Goal: Task Accomplishment & Management: Use online tool/utility

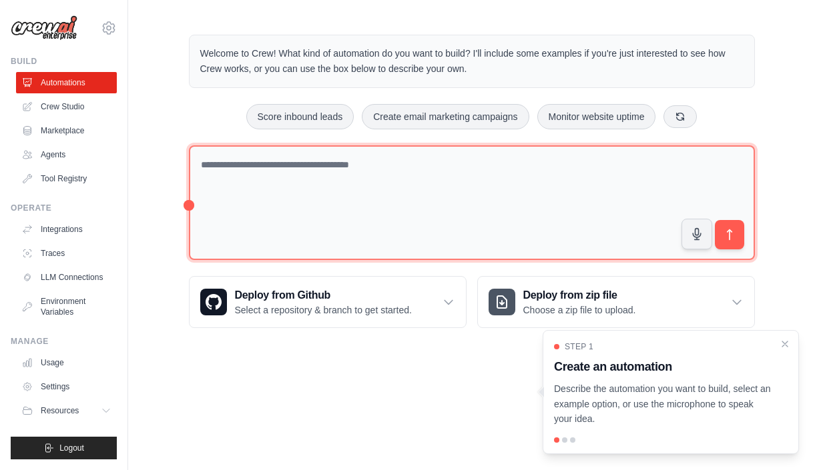
click at [243, 170] on textarea at bounding box center [472, 202] width 566 height 115
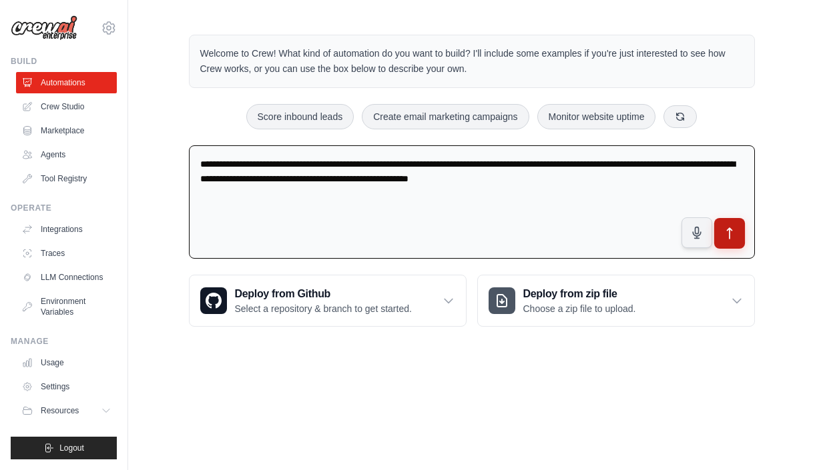
type textarea "**********"
click at [734, 232] on icon "submit" at bounding box center [729, 234] width 14 height 14
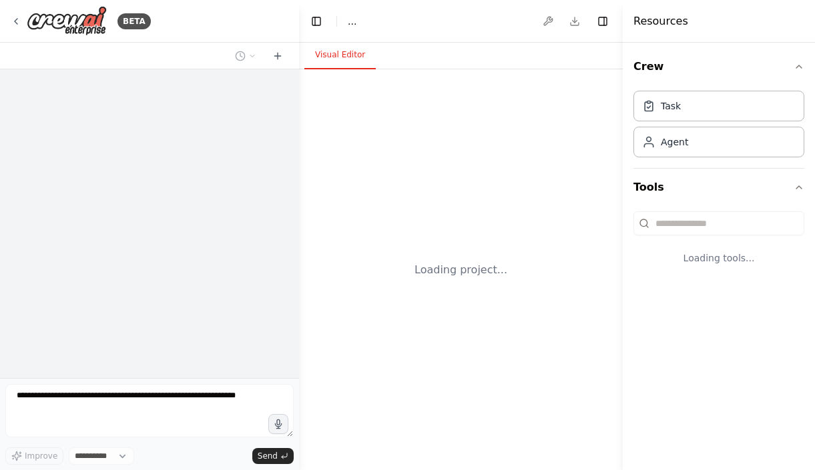
select select "****"
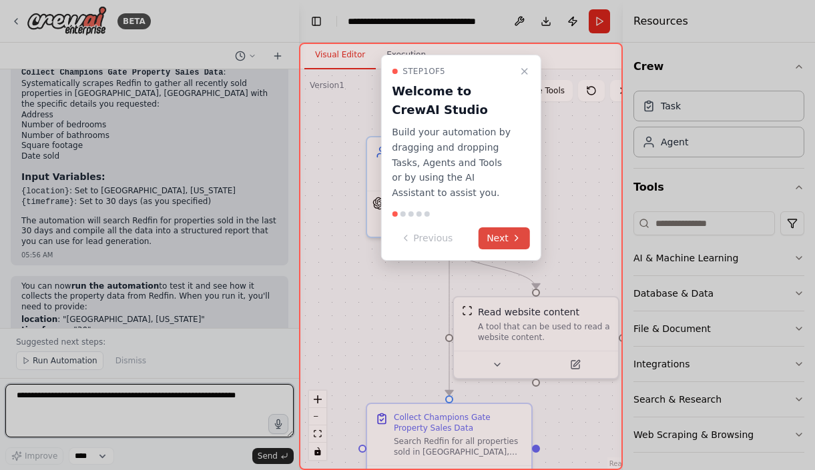
scroll to position [834, 0]
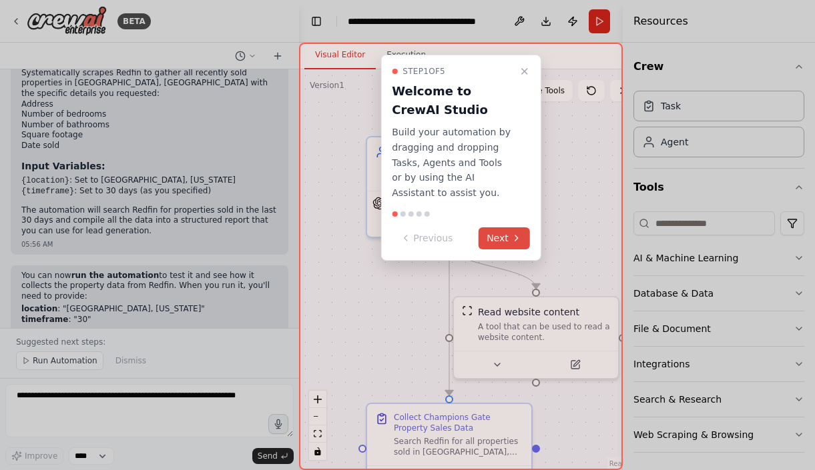
click at [503, 235] on button "Next" at bounding box center [503, 239] width 51 height 22
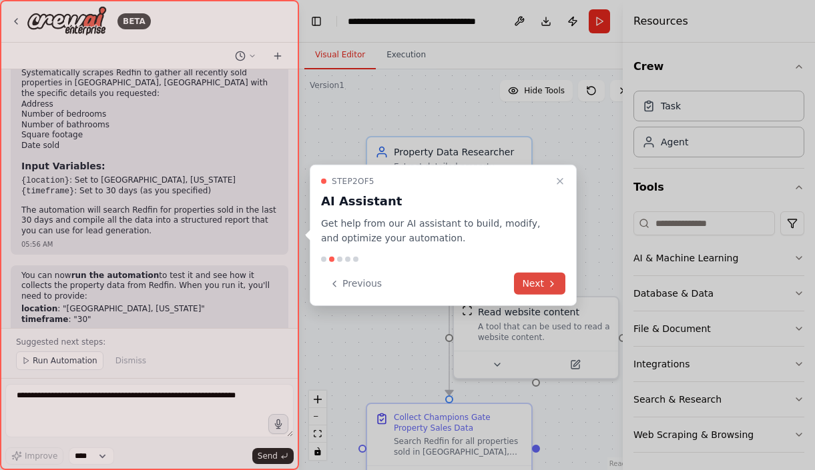
click at [533, 278] on button "Next" at bounding box center [539, 284] width 51 height 22
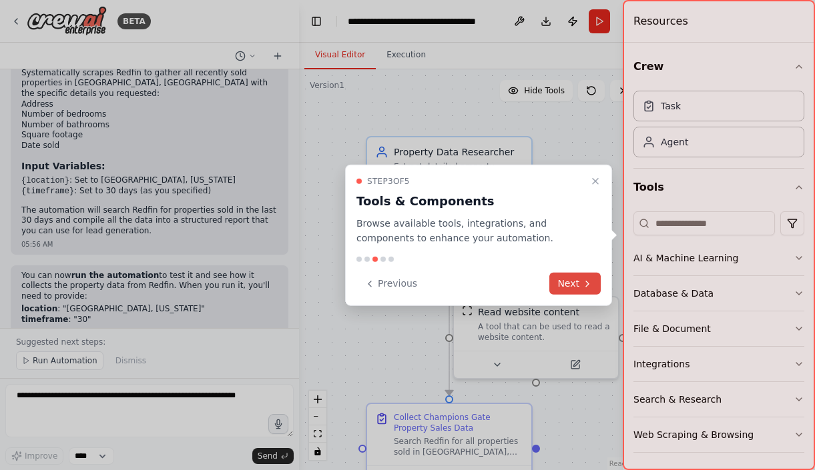
click at [533, 278] on div "Previous Next" at bounding box center [478, 284] width 244 height 22
click at [567, 284] on button "Next" at bounding box center [574, 284] width 51 height 22
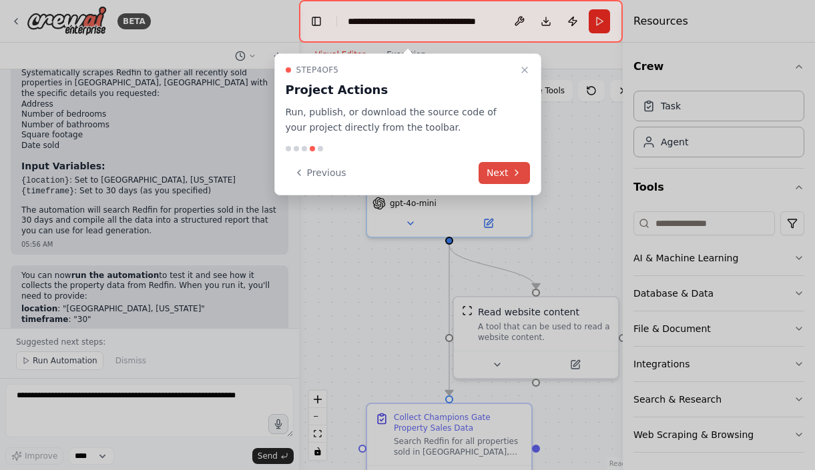
click at [497, 173] on button "Next" at bounding box center [503, 173] width 51 height 22
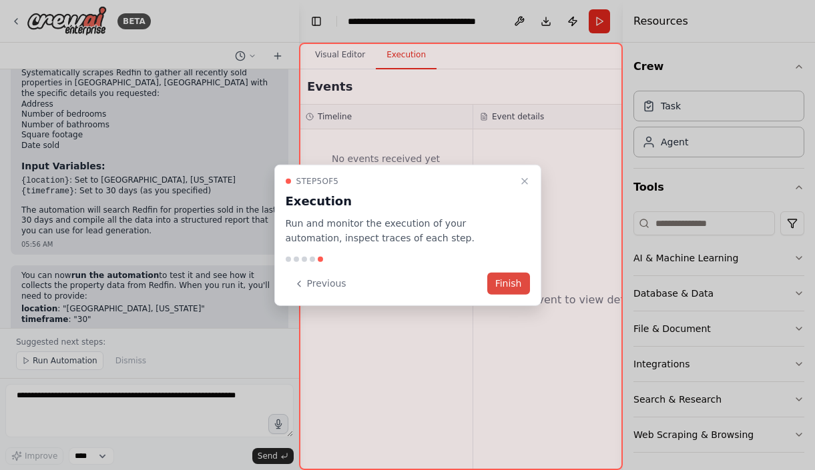
click at [515, 280] on button "Finish" at bounding box center [508, 284] width 43 height 22
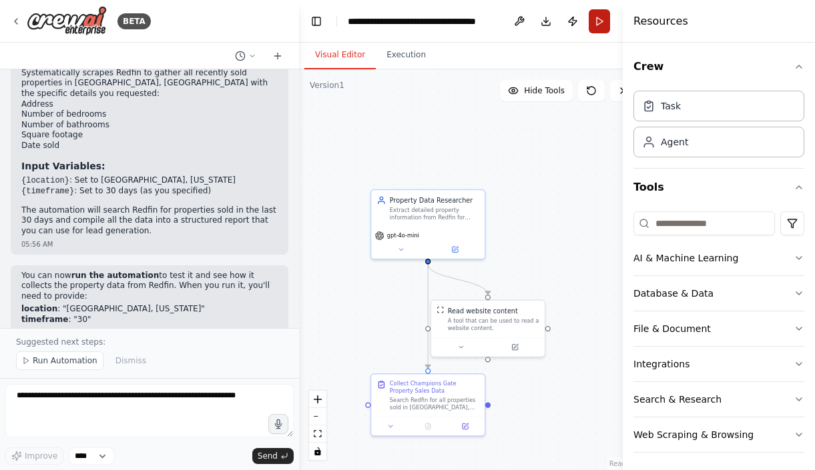
click at [597, 23] on button "Run" at bounding box center [599, 21] width 21 height 24
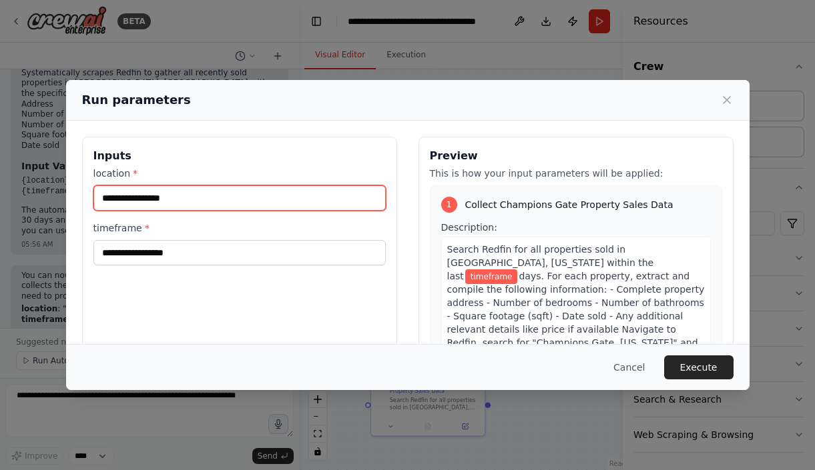
click at [271, 201] on input "location *" at bounding box center [239, 198] width 292 height 25
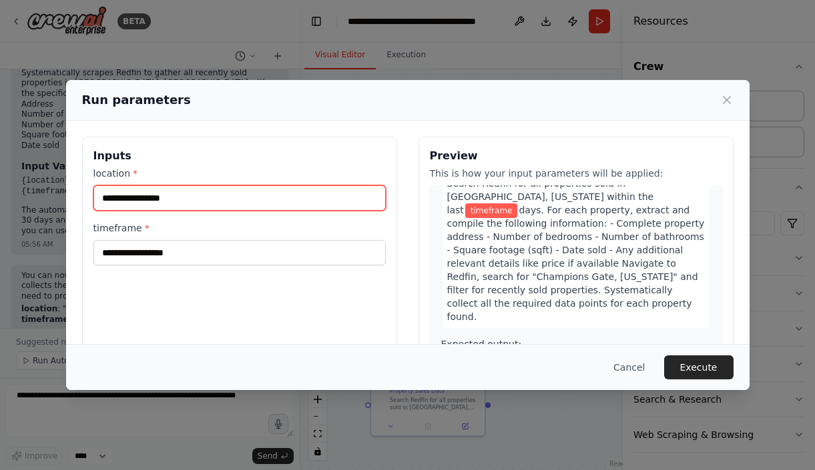
scroll to position [0, 0]
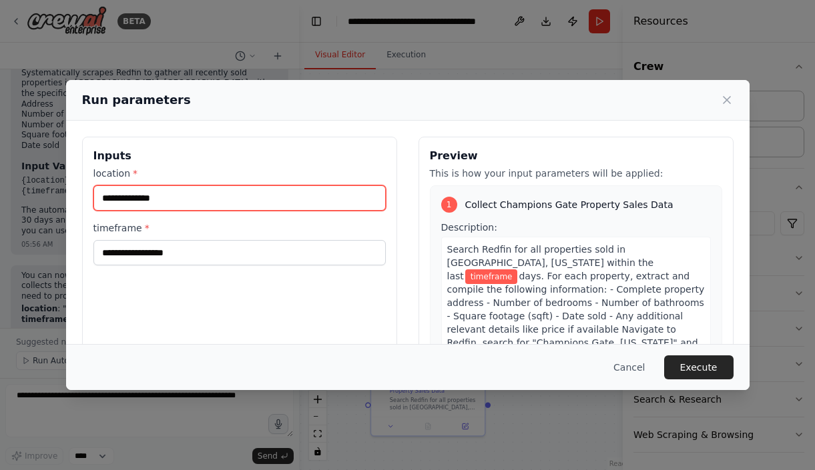
type input "**********"
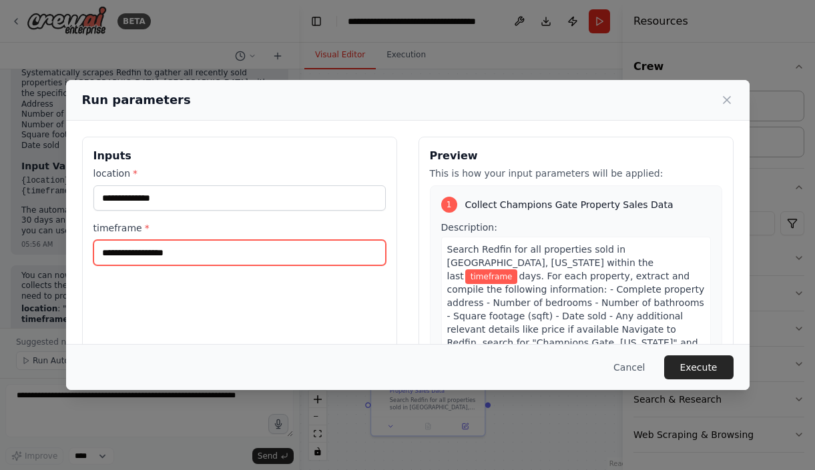
click at [324, 255] on input "timeframe *" at bounding box center [239, 252] width 292 height 25
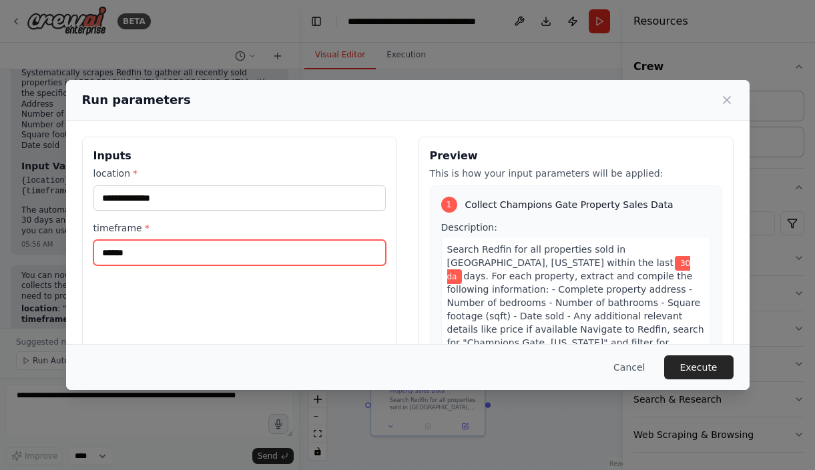
type input "*******"
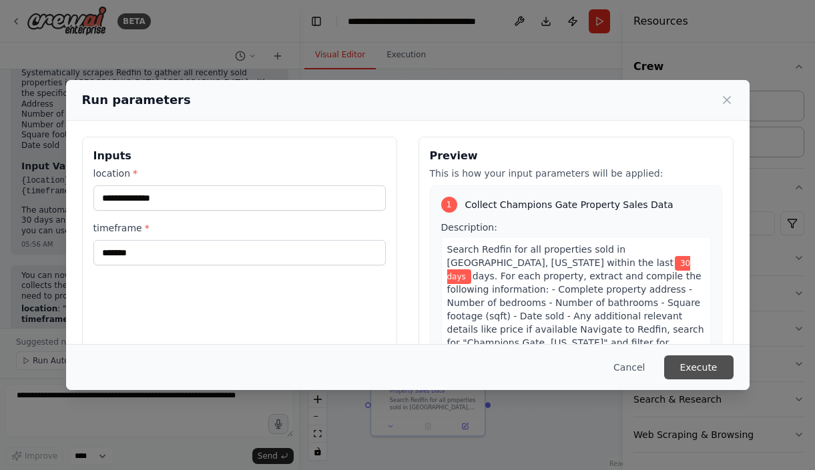
click at [693, 371] on button "Execute" at bounding box center [698, 368] width 69 height 24
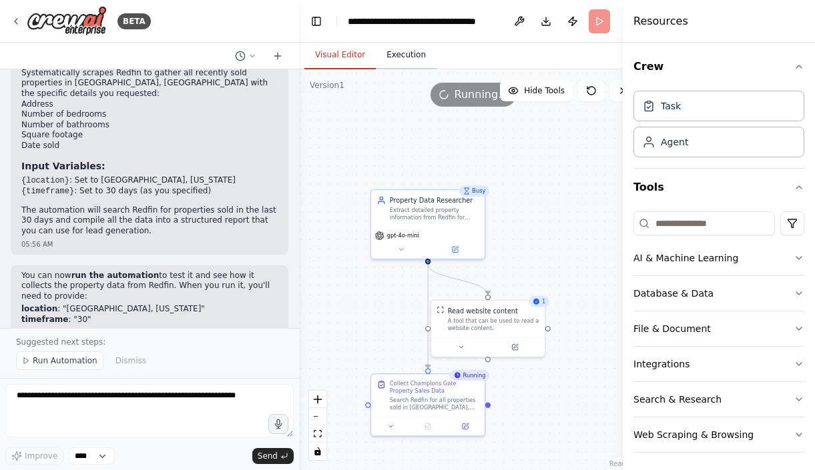
click at [411, 55] on button "Execution" at bounding box center [406, 55] width 61 height 28
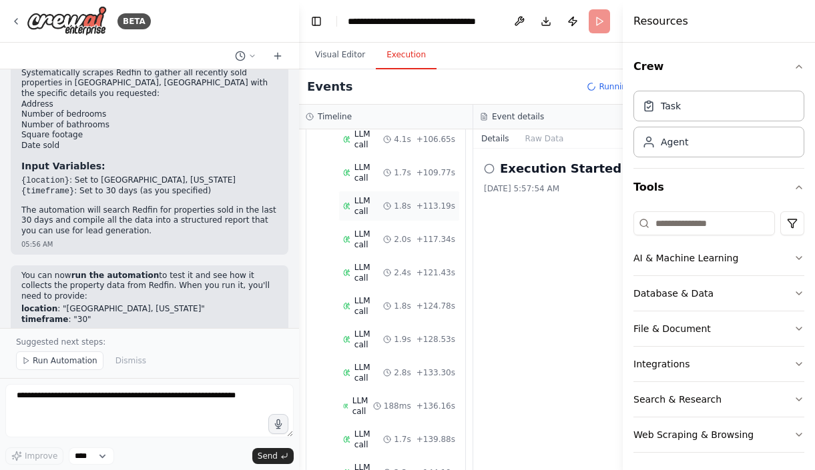
scroll to position [896, 0]
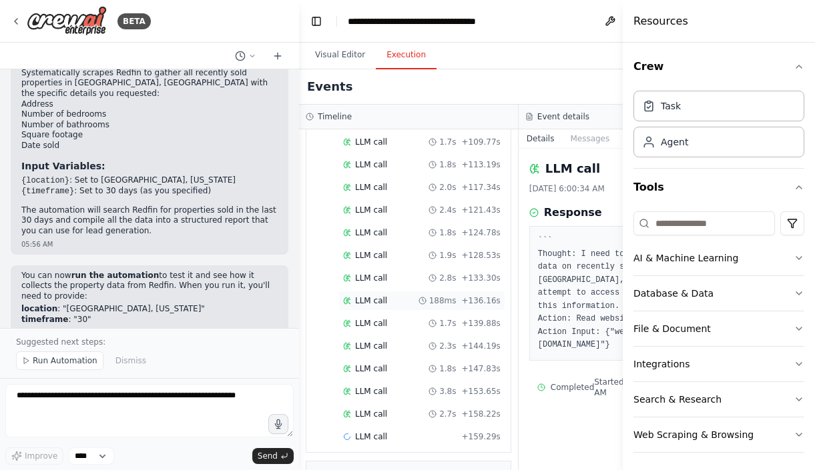
scroll to position [875, 0]
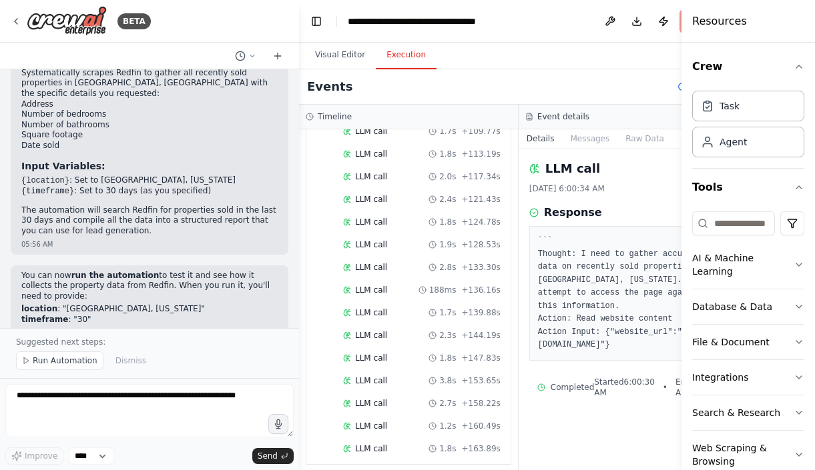
drag, startPoint x: 623, startPoint y: 86, endPoint x: 777, endPoint y: 89, distance: 154.2
click at [777, 89] on div "Resources Crew Task Agent Tools AI & Machine Learning Database & Data File & Do…" at bounding box center [747, 235] width 133 height 470
drag, startPoint x: 682, startPoint y: 269, endPoint x: 726, endPoint y: 266, distance: 44.2
click at [726, 266] on div "Resources Crew Task Agent Tools AI & Machine Learning Database & Data File & Do…" at bounding box center [747, 235] width 133 height 470
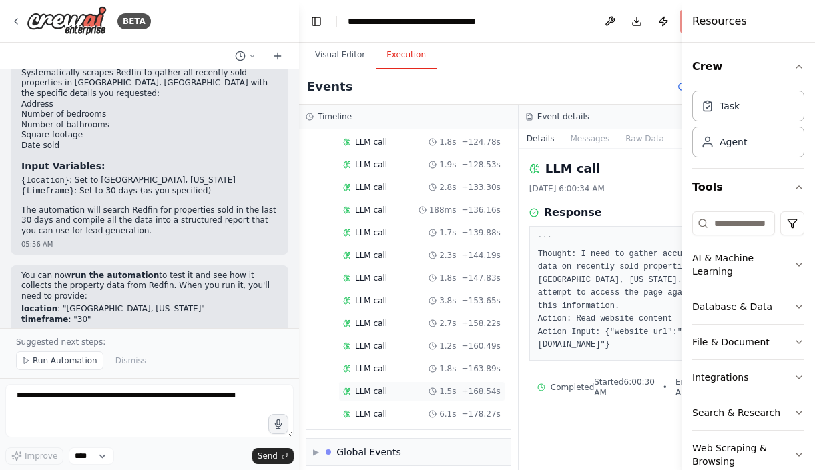
click at [374, 386] on span "LLM call" at bounding box center [371, 391] width 32 height 11
click at [370, 409] on span "LLM call" at bounding box center [371, 414] width 32 height 11
click at [369, 432] on span "LLM call" at bounding box center [371, 437] width 32 height 11
click at [372, 454] on span "LLM call" at bounding box center [371, 459] width 32 height 11
click at [368, 454] on span "LLM call" at bounding box center [371, 459] width 32 height 11
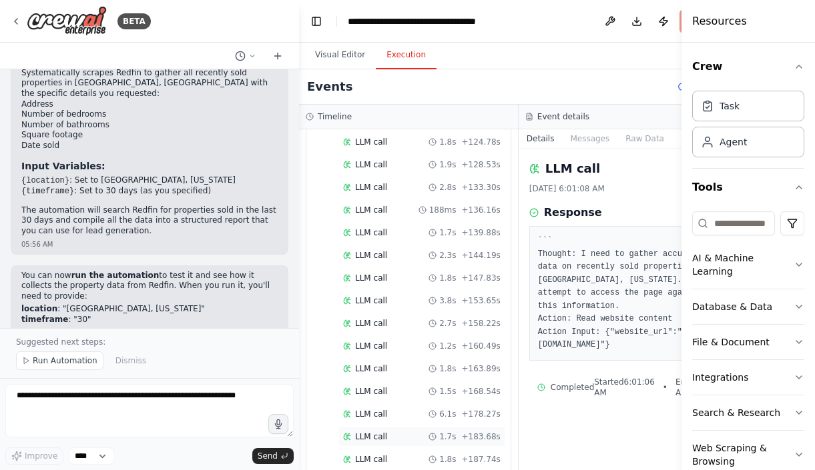
scroll to position [1046, 0]
click at [369, 409] on span "LLM call" at bounding box center [371, 414] width 32 height 11
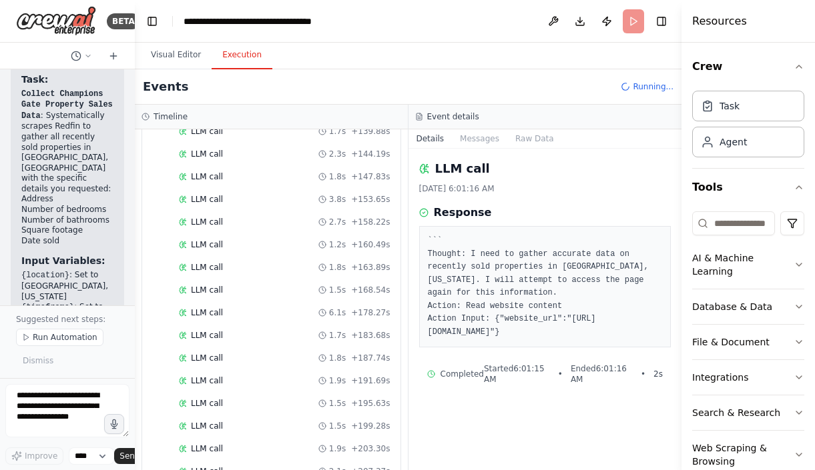
scroll to position [1441, 0]
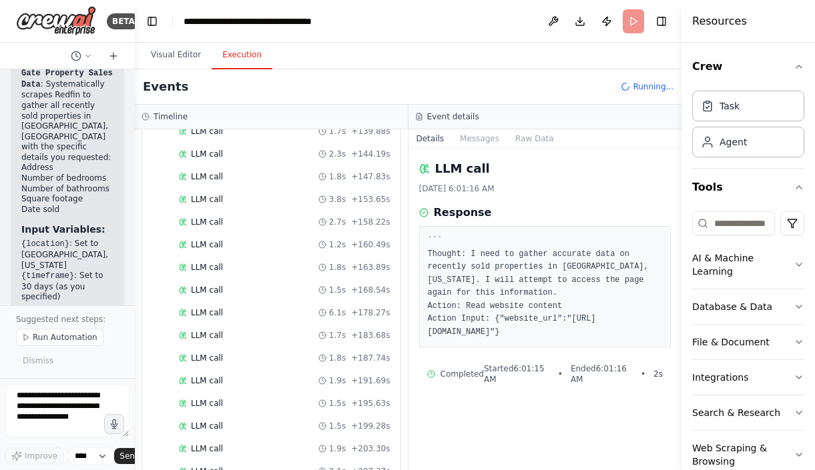
drag, startPoint x: 298, startPoint y: 383, endPoint x: 122, endPoint y: 393, distance: 176.5
click at [122, 393] on div "BETA I want to build a leads generation agent that gets the address,number of b…" at bounding box center [67, 235] width 135 height 470
click at [208, 381] on span "LLM call" at bounding box center [207, 381] width 32 height 11
click at [205, 430] on span "LLM call" at bounding box center [207, 426] width 32 height 11
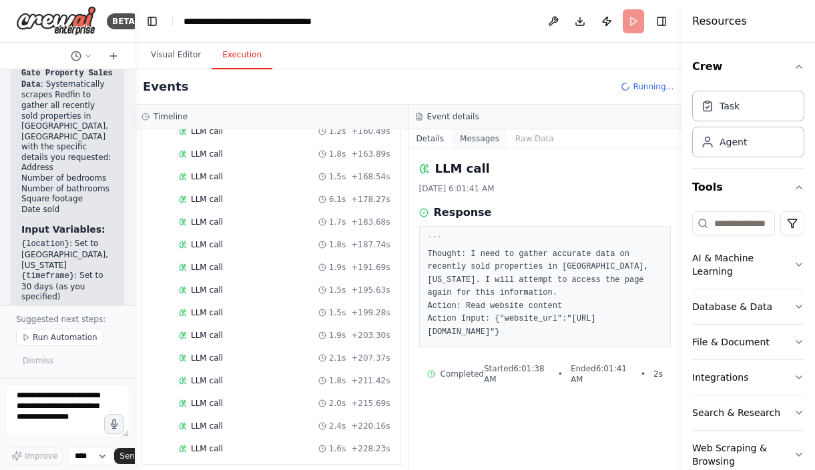
click at [490, 142] on button "Messages" at bounding box center [479, 138] width 55 height 19
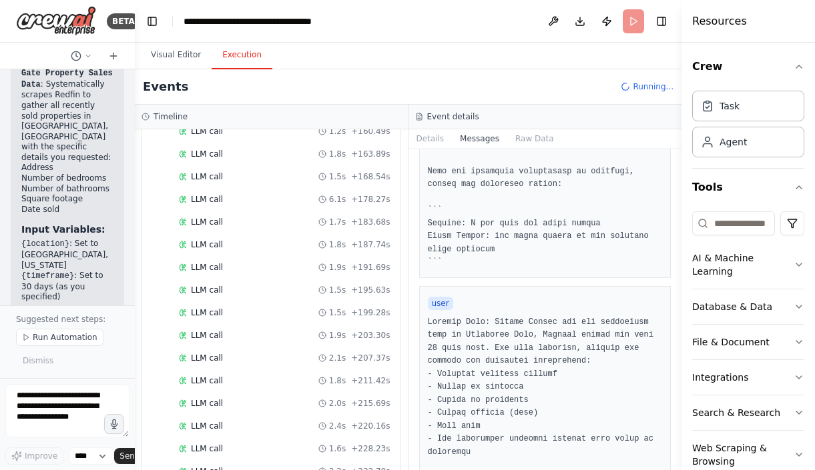
scroll to position [598, 0]
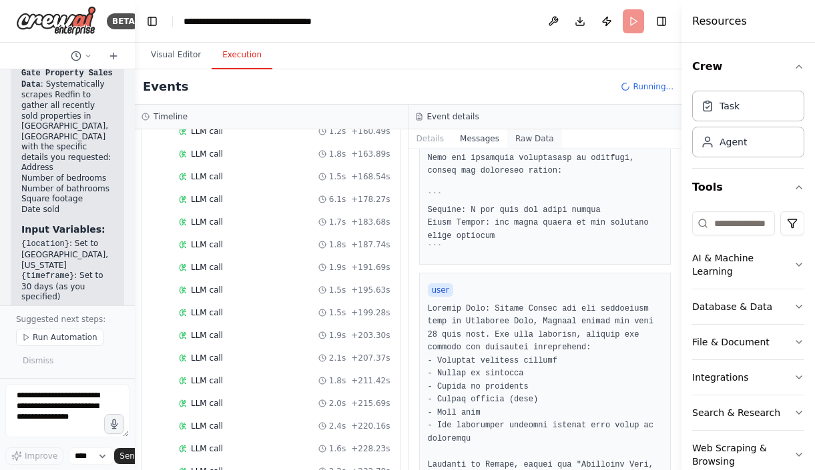
click at [524, 137] on button "Raw Data" at bounding box center [534, 138] width 55 height 19
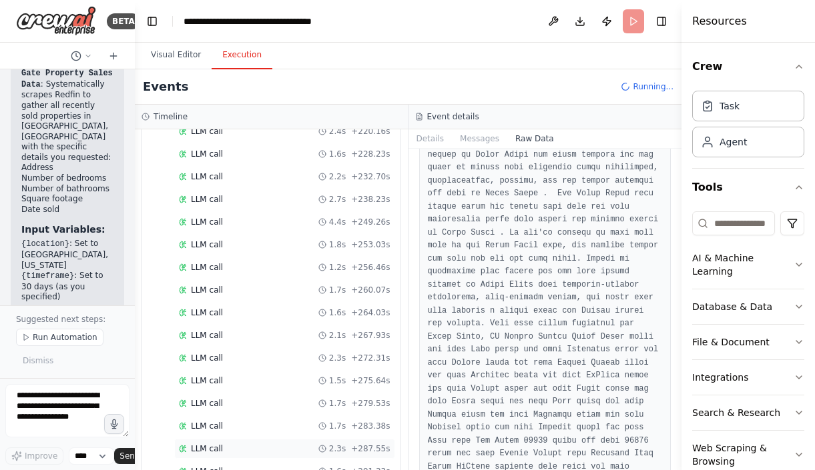
scroll to position [1532, 0]
click at [203, 405] on span "LLM call" at bounding box center [207, 403] width 32 height 11
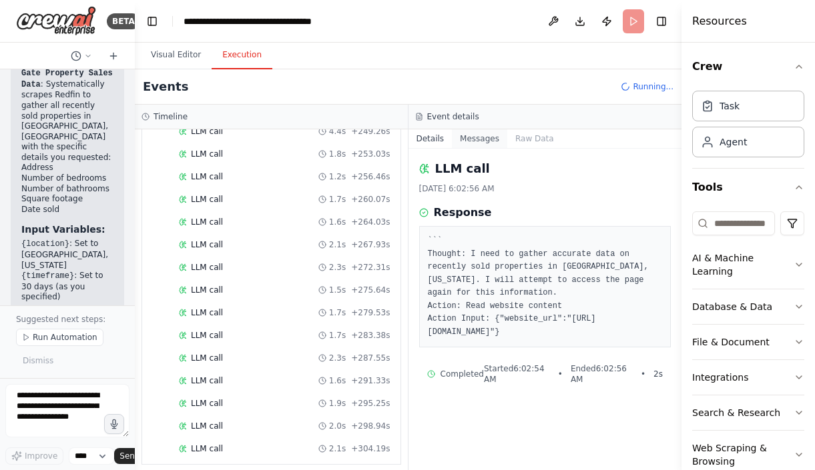
click at [474, 134] on button "Messages" at bounding box center [479, 138] width 55 height 19
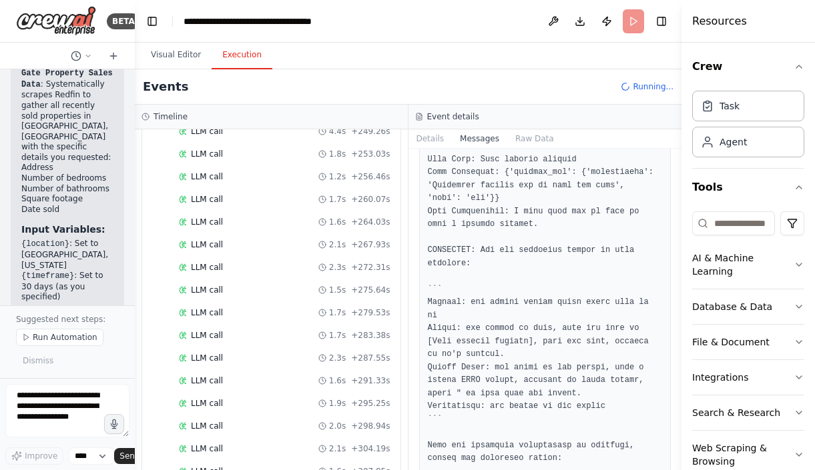
scroll to position [385, 0]
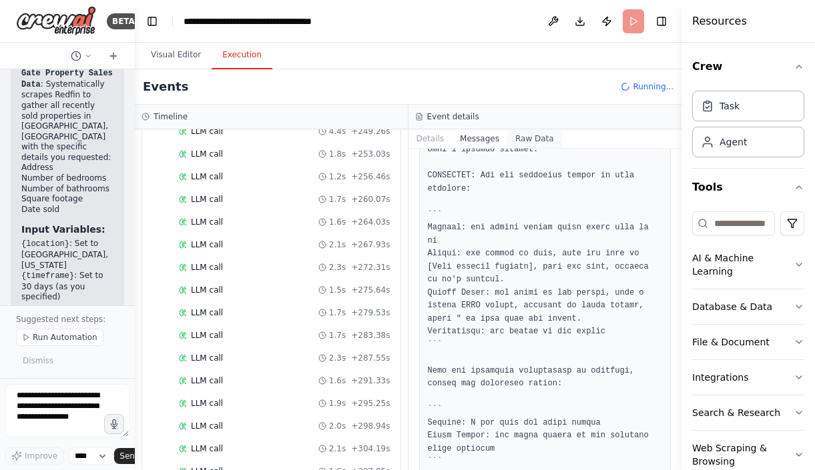
click at [525, 130] on button "Raw Data" at bounding box center [534, 138] width 55 height 19
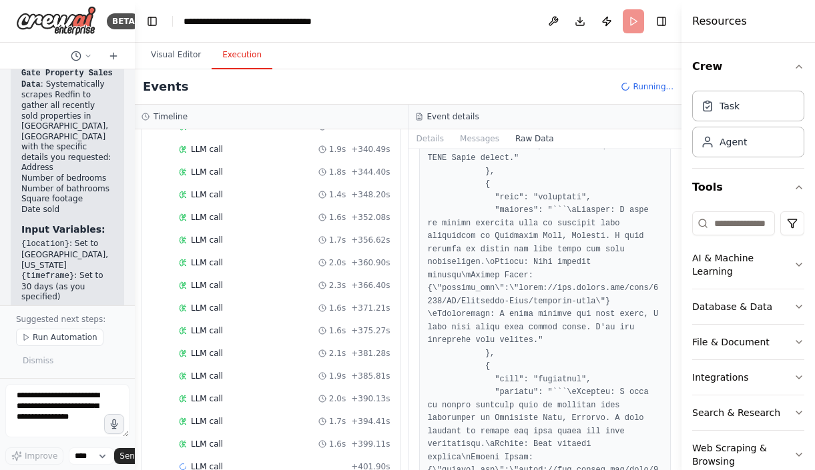
scroll to position [2099, 0]
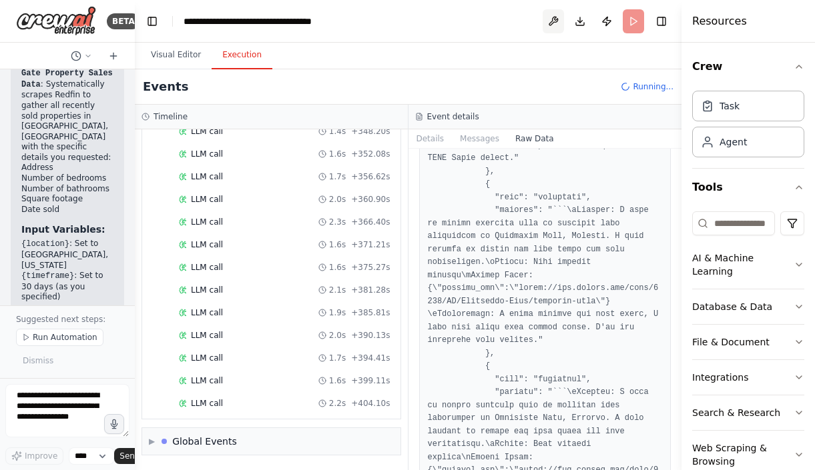
click at [555, 27] on button at bounding box center [553, 21] width 21 height 24
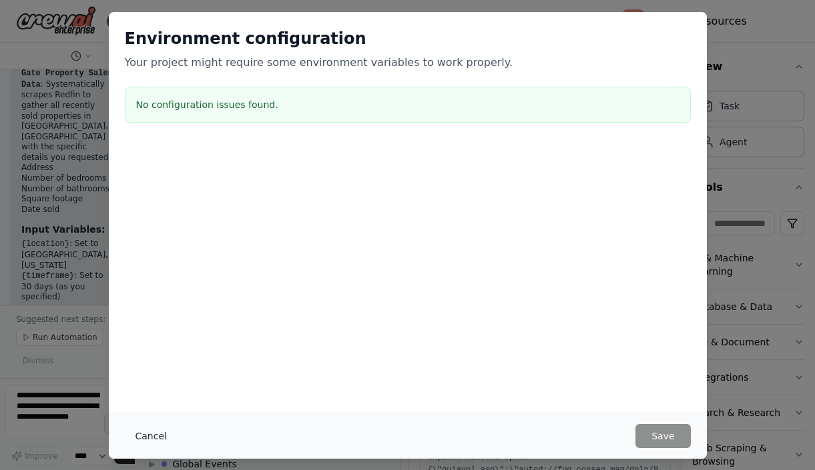
click at [151, 442] on button "Cancel" at bounding box center [151, 436] width 53 height 24
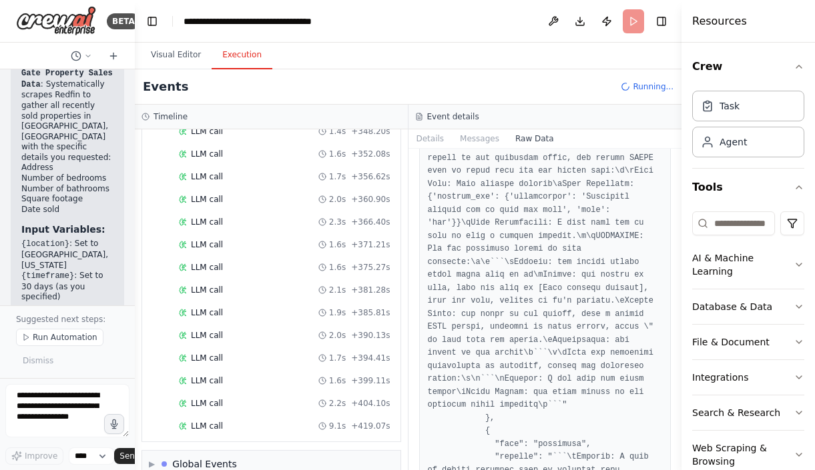
scroll to position [228431, 0]
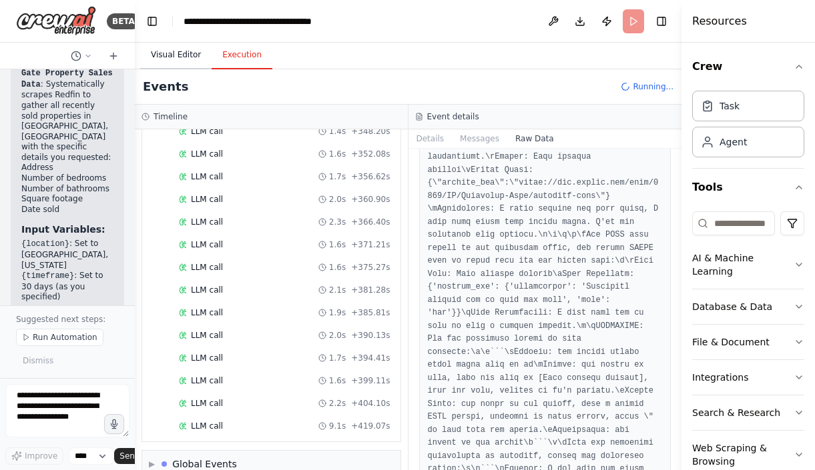
click at [185, 59] on button "Visual Editor" at bounding box center [175, 55] width 71 height 28
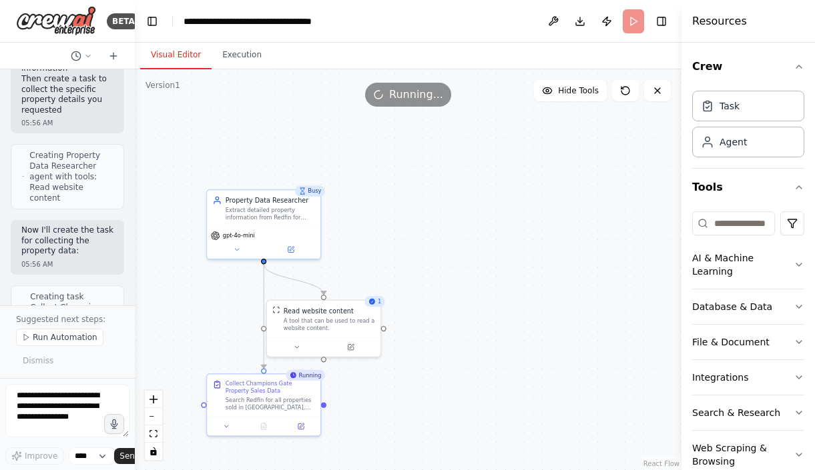
scroll to position [715, 0]
click at [653, 87] on icon at bounding box center [657, 90] width 11 height 11
click at [658, 93] on icon at bounding box center [657, 90] width 11 height 11
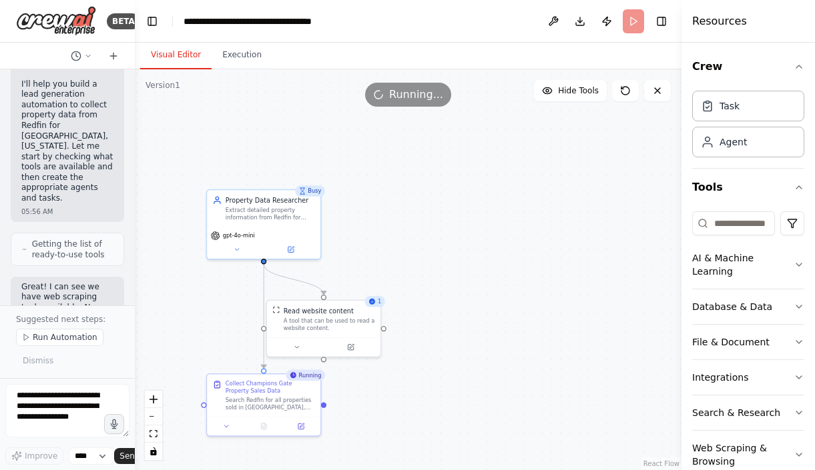
scroll to position [0, 0]
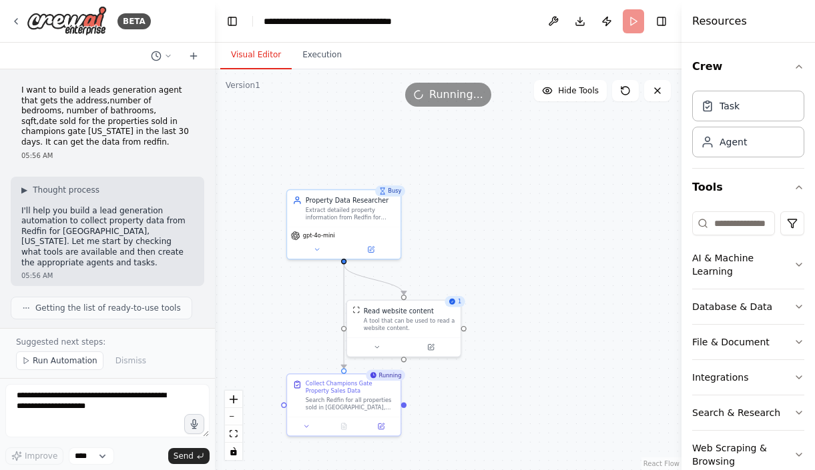
drag, startPoint x: 134, startPoint y: 87, endPoint x: 215, endPoint y: 96, distance: 81.2
click at [215, 96] on div "BETA I want to build a leads generation agent that gets the address,number of b…" at bounding box center [407, 235] width 815 height 470
click at [233, 27] on button "Toggle Left Sidebar" at bounding box center [232, 21] width 19 height 19
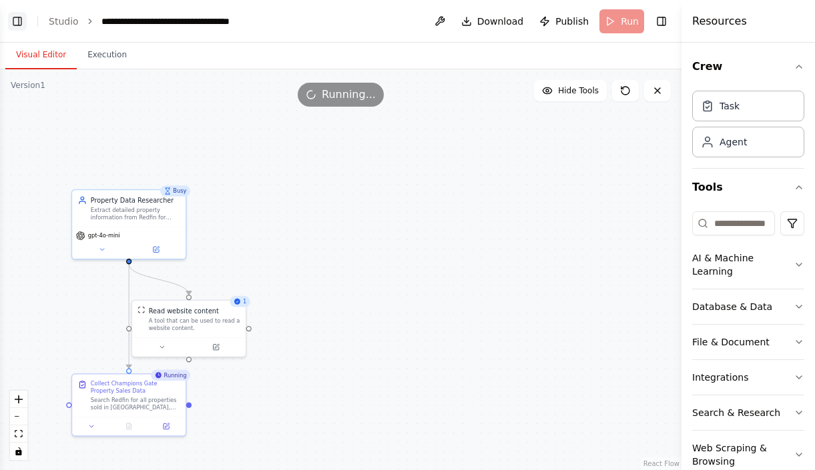
click at [16, 20] on button "Toggle Left Sidebar" at bounding box center [17, 21] width 19 height 19
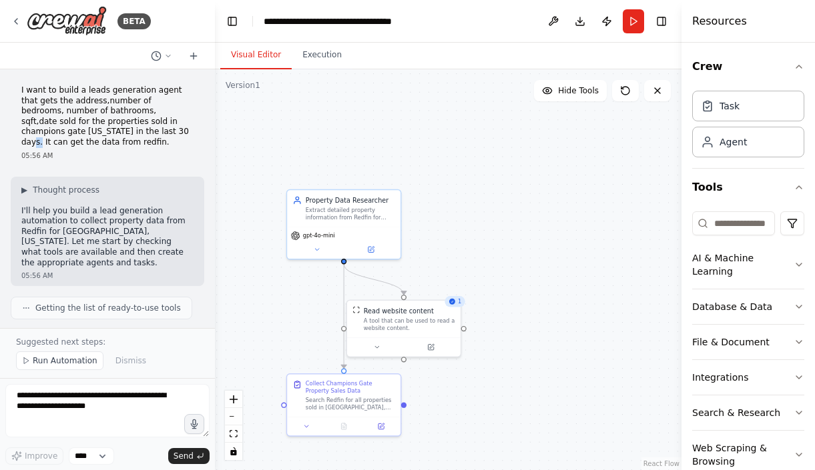
click at [60, 135] on p "I want to build a leads generation agent that gets the address,number of bedroo…" at bounding box center [107, 116] width 172 height 63
click at [53, 141] on p "I want to build a leads generation agent that gets the address,number of bedroo…" at bounding box center [107, 116] width 172 height 63
drag, startPoint x: 48, startPoint y: 142, endPoint x: 88, endPoint y: 131, distance: 41.4
click at [88, 131] on p "I want to build a leads generation agent that gets the address,number of bedroo…" at bounding box center [107, 116] width 172 height 63
click at [549, 20] on button at bounding box center [553, 21] width 21 height 24
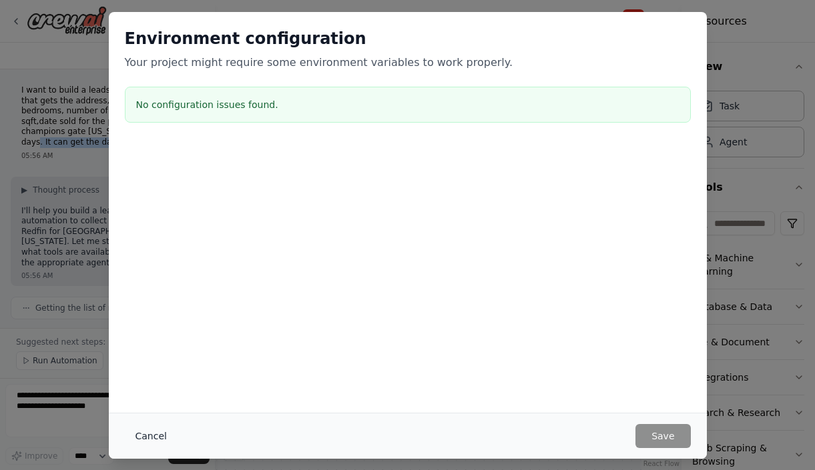
click at [154, 436] on button "Cancel" at bounding box center [151, 436] width 53 height 24
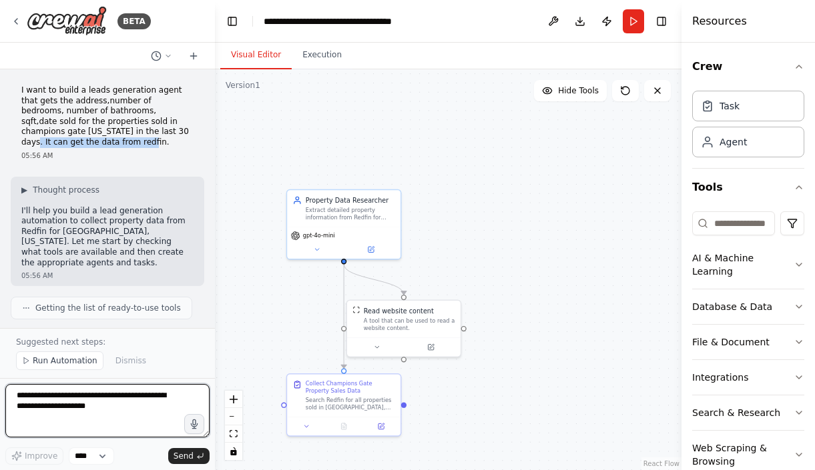
click at [87, 426] on textarea at bounding box center [107, 410] width 204 height 53
drag, startPoint x: 107, startPoint y: 412, endPoint x: 31, endPoint y: 373, distance: 86.3
click at [31, 373] on div "BETA I want to build a leads generation agent that gets the address,number of b…" at bounding box center [107, 235] width 215 height 470
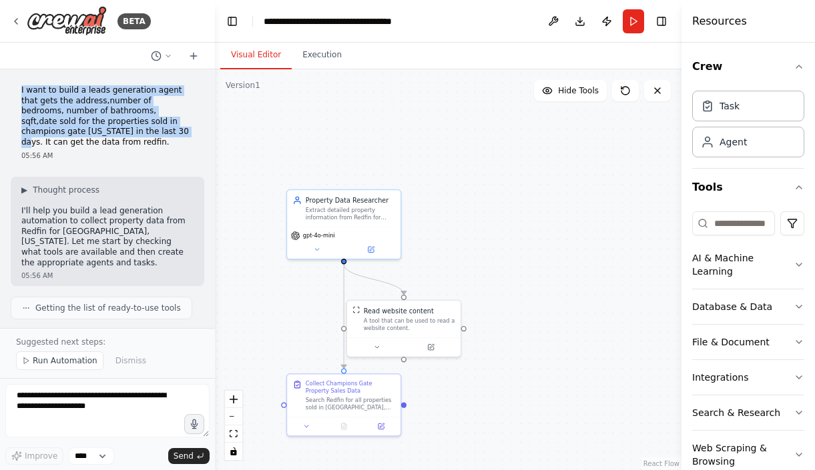
drag, startPoint x: 18, startPoint y: 89, endPoint x: 83, endPoint y: 133, distance: 78.3
click at [83, 133] on div "I want to build a leads generation agent that gets the address,number of bedroo…" at bounding box center [108, 123] width 194 height 86
copy p "I want to build a leads generation agent that gets the address,number of bedroo…"
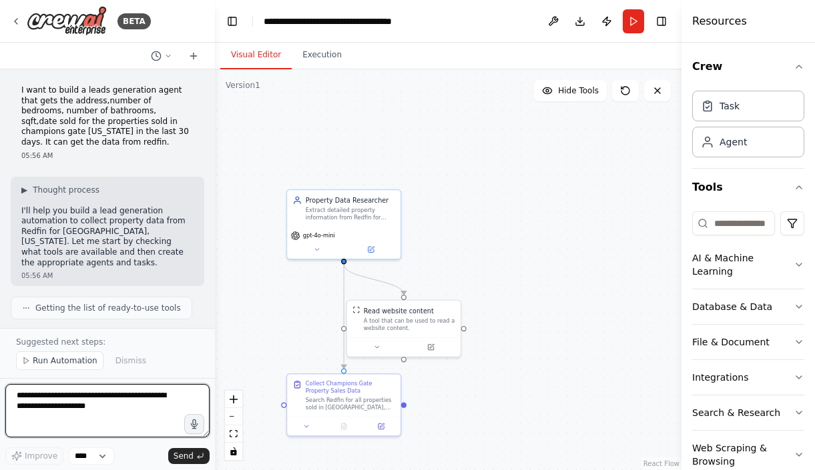
drag, startPoint x: 98, startPoint y: 415, endPoint x: 33, endPoint y: 382, distance: 73.1
click at [33, 382] on form "Improve **** Send" at bounding box center [107, 424] width 215 height 92
paste textarea "**********"
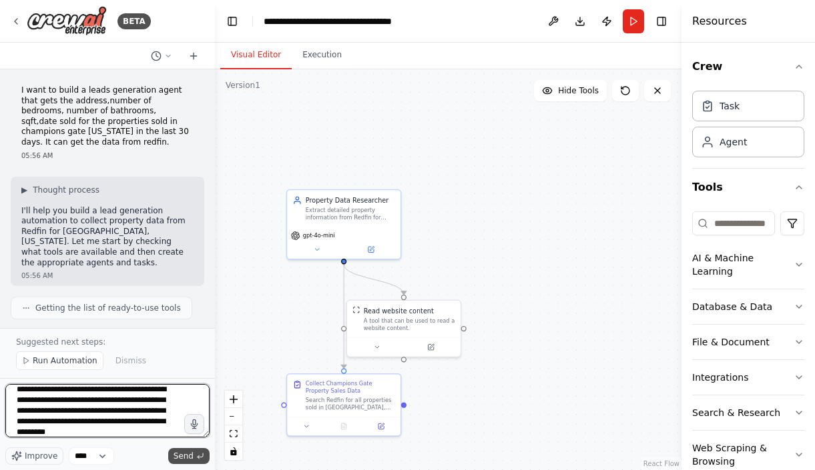
type textarea "**********"
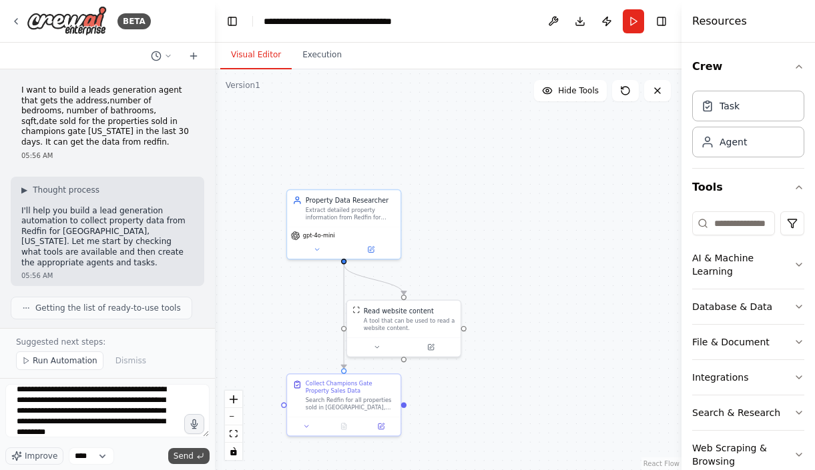
click at [177, 454] on span "Send" at bounding box center [184, 456] width 20 height 11
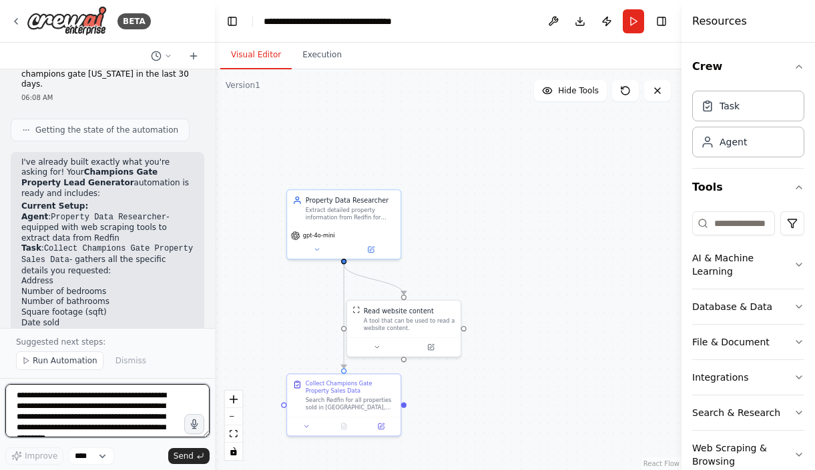
scroll to position [1503, 0]
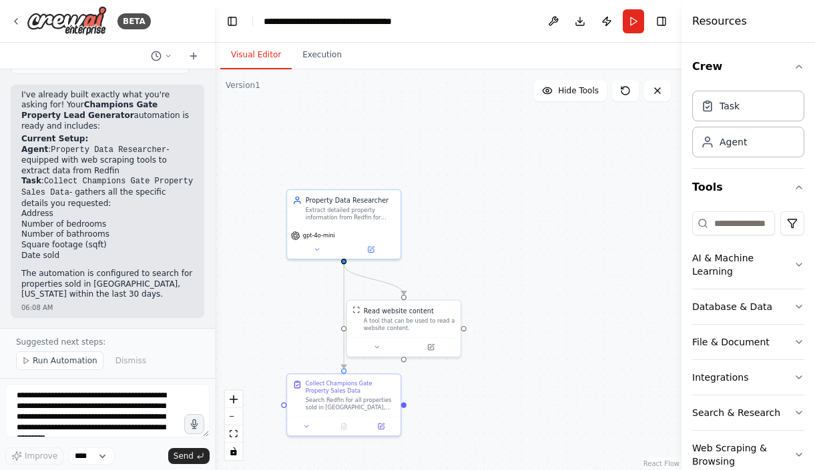
click at [732, 123] on div "Task Agent" at bounding box center [748, 121] width 112 height 72
click at [731, 111] on div "Task" at bounding box center [729, 105] width 20 height 13
click at [364, 222] on div "Property Data Researcher Extract detailed property information from Redfin for …" at bounding box center [343, 206] width 113 height 37
click at [17, 16] on icon at bounding box center [16, 21] width 11 height 11
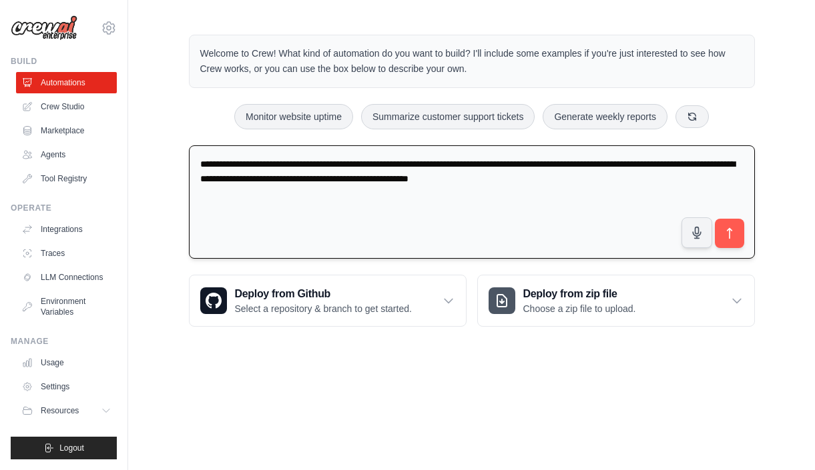
drag, startPoint x: 450, startPoint y: 181, endPoint x: 608, endPoint y: 183, distance: 158.2
click at [608, 183] on textarea "**********" at bounding box center [472, 202] width 566 height 114
type textarea "**********"
click at [729, 228] on icon "submit" at bounding box center [729, 233] width 5 height 11
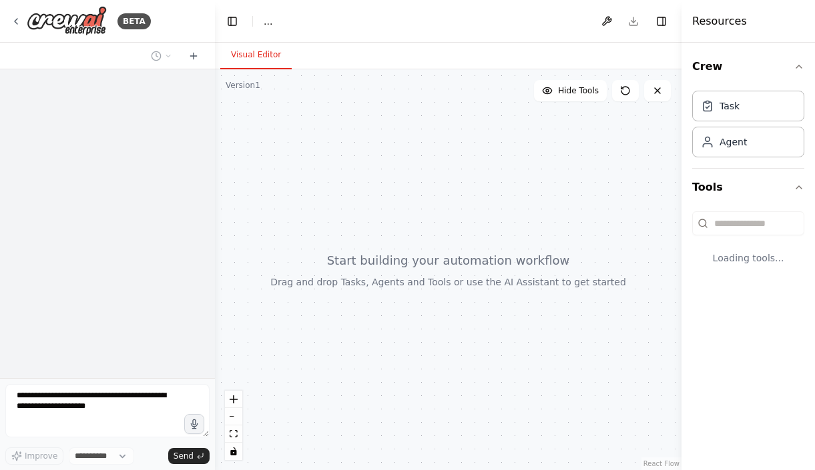
select select "****"
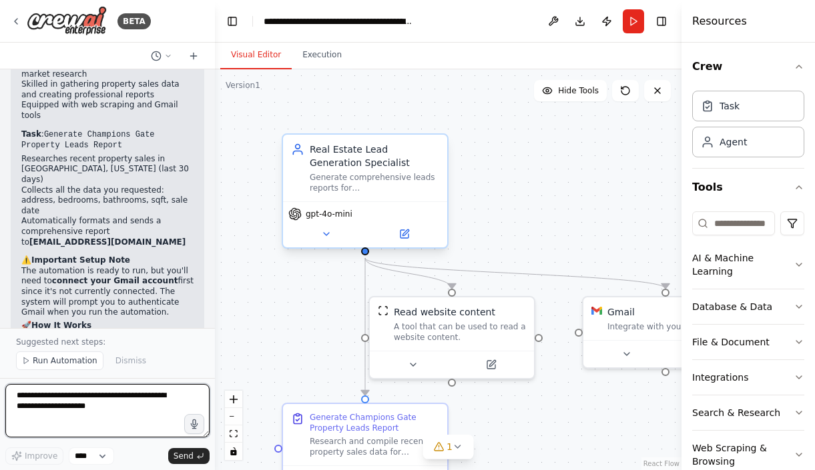
scroll to position [1602, 0]
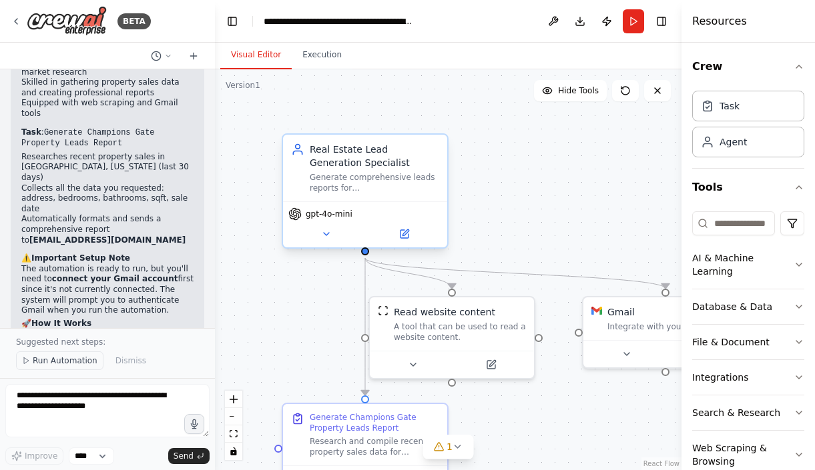
click at [50, 360] on span "Run Automation" at bounding box center [65, 361] width 65 height 11
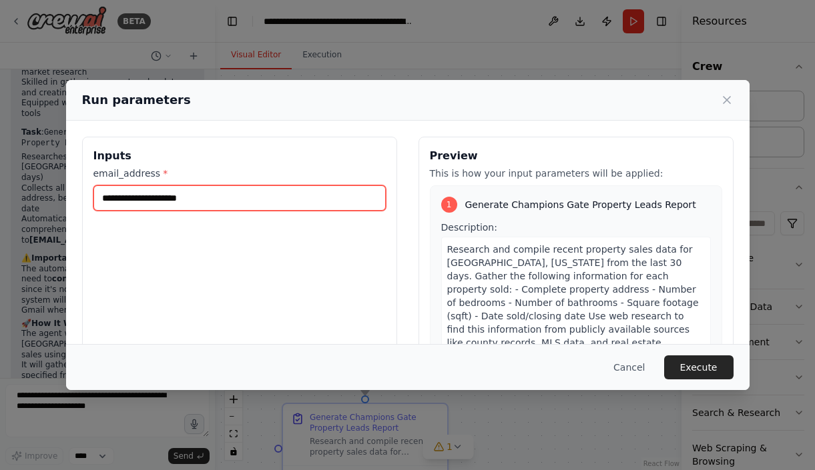
click at [176, 200] on input "email_address *" at bounding box center [239, 198] width 292 height 25
type input "**********"
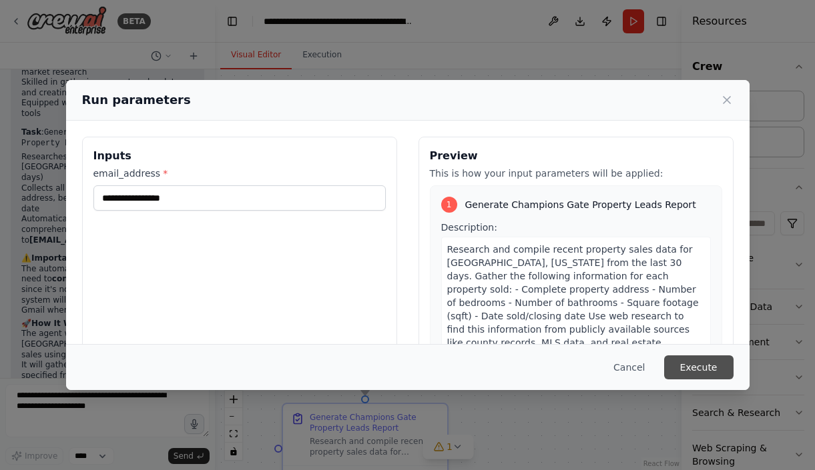
click at [685, 364] on button "Execute" at bounding box center [698, 368] width 69 height 24
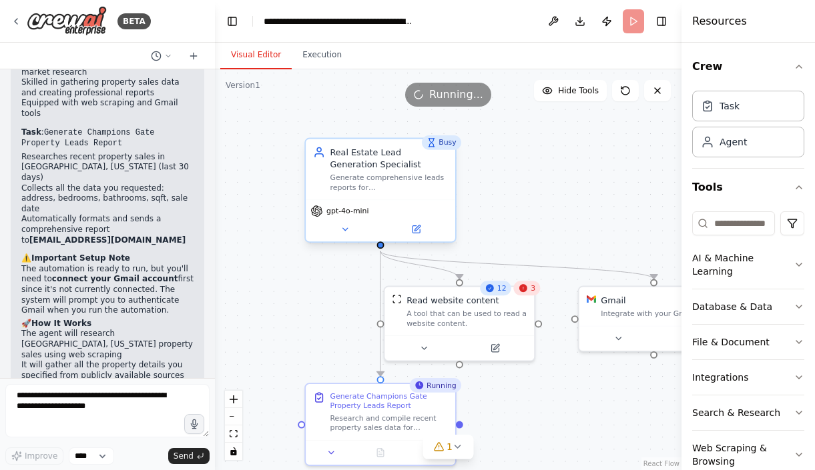
click at [499, 294] on div "12" at bounding box center [495, 288] width 31 height 15
click at [581, 91] on span "Hide Tools" at bounding box center [578, 90] width 41 height 11
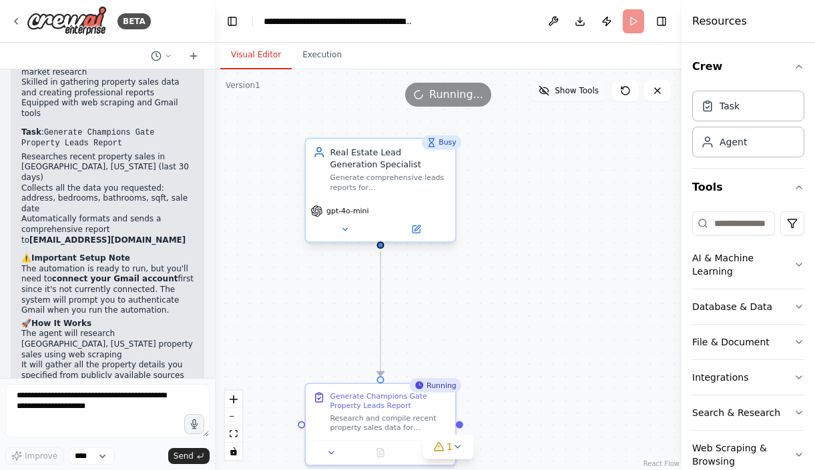
click at [581, 91] on span "Show Tools" at bounding box center [577, 90] width 44 height 11
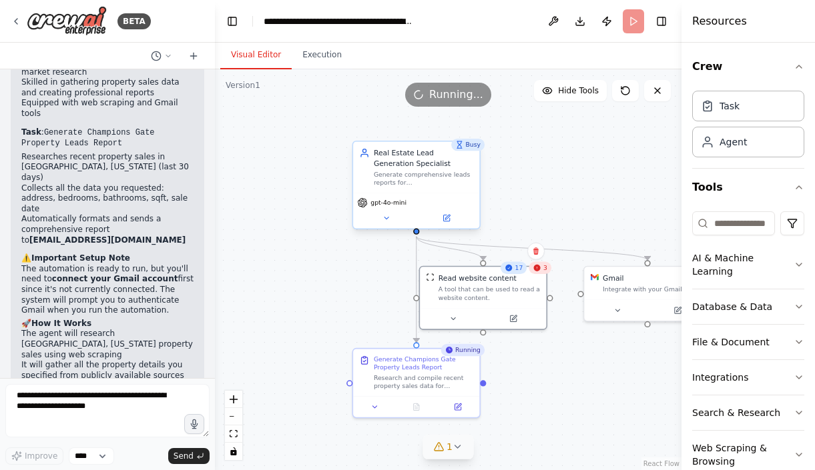
click at [444, 449] on div "1" at bounding box center [442, 446] width 19 height 13
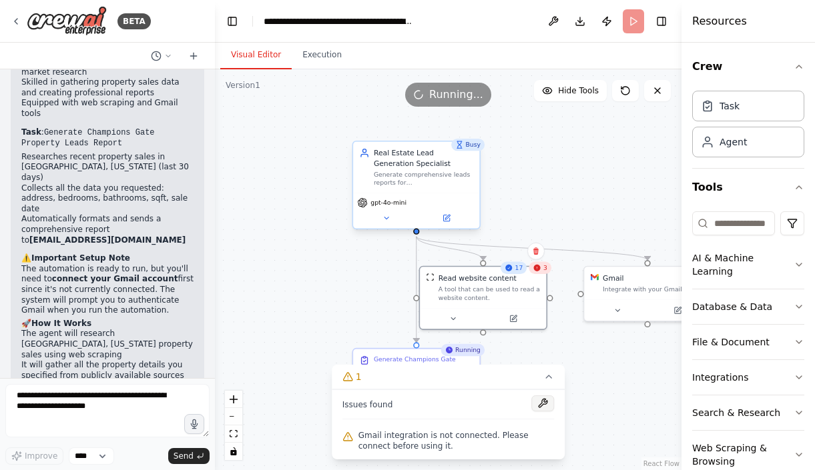
click at [538, 406] on button at bounding box center [542, 404] width 23 height 16
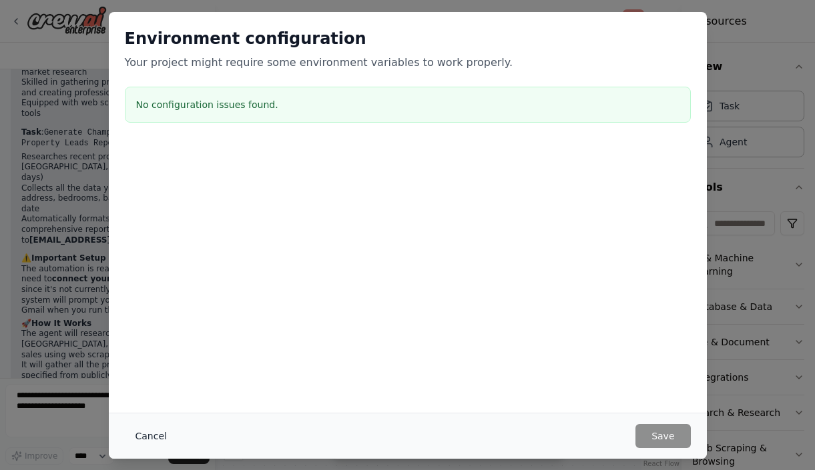
click at [157, 437] on button "Cancel" at bounding box center [151, 436] width 53 height 24
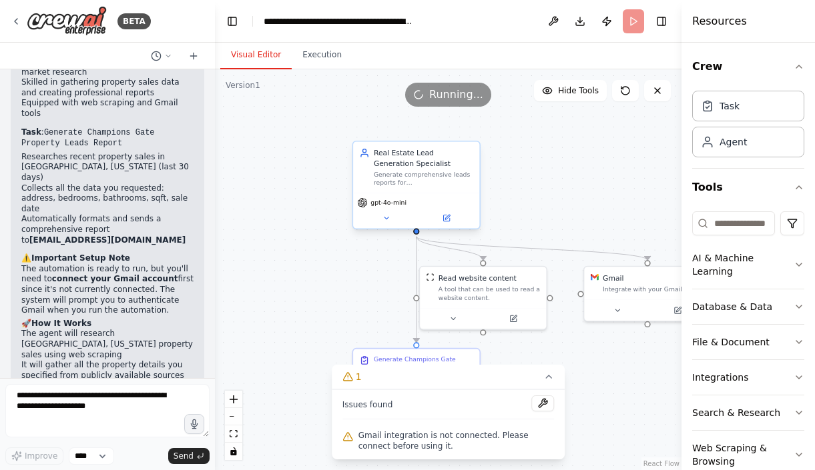
click at [289, 393] on div ".deletable-edge-delete-btn { width: 20px; height: 20px; border: 0px solid #ffff…" at bounding box center [448, 269] width 466 height 401
click at [550, 377] on icon at bounding box center [548, 377] width 11 height 11
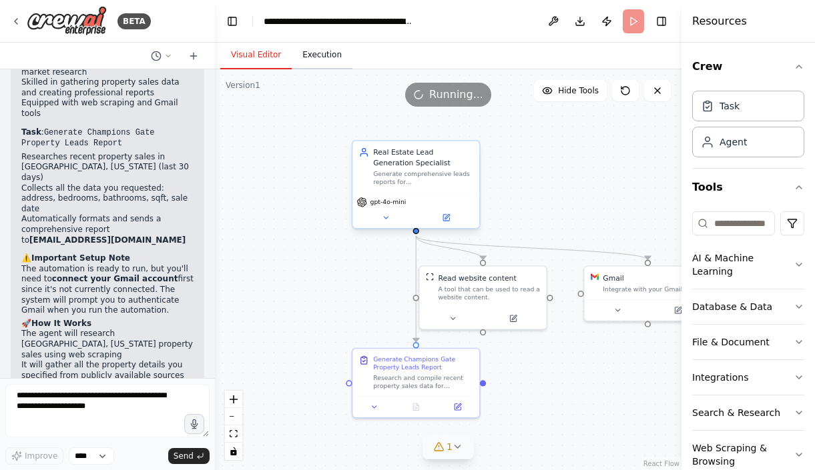
click at [323, 62] on button "Execution" at bounding box center [322, 55] width 61 height 28
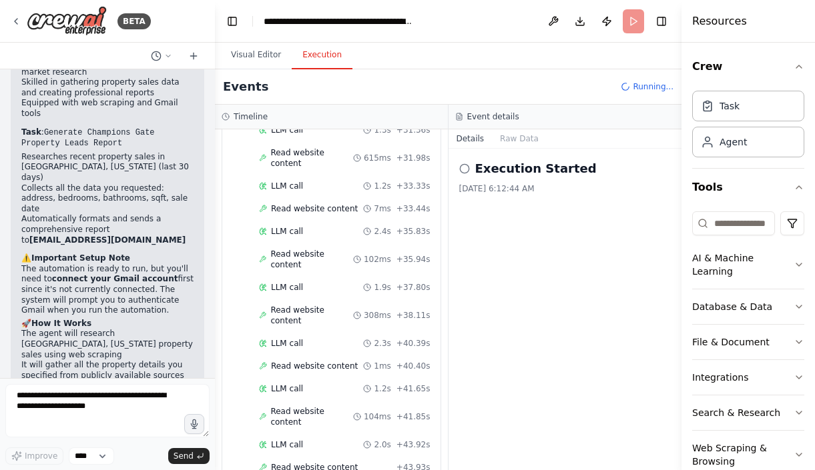
scroll to position [751, 0]
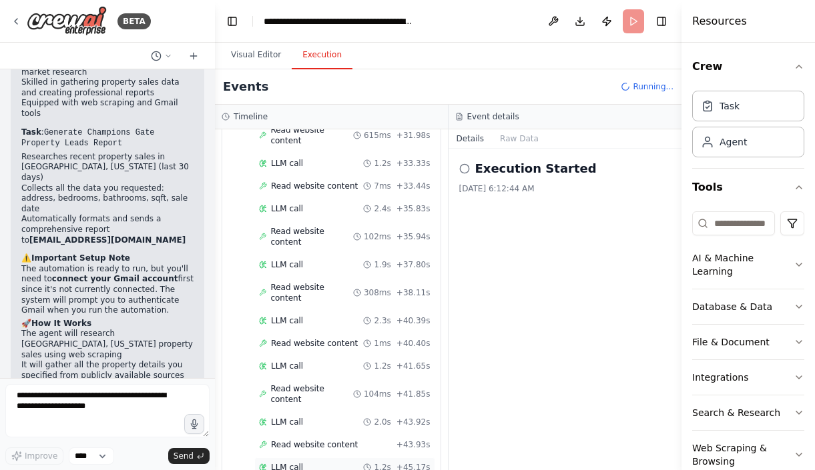
click at [295, 462] on span "LLM call" at bounding box center [287, 467] width 32 height 11
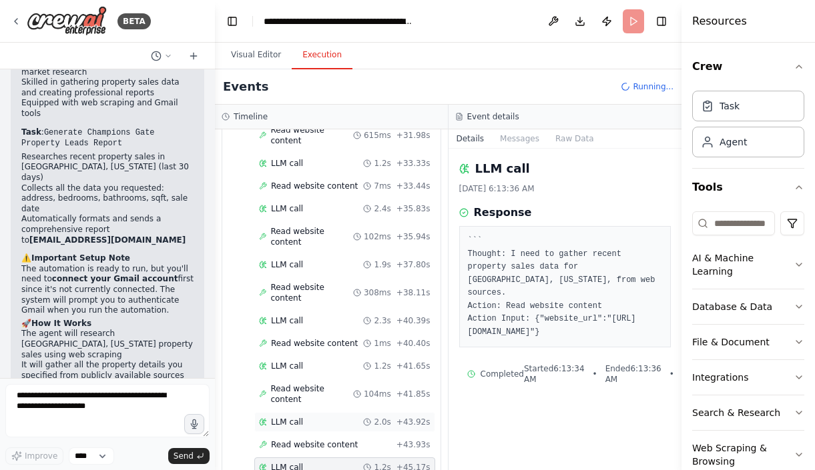
click at [282, 417] on span "LLM call" at bounding box center [287, 422] width 32 height 11
click at [280, 361] on span "LLM call" at bounding box center [287, 366] width 32 height 11
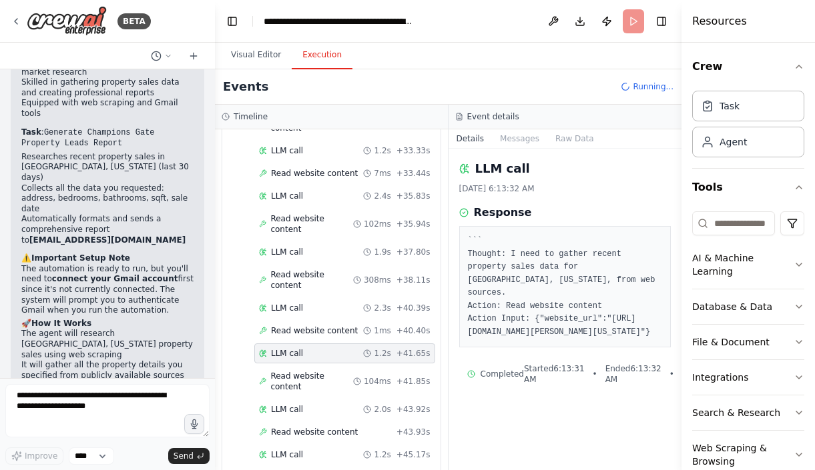
scroll to position [804, 0]
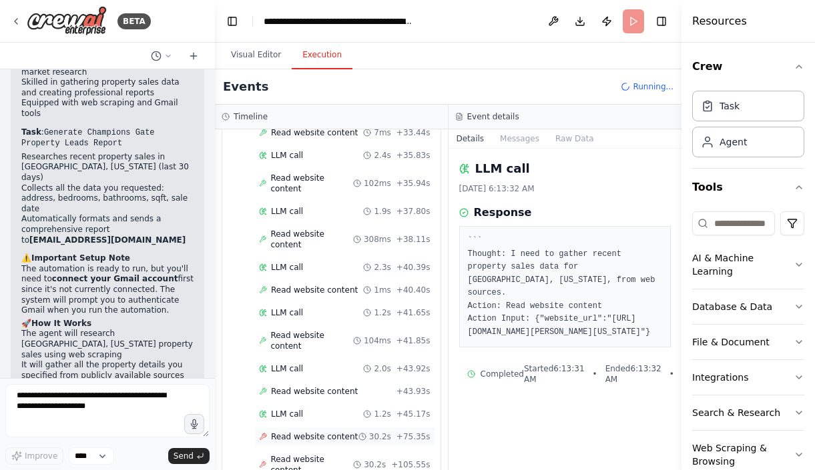
click at [318, 432] on span "Read website content" at bounding box center [314, 437] width 87 height 11
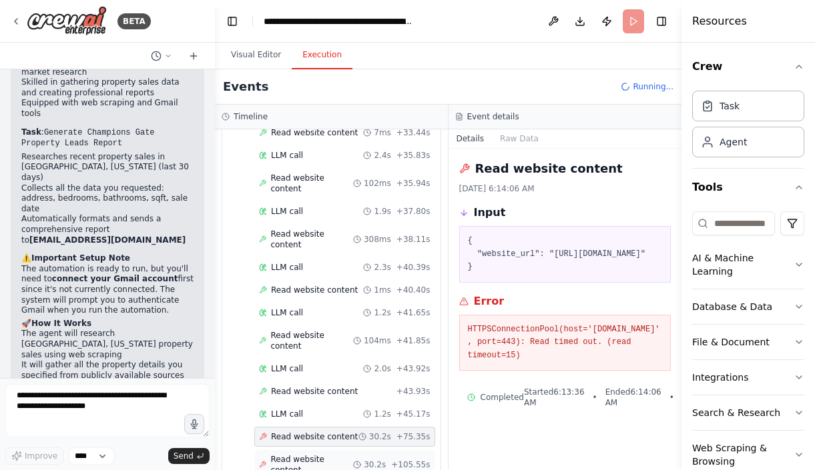
click at [316, 454] on span "Read website content" at bounding box center [311, 464] width 83 height 21
click at [306, 409] on div "LLM call 1.2s + 45.17s" at bounding box center [345, 414] width 172 height 11
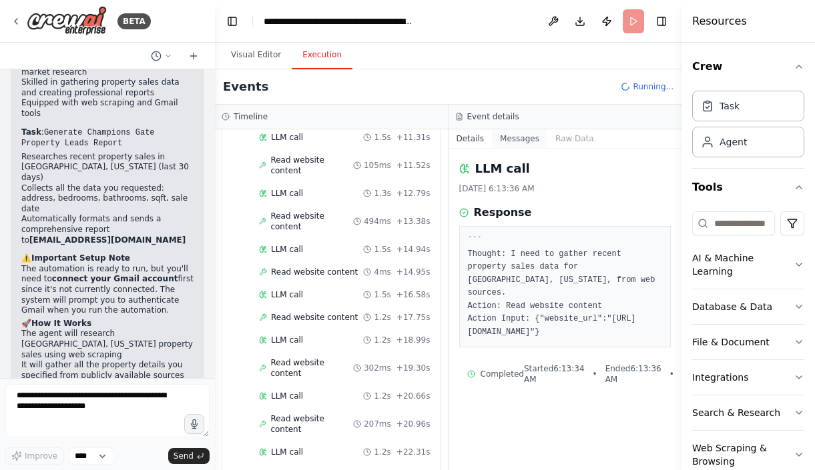
scroll to position [303, 0]
click at [522, 139] on button "Messages" at bounding box center [519, 138] width 55 height 19
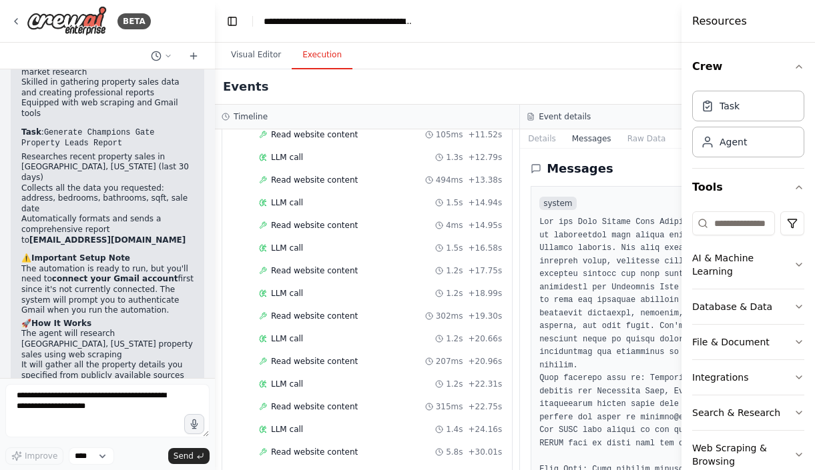
scroll to position [290, 0]
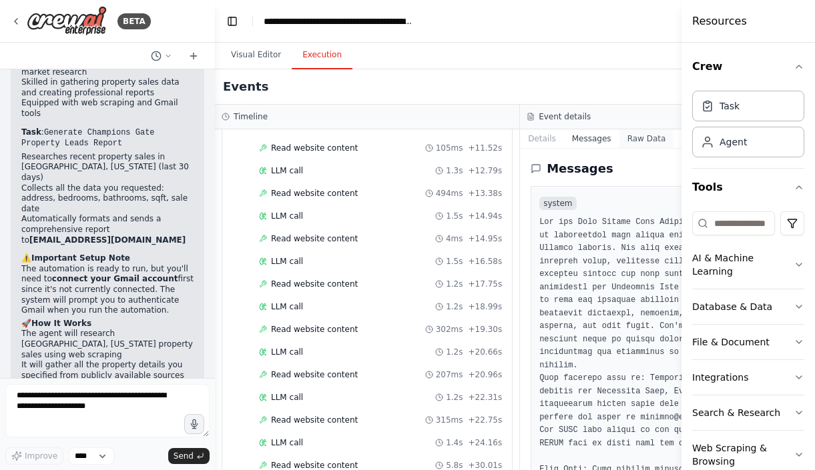
click at [636, 137] on button "Raw Data" at bounding box center [646, 138] width 55 height 19
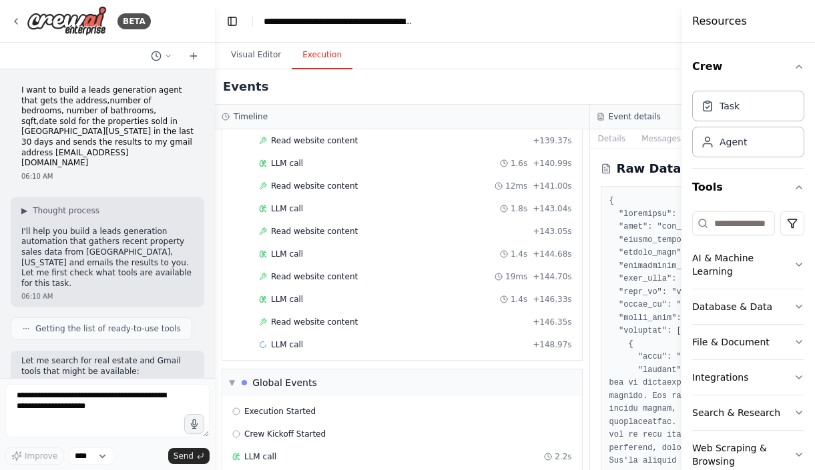
scroll to position [1115, 0]
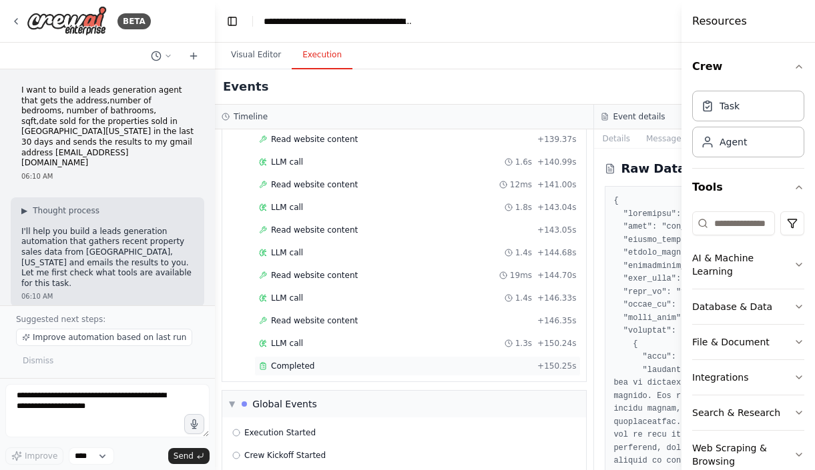
click at [291, 365] on span "Completed" at bounding box center [292, 366] width 43 height 11
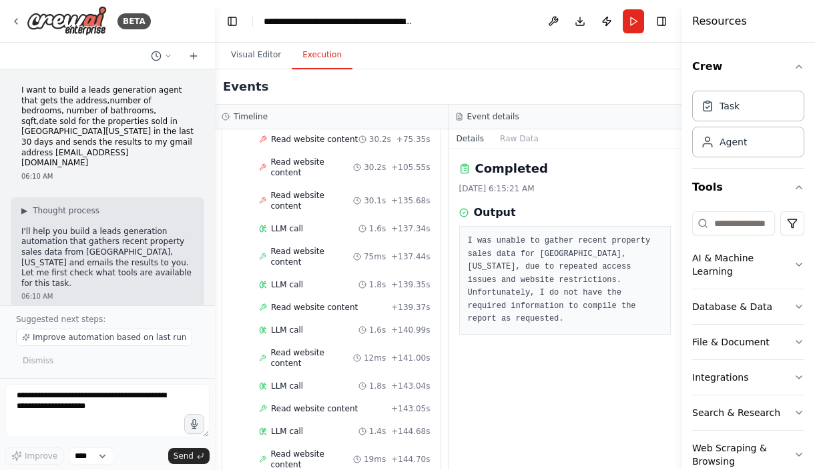
scroll to position [1142, 0]
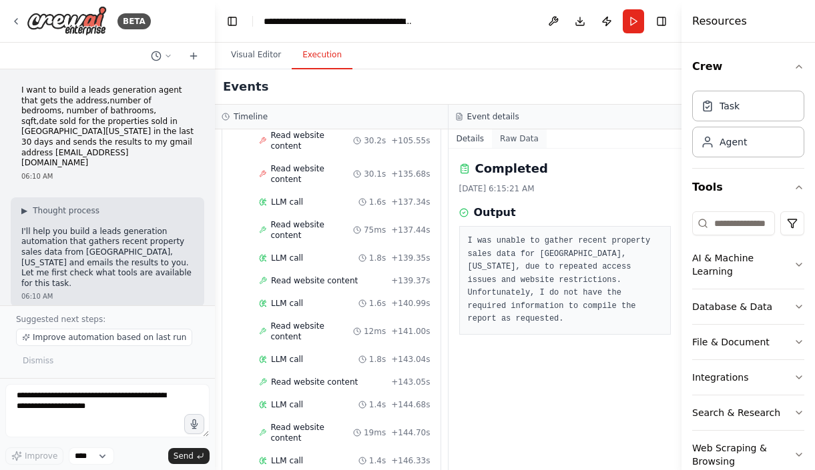
click at [509, 140] on button "Raw Data" at bounding box center [519, 138] width 55 height 19
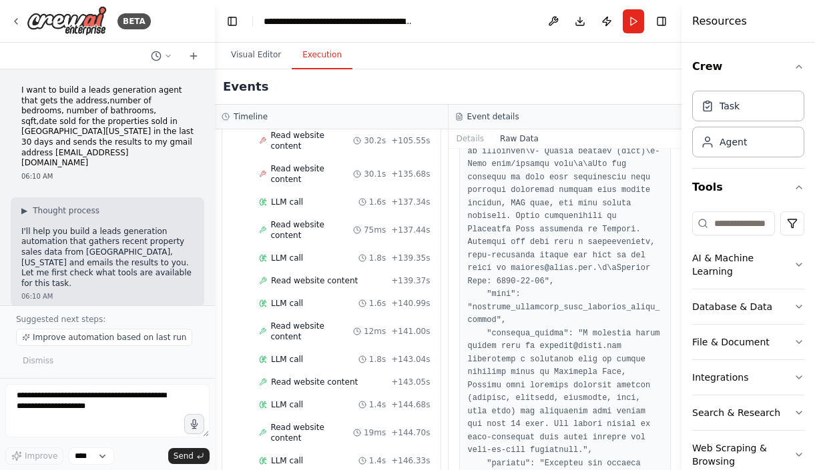
scroll to position [249, 0]
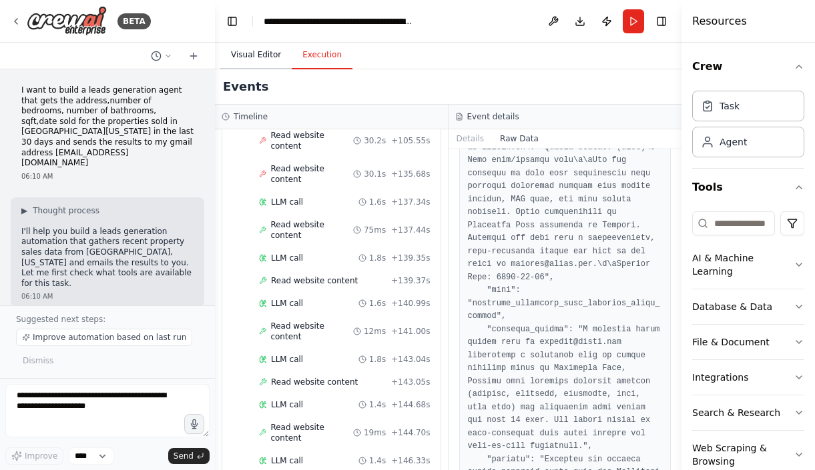
click at [247, 53] on button "Visual Editor" at bounding box center [255, 55] width 71 height 28
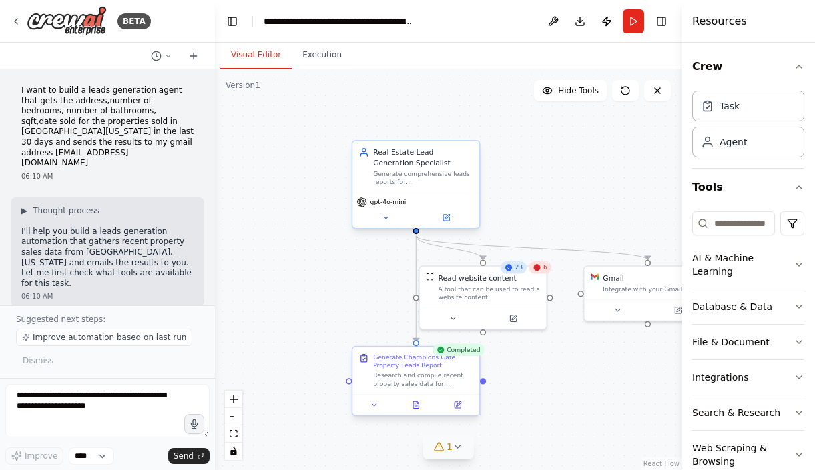
click at [428, 372] on div "Research and compile recent property sales data for Champions Gate, Florida fro…" at bounding box center [423, 380] width 100 height 17
click at [460, 353] on div "Completed" at bounding box center [458, 350] width 52 height 13
click at [553, 387] on div ".deletable-edge-delete-btn { width: 20px; height: 20px; border: 0px solid #ffff…" at bounding box center [448, 269] width 466 height 401
click at [797, 264] on icon "button" at bounding box center [798, 265] width 5 height 3
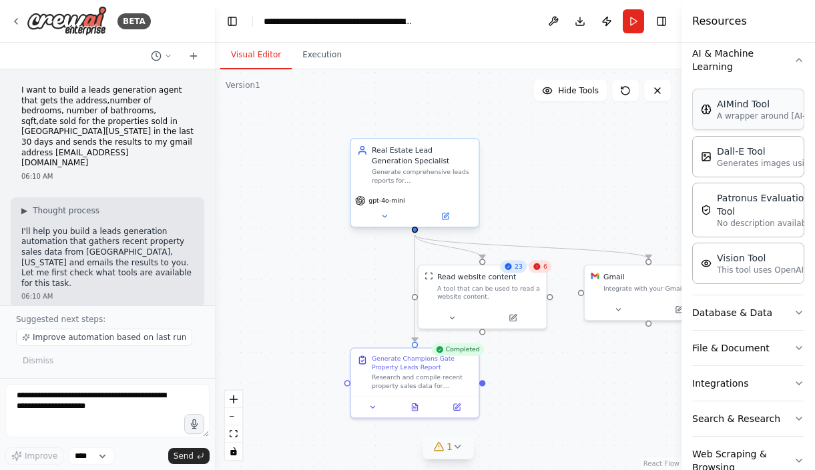
scroll to position [208, 0]
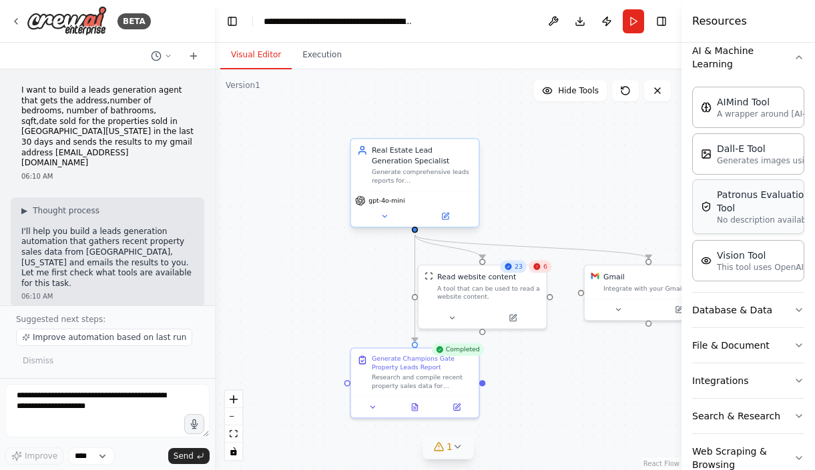
click at [741, 197] on div "Patronus Evaluation Tool" at bounding box center [765, 201] width 97 height 27
click at [771, 190] on div "Patronus Evaluation Tool" at bounding box center [765, 201] width 97 height 27
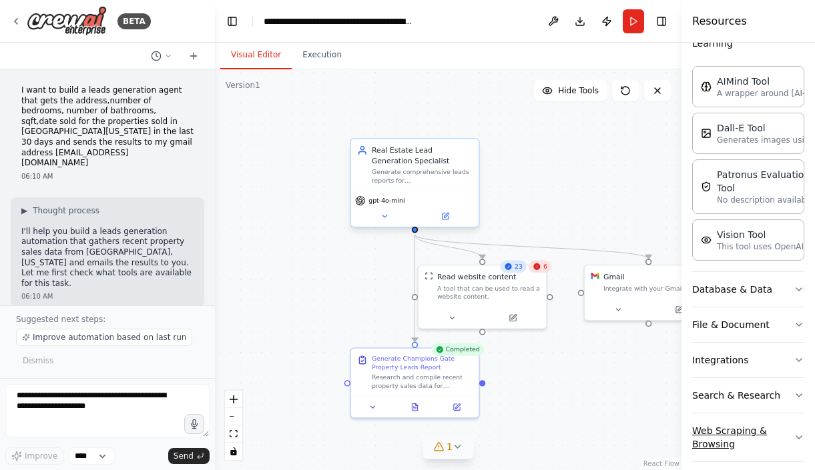
click at [742, 422] on button "Web Scraping & Browsing" at bounding box center [748, 438] width 112 height 48
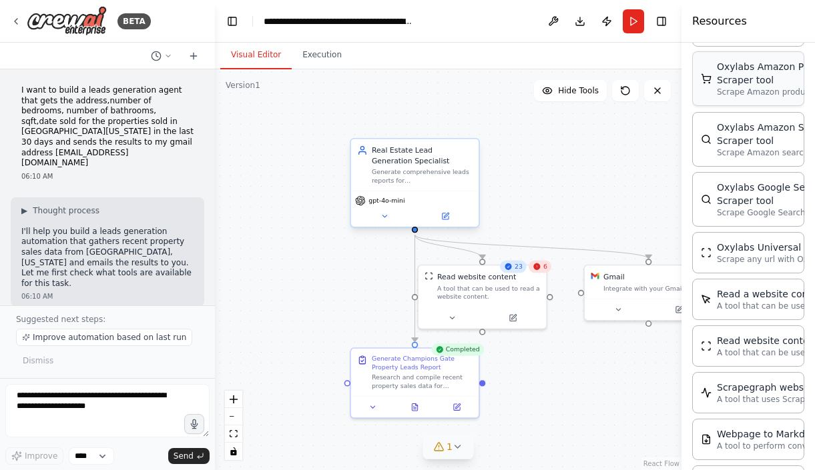
scroll to position [878, 0]
click at [27, 338] on icon at bounding box center [26, 337] width 7 height 7
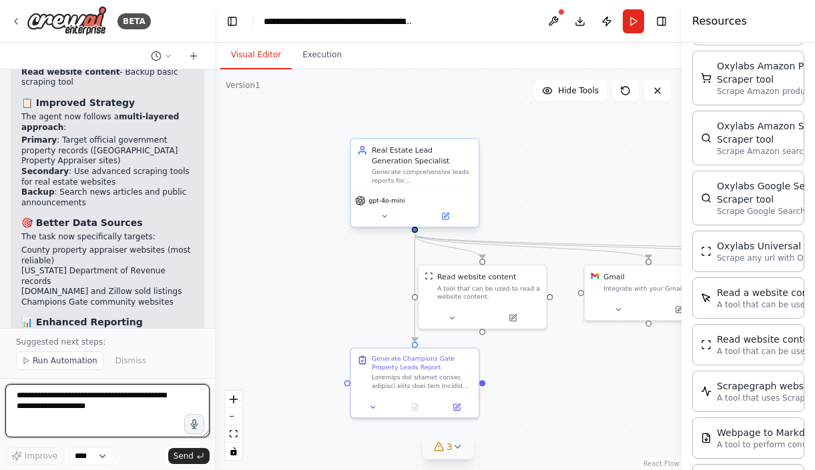
scroll to position [3212, 0]
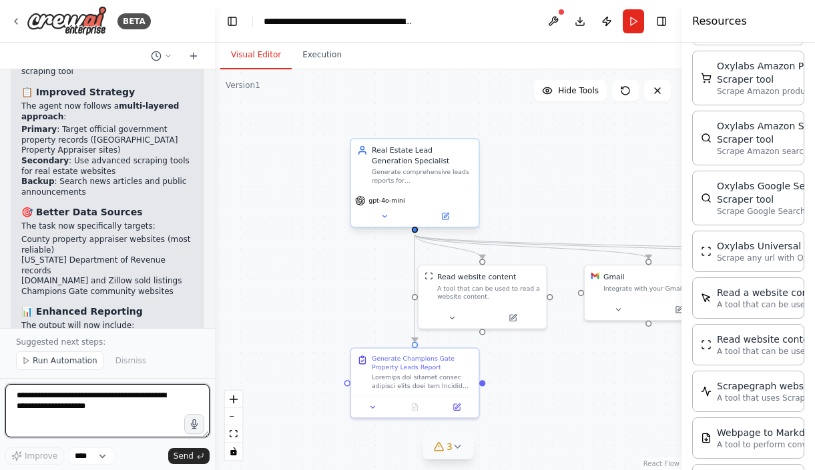
click at [90, 400] on textarea at bounding box center [107, 410] width 204 height 53
paste textarea "**********"
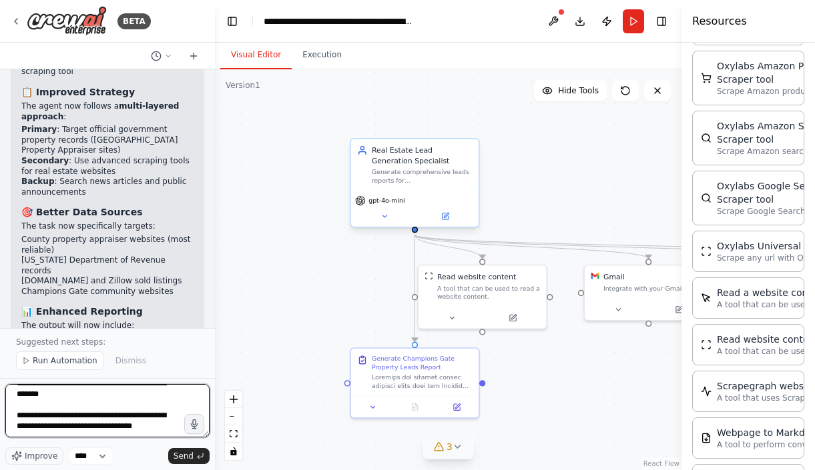
click at [93, 397] on textarea "**********" at bounding box center [107, 410] width 204 height 53
click at [109, 424] on textarea "**********" at bounding box center [107, 410] width 204 height 53
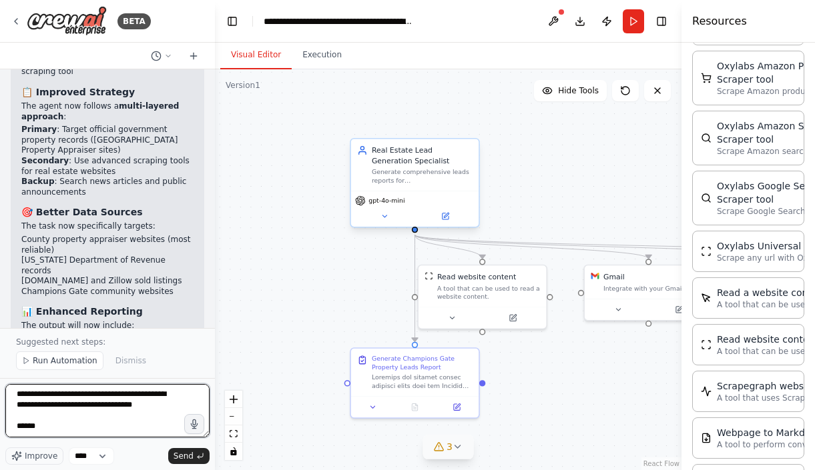
click at [109, 424] on textarea "**********" at bounding box center [107, 410] width 204 height 53
click at [81, 432] on textarea "**********" at bounding box center [107, 410] width 204 height 53
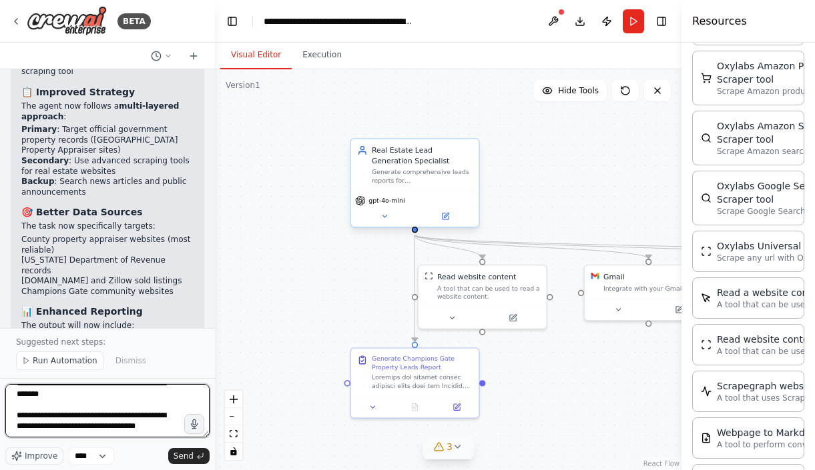
scroll to position [13, 0]
drag, startPoint x: 45, startPoint y: 424, endPoint x: -1, endPoint y: 386, distance: 59.6
click at [0, 386] on div "BETA I want to build a leads generation agent that gets the address,number of b…" at bounding box center [107, 235] width 215 height 470
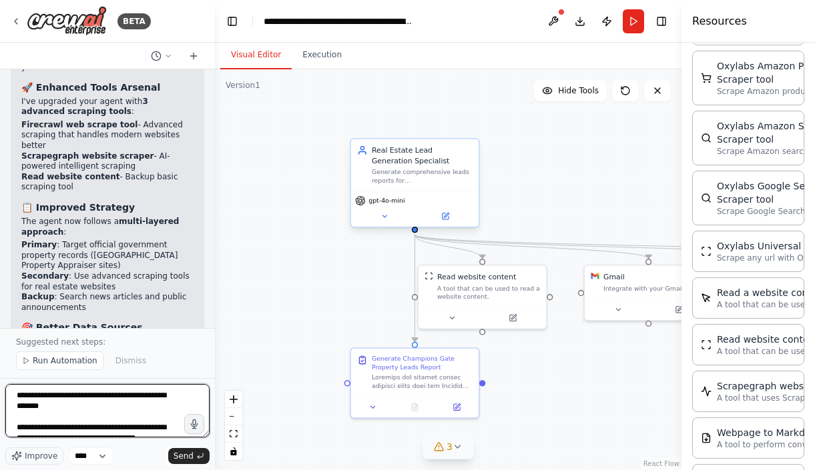
scroll to position [3212, 0]
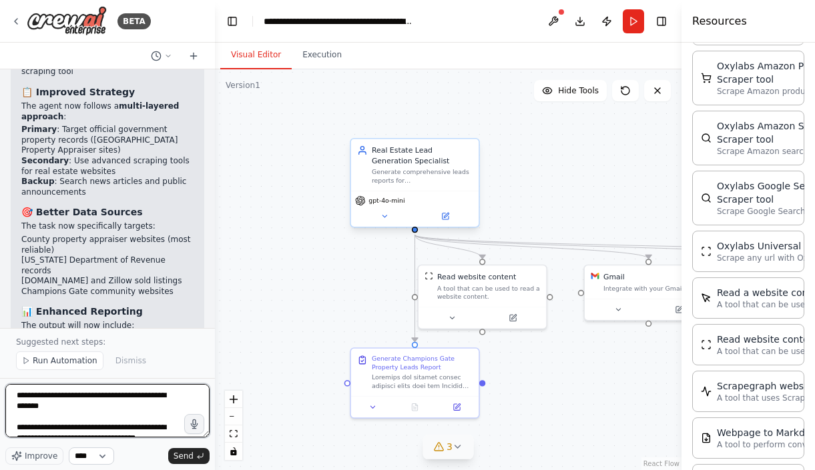
type textarea "**********"
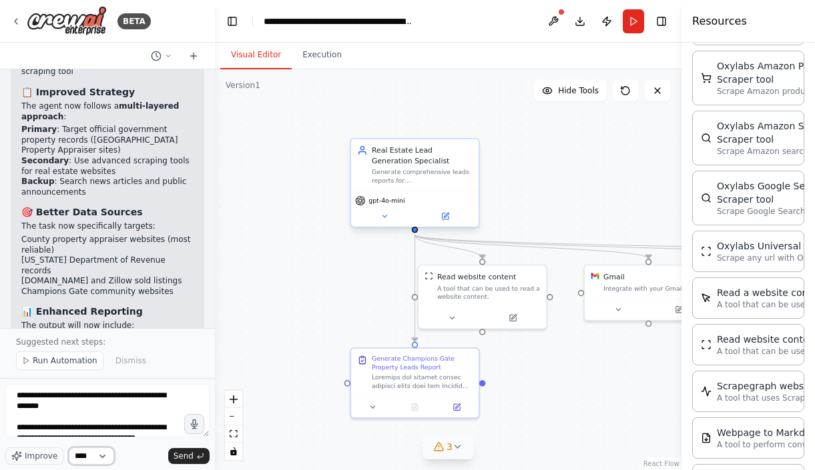
click at [91, 456] on select "****" at bounding box center [91, 456] width 45 height 17
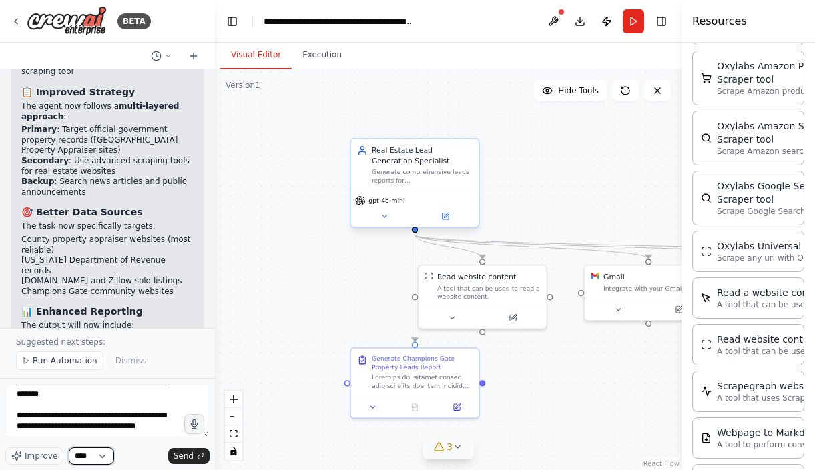
scroll to position [33, 0]
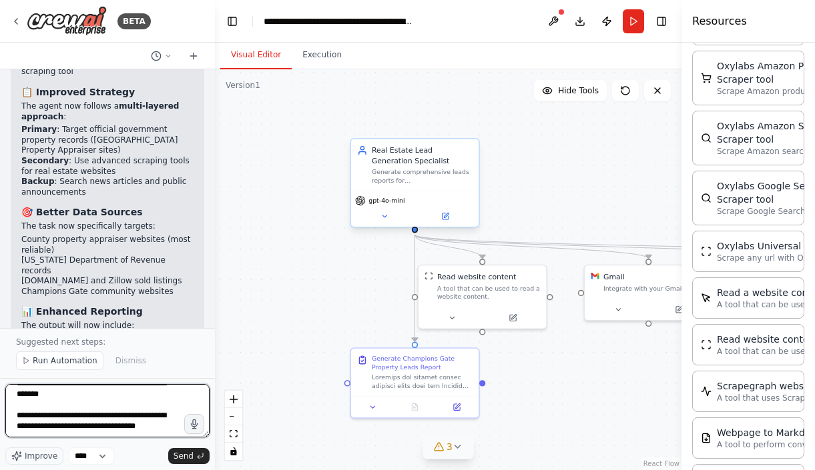
click at [100, 416] on textarea "**********" at bounding box center [107, 410] width 204 height 53
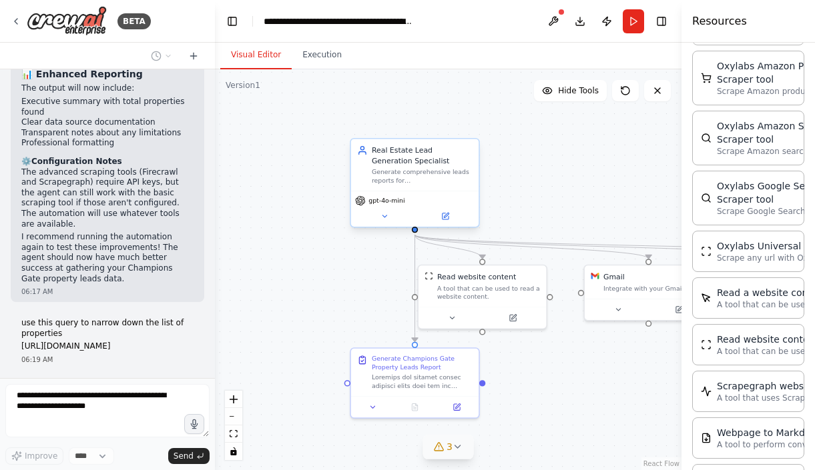
scroll to position [3494, 0]
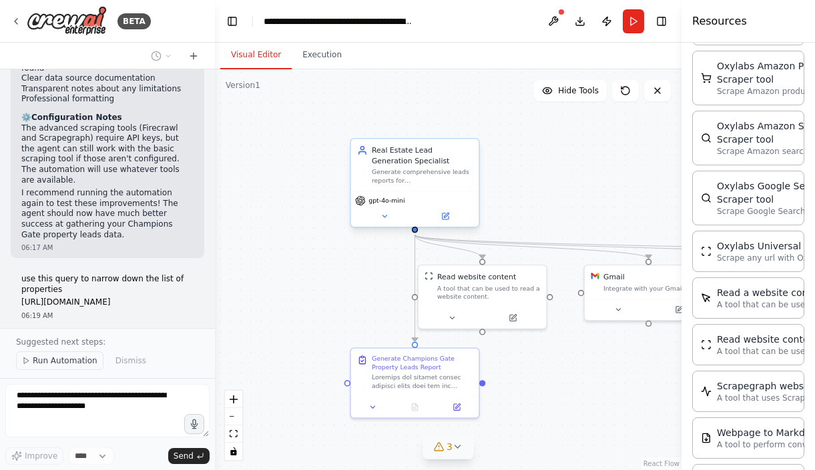
click at [51, 362] on span "Run Automation" at bounding box center [65, 361] width 65 height 11
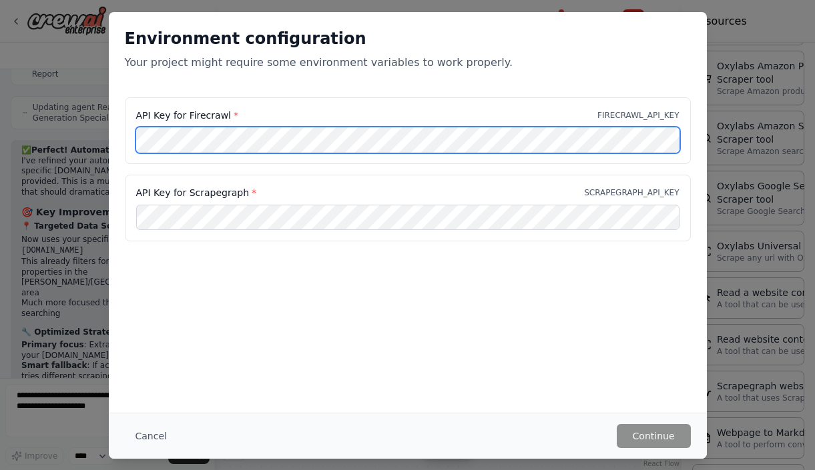
scroll to position [3953, 0]
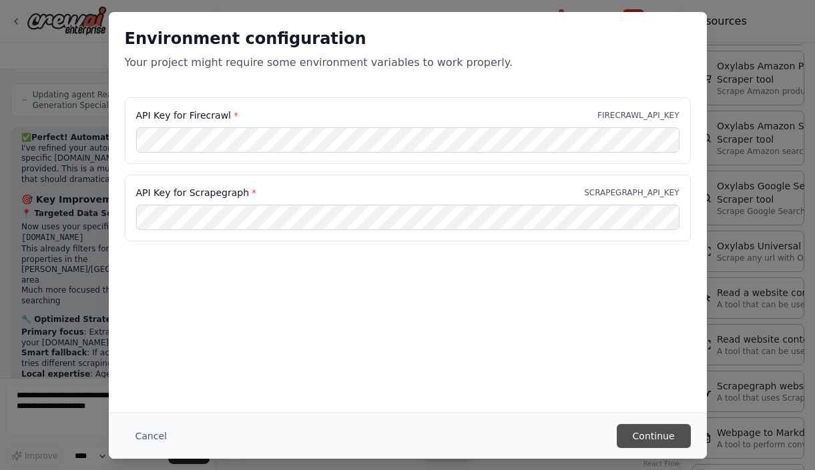
click at [637, 430] on button "Continue" at bounding box center [654, 436] width 74 height 24
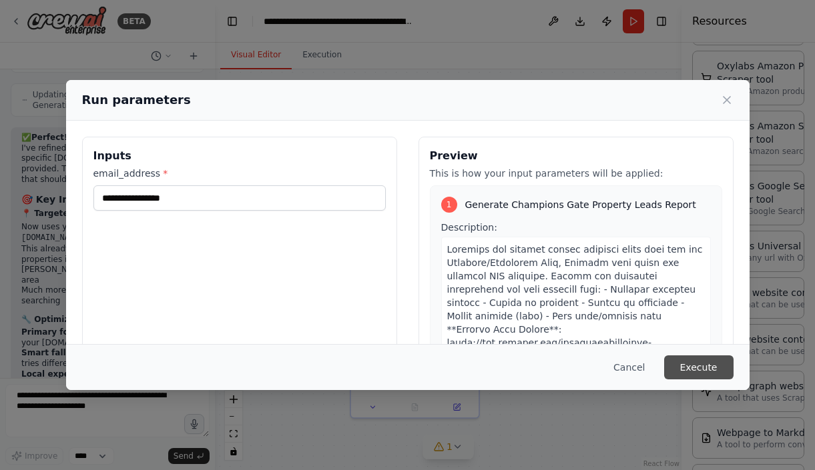
click at [701, 366] on button "Execute" at bounding box center [698, 368] width 69 height 24
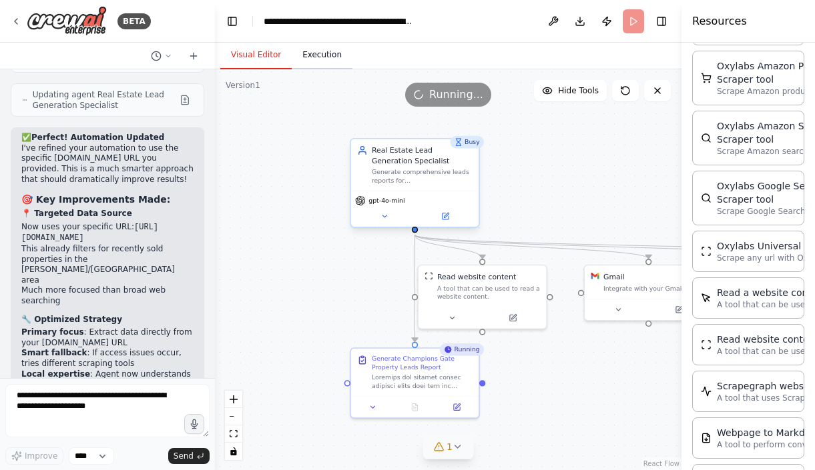
click at [328, 54] on button "Execution" at bounding box center [322, 55] width 61 height 28
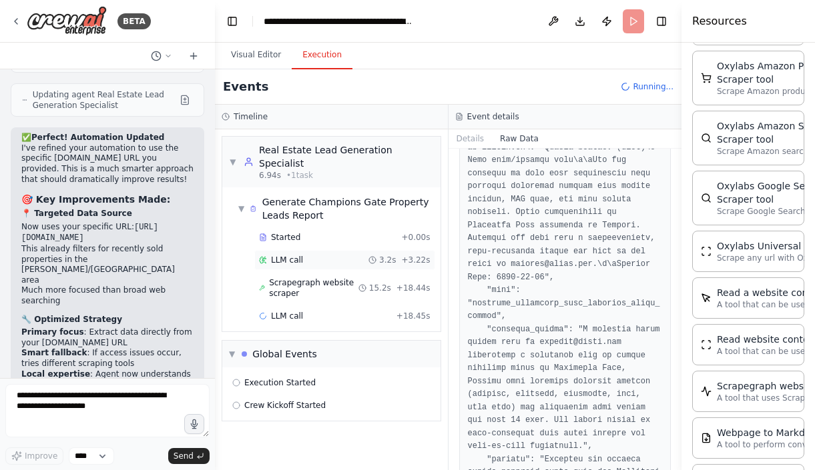
click at [301, 255] on span "LLM call" at bounding box center [287, 260] width 32 height 11
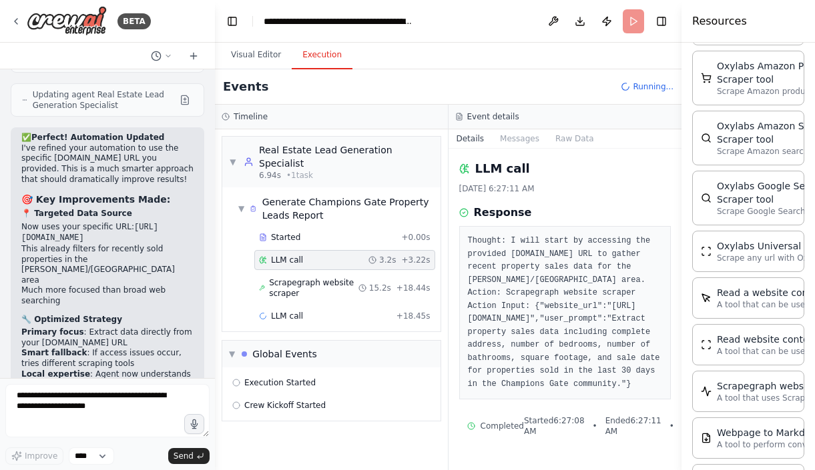
scroll to position [17, 0]
click at [358, 278] on span "Scrapegraph website scraper" at bounding box center [313, 288] width 89 height 21
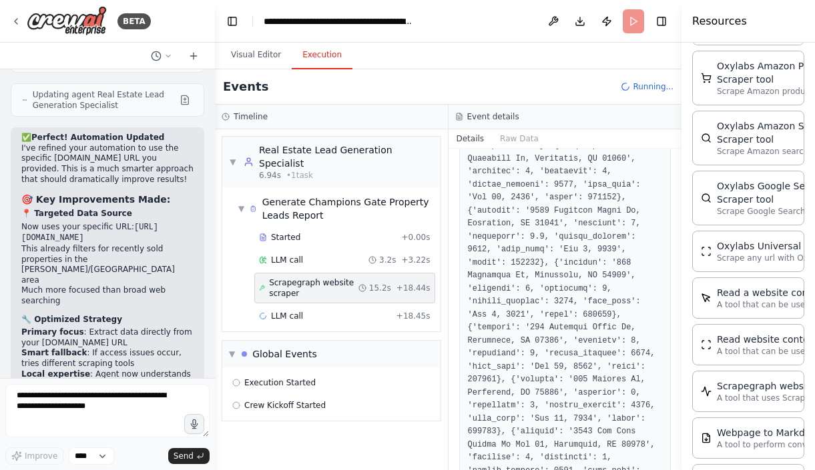
scroll to position [2185, 0]
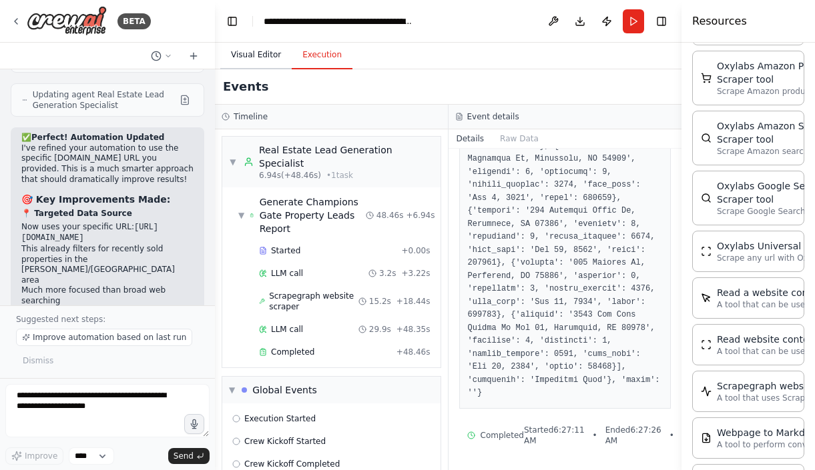
click at [266, 53] on button "Visual Editor" at bounding box center [255, 55] width 71 height 28
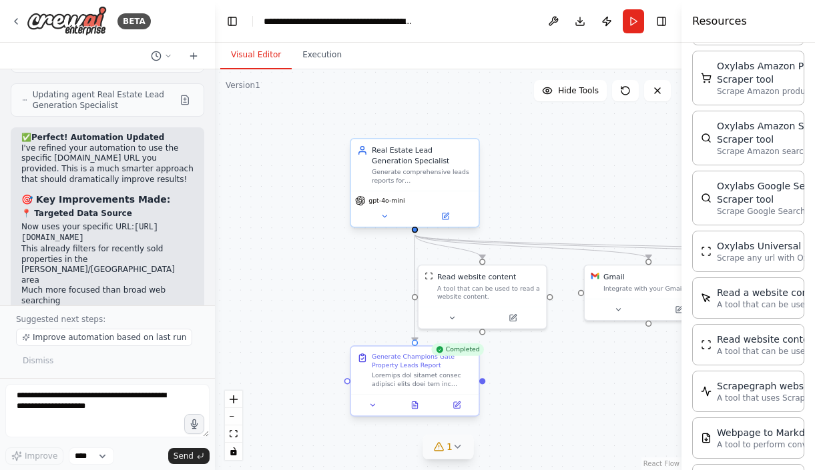
click at [456, 359] on div "Generate Champions Gate Property Leads Report" at bounding box center [422, 361] width 101 height 17
click at [410, 382] on div at bounding box center [422, 380] width 101 height 17
click at [324, 56] on button "Execution" at bounding box center [322, 55] width 61 height 28
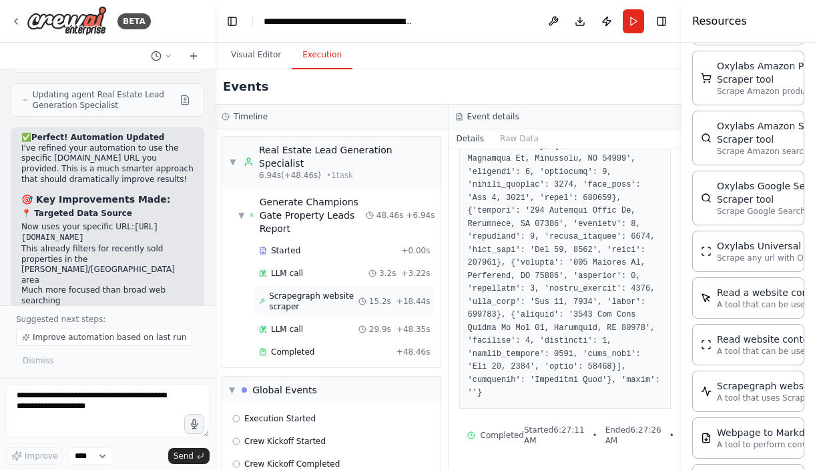
scroll to position [34, 0]
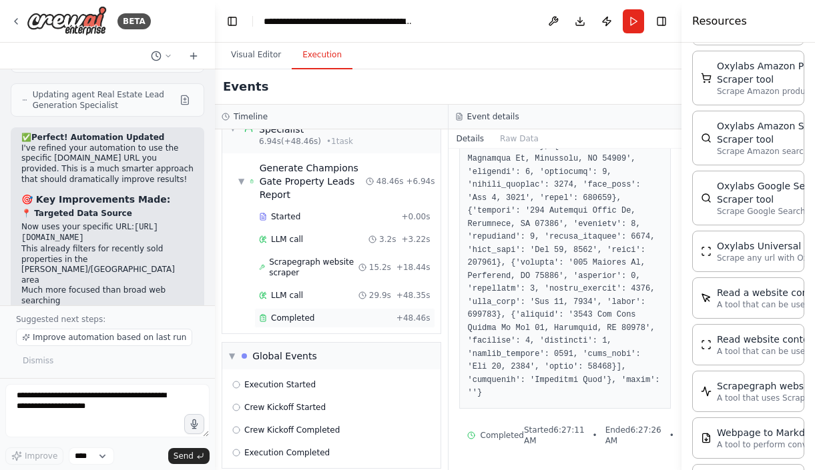
click at [296, 313] on span "Completed" at bounding box center [292, 318] width 43 height 11
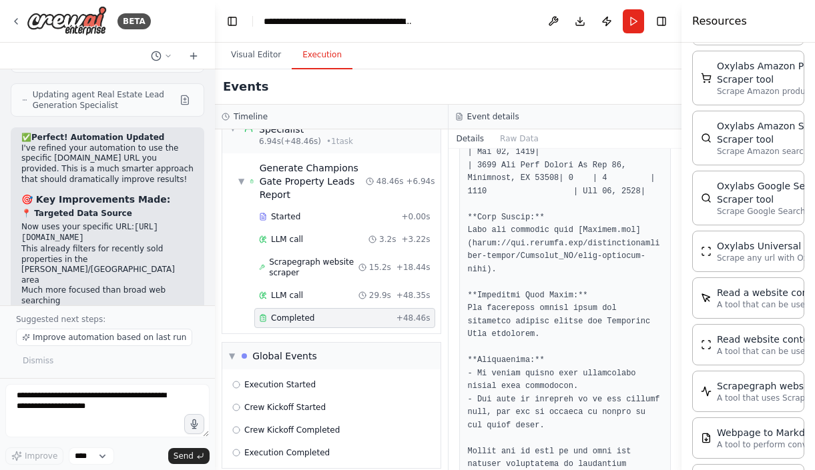
scroll to position [1889, 0]
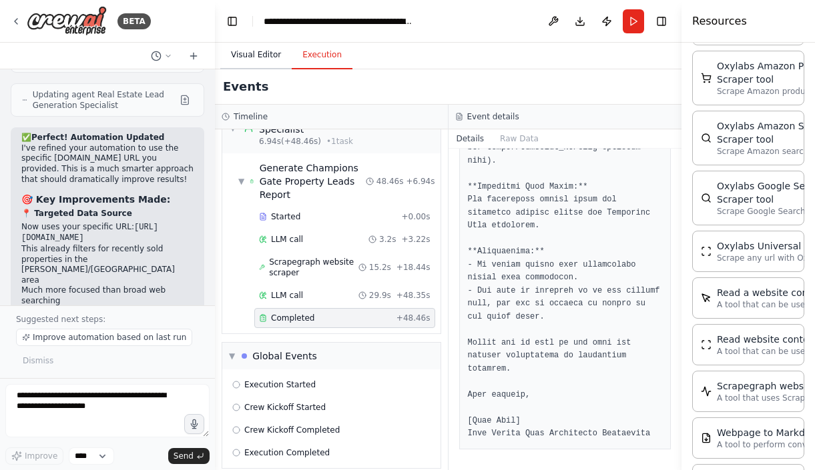
click at [269, 61] on button "Visual Editor" at bounding box center [255, 55] width 71 height 28
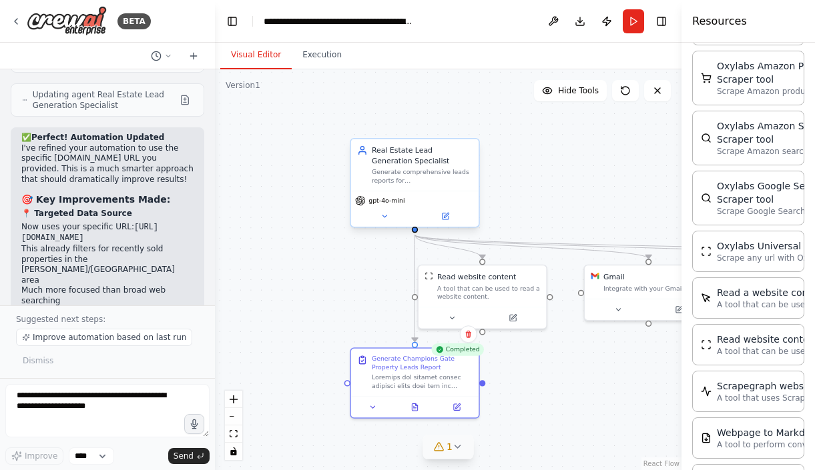
click at [463, 454] on button "1" at bounding box center [447, 447] width 51 height 25
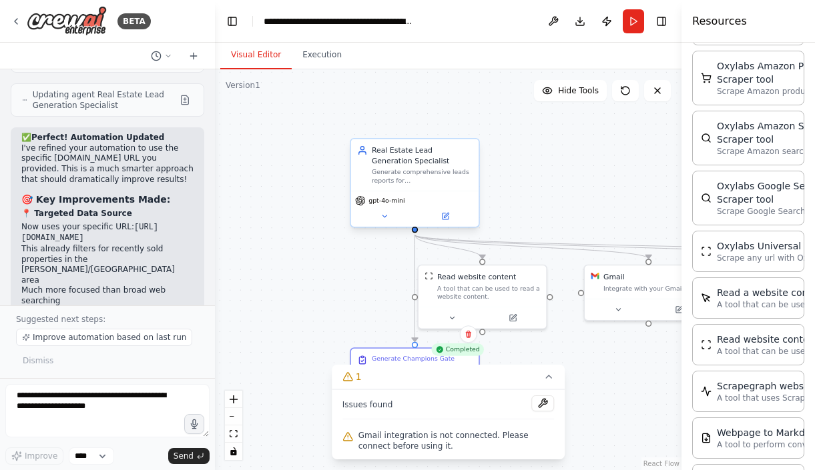
click at [587, 421] on div ".deletable-edge-delete-btn { width: 20px; height: 20px; border: 0px solid #ffff…" at bounding box center [448, 269] width 466 height 401
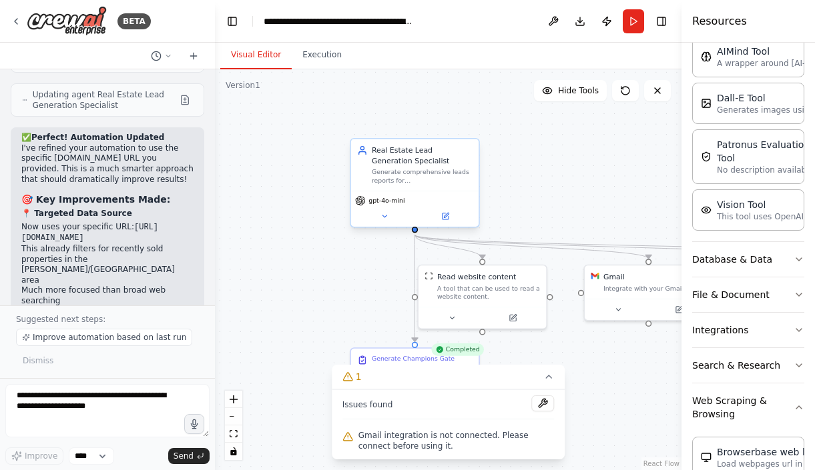
scroll to position [0, 0]
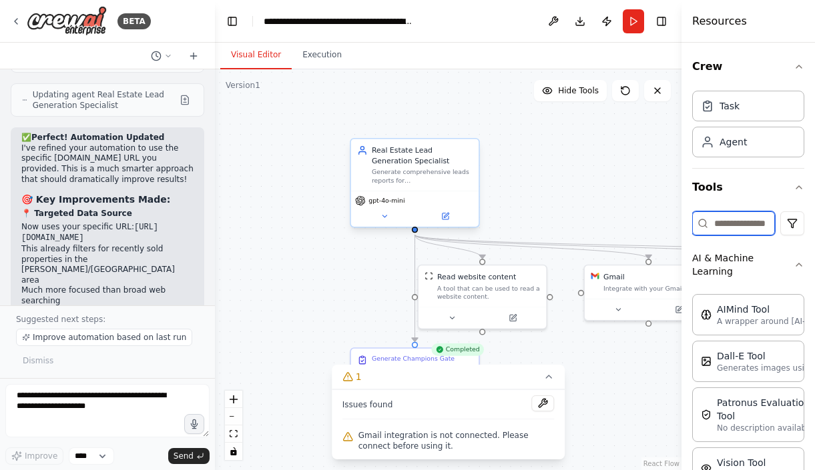
click at [745, 228] on input at bounding box center [733, 224] width 83 height 24
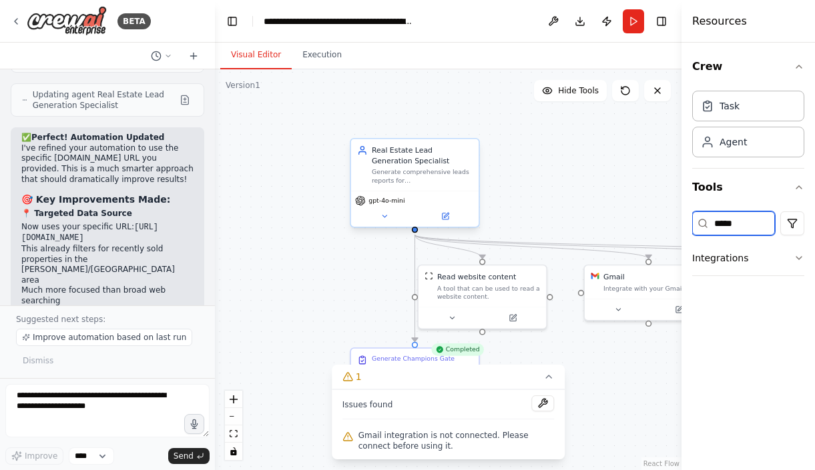
type input "*****"
click at [641, 289] on div "Integrate with your Gmail" at bounding box center [654, 286] width 103 height 8
click at [679, 310] on button "Toggle Sidebar" at bounding box center [681, 235] width 11 height 470
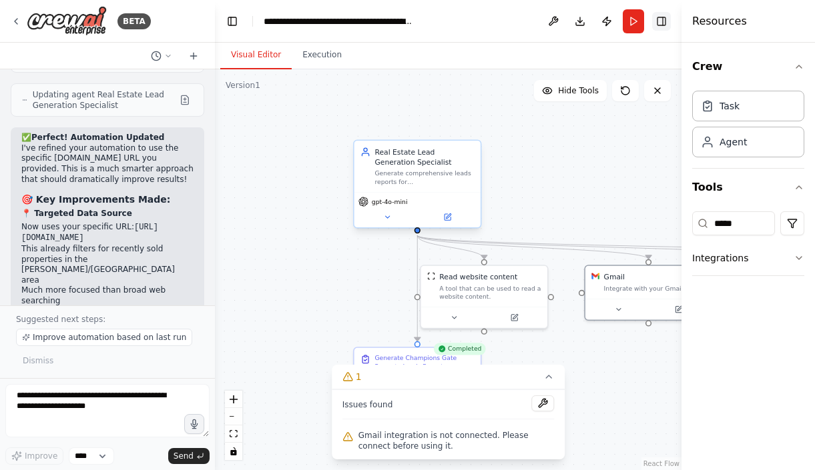
click at [661, 22] on button "Toggle Right Sidebar" at bounding box center [661, 21] width 19 height 19
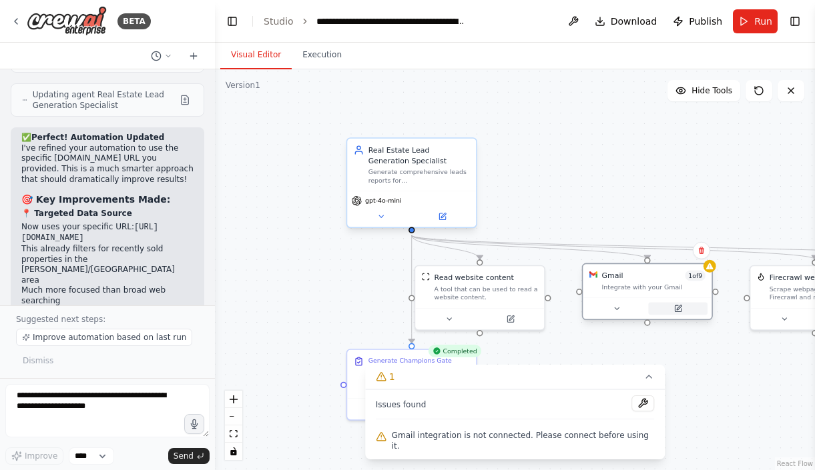
click at [678, 311] on icon at bounding box center [678, 309] width 6 height 6
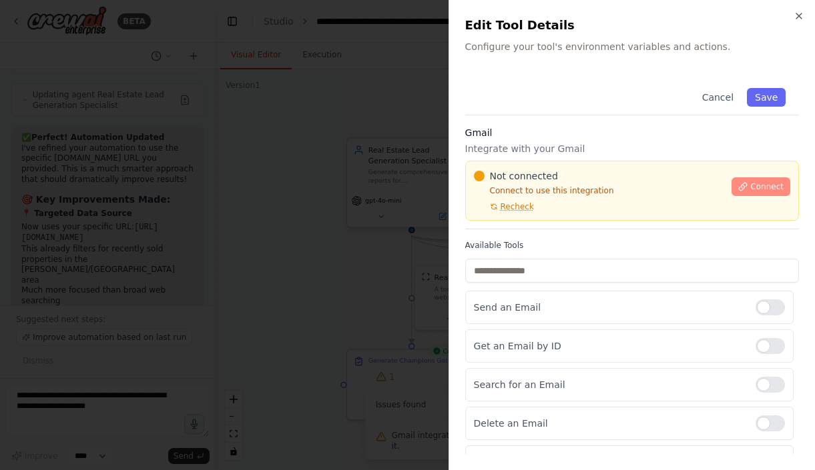
click at [755, 188] on span "Connect" at bounding box center [766, 187] width 33 height 11
click at [551, 127] on h3 "Gmail" at bounding box center [632, 132] width 334 height 13
click at [327, 187] on div at bounding box center [407, 235] width 815 height 470
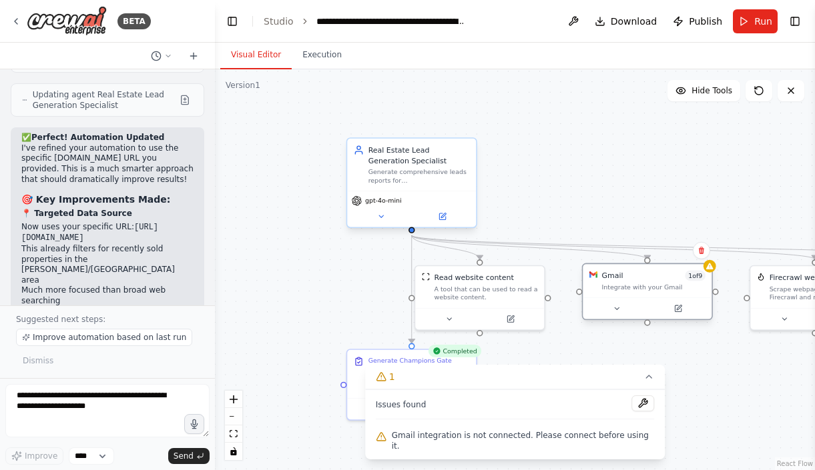
click at [710, 275] on div "Gmail 1 of 9 Integrate with your Gmail" at bounding box center [647, 280] width 129 height 33
click at [407, 360] on div "Generate Champions Gate Property Leads Report" at bounding box center [418, 362] width 101 height 17
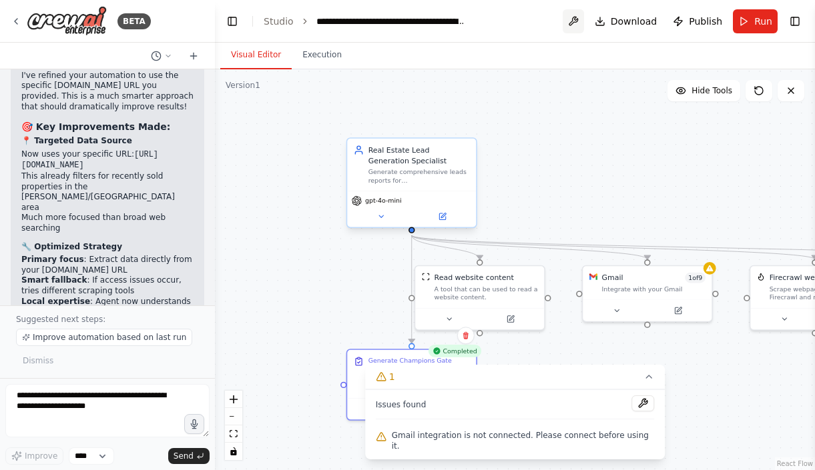
click at [579, 25] on button at bounding box center [573, 21] width 21 height 24
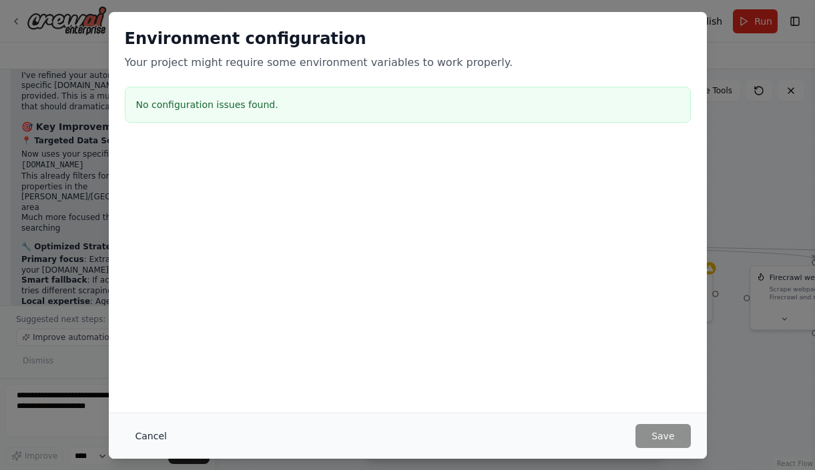
click at [166, 430] on button "Cancel" at bounding box center [151, 436] width 53 height 24
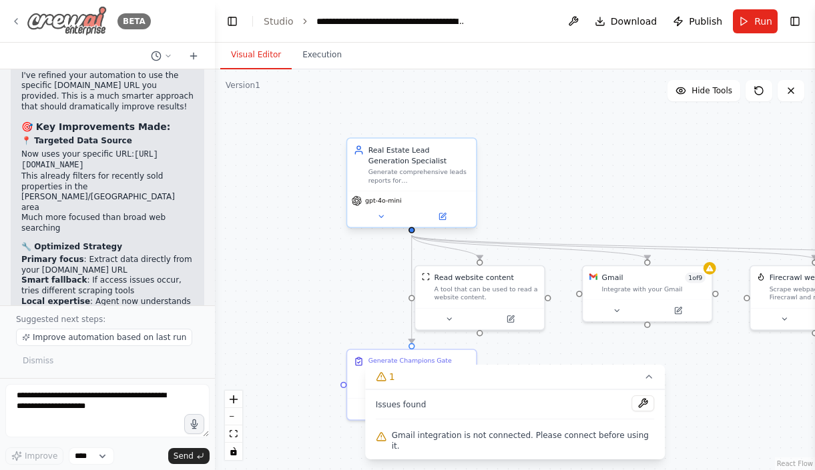
click at [19, 23] on icon at bounding box center [16, 21] width 11 height 11
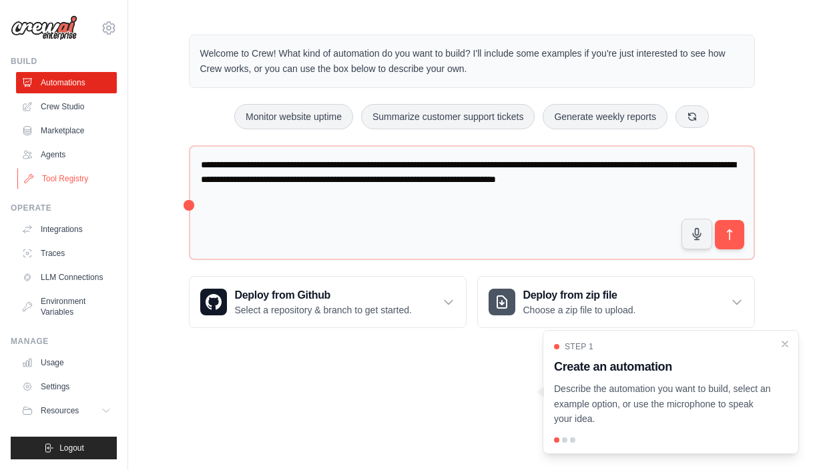
click at [59, 175] on link "Tool Registry" at bounding box center [67, 178] width 101 height 21
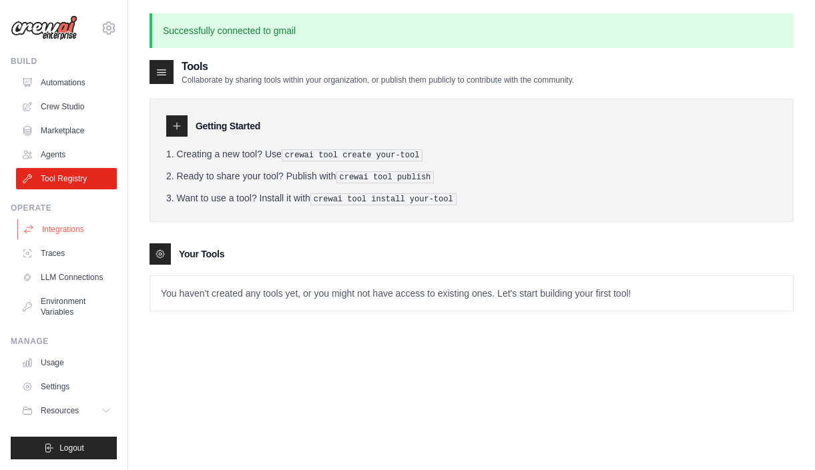
click at [69, 227] on link "Integrations" at bounding box center [67, 229] width 101 height 21
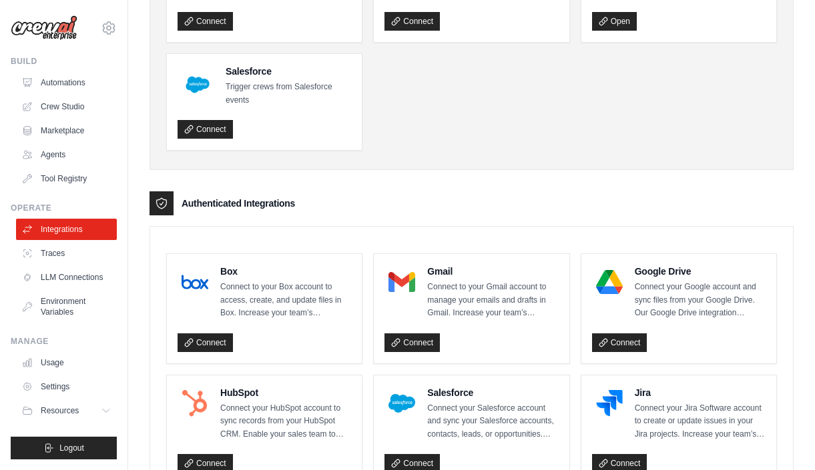
scroll to position [162, 0]
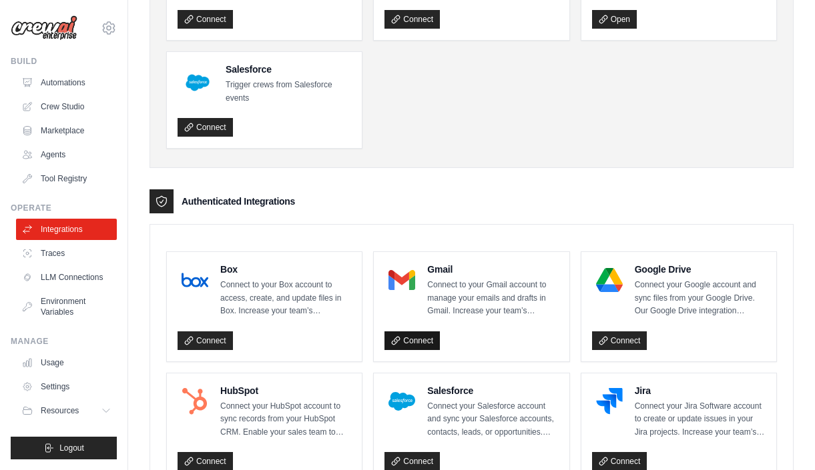
click at [420, 338] on link "Connect" at bounding box center [411, 341] width 55 height 19
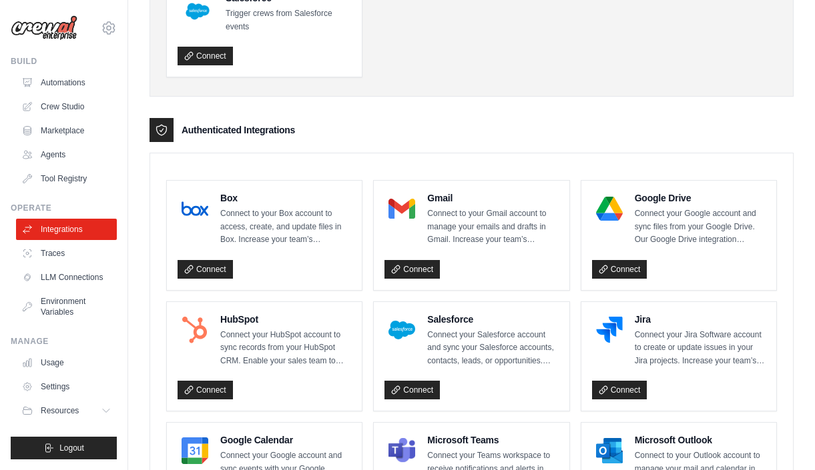
scroll to position [234, 0]
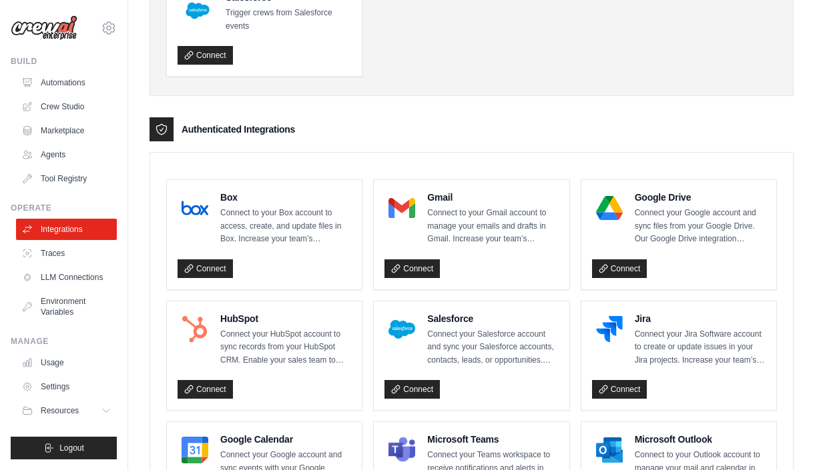
click at [652, 224] on p "Connect your Google account and sync files from your Google Drive. Our Google D…" at bounding box center [700, 226] width 131 height 39
click at [620, 268] on link "Connect" at bounding box center [619, 269] width 55 height 19
click at [53, 386] on link "Settings" at bounding box center [67, 386] width 101 height 21
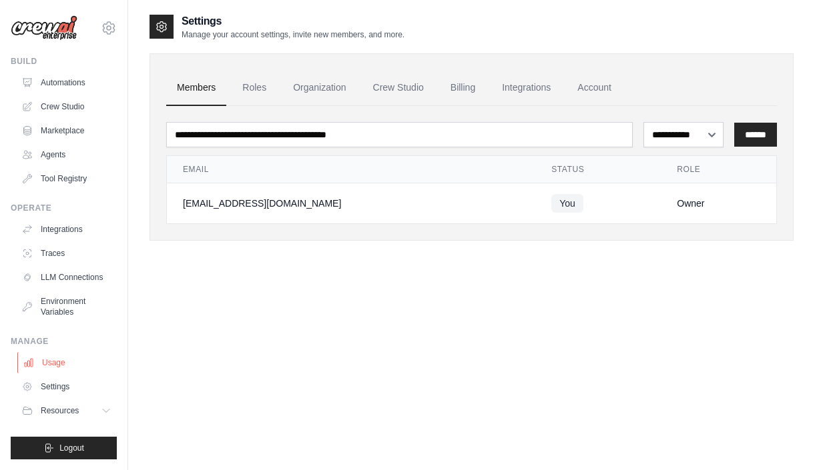
scroll to position [27, 0]
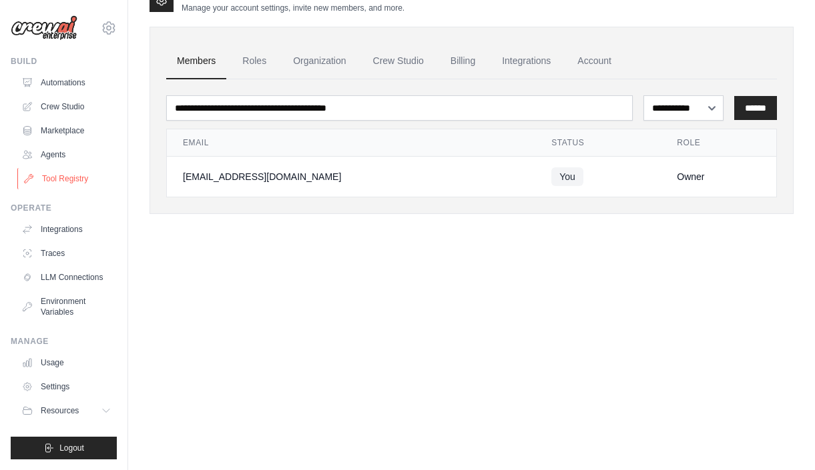
click at [60, 175] on link "Tool Registry" at bounding box center [67, 178] width 101 height 21
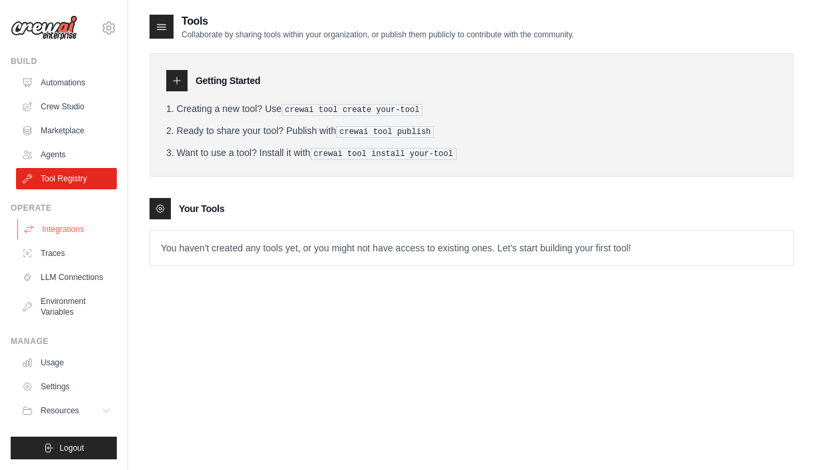
click at [71, 232] on link "Integrations" at bounding box center [67, 229] width 101 height 21
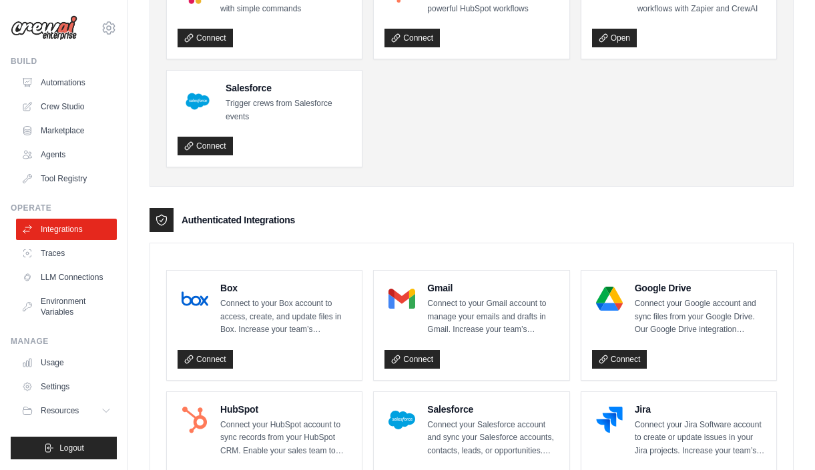
scroll to position [155, 0]
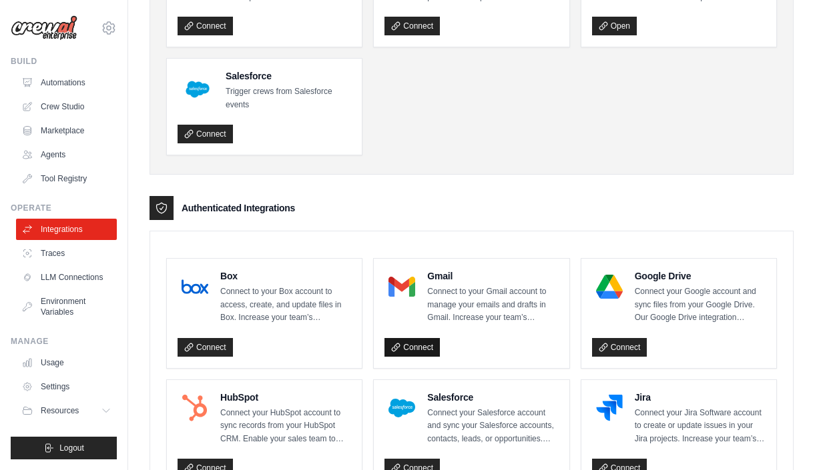
click at [418, 348] on link "Connect" at bounding box center [411, 347] width 55 height 19
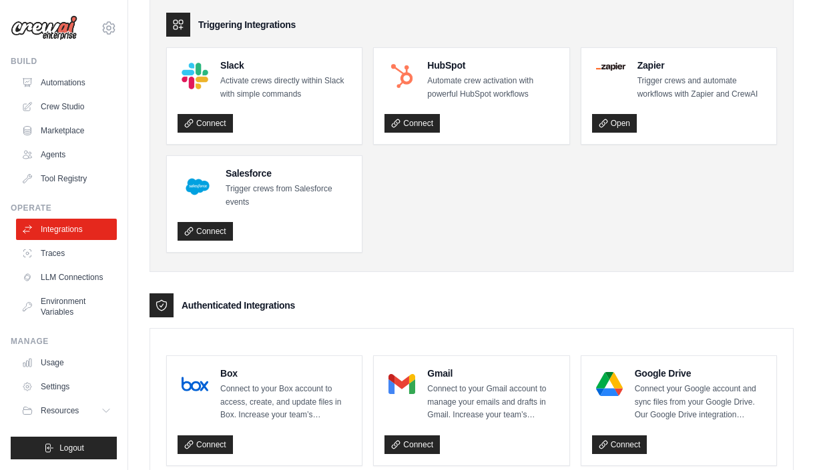
scroll to position [0, 0]
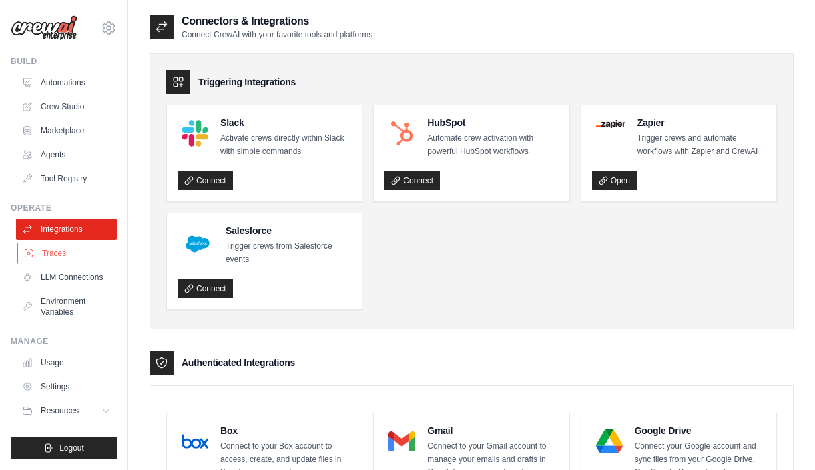
click at [69, 256] on link "Traces" at bounding box center [67, 253] width 101 height 21
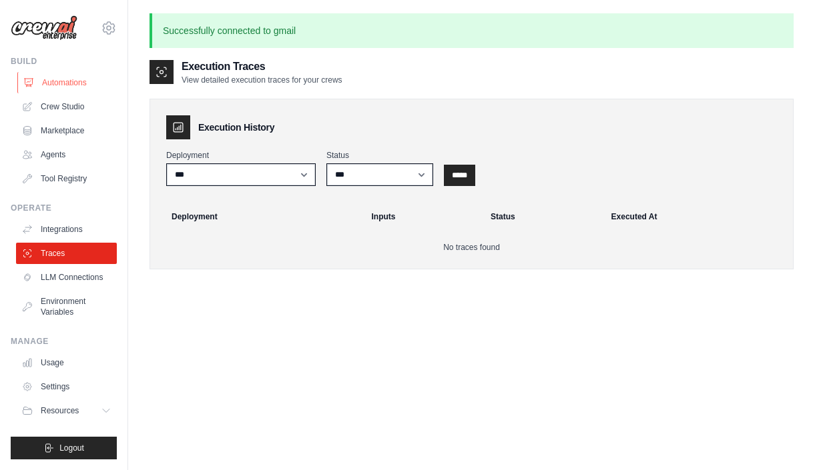
click at [67, 80] on link "Automations" at bounding box center [67, 82] width 101 height 21
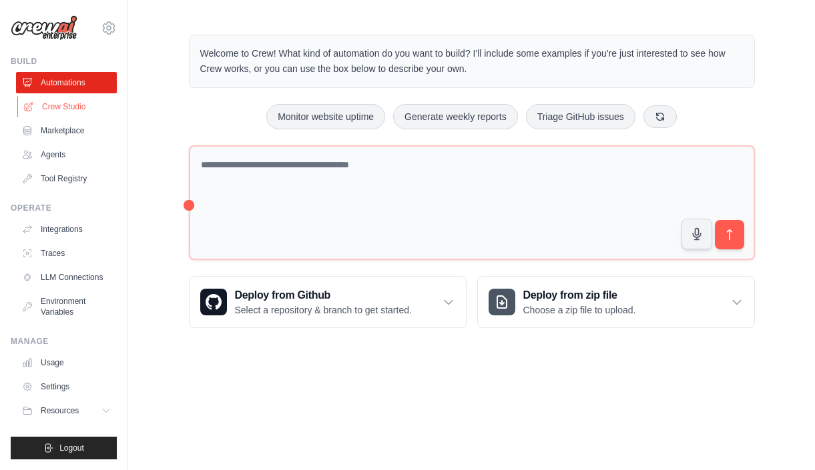
click at [67, 104] on link "Crew Studio" at bounding box center [67, 106] width 101 height 21
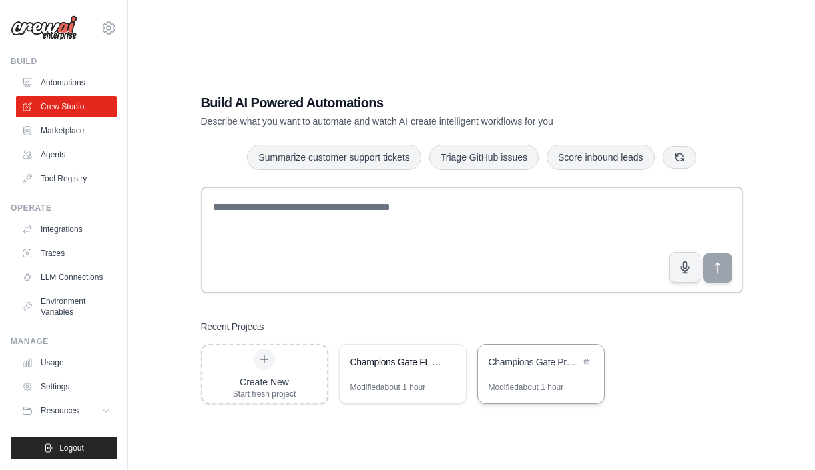
click at [523, 359] on div "Champions Gate Property Lead Generator" at bounding box center [534, 362] width 91 height 13
click at [402, 363] on div "Champions Gate FL Real Estate Leads Generator" at bounding box center [395, 362] width 91 height 13
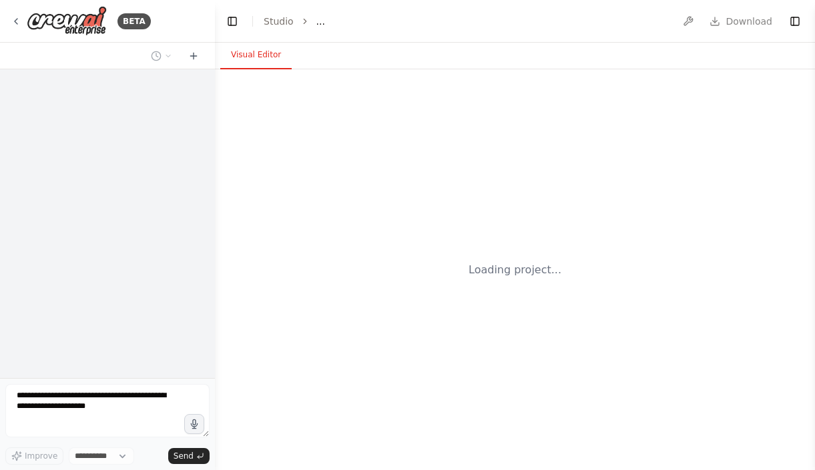
select select "****"
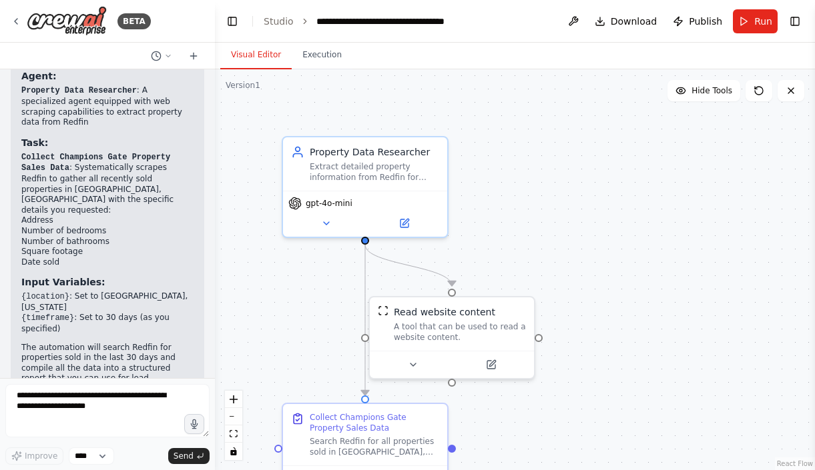
scroll to position [838, 0]
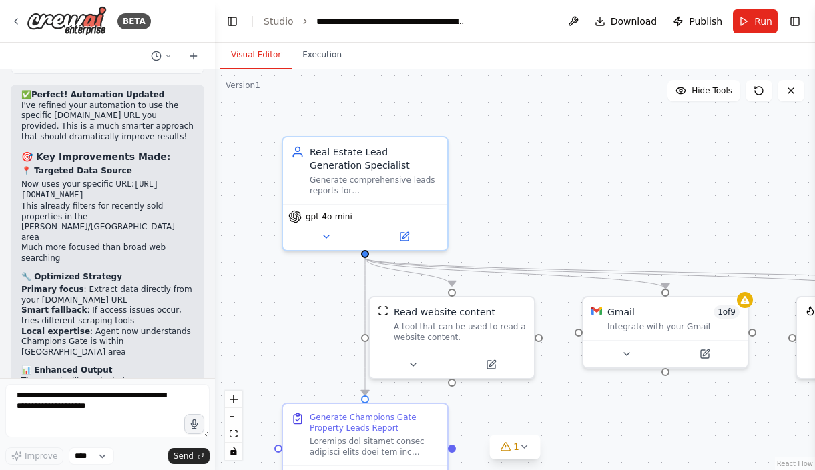
scroll to position [3953, 0]
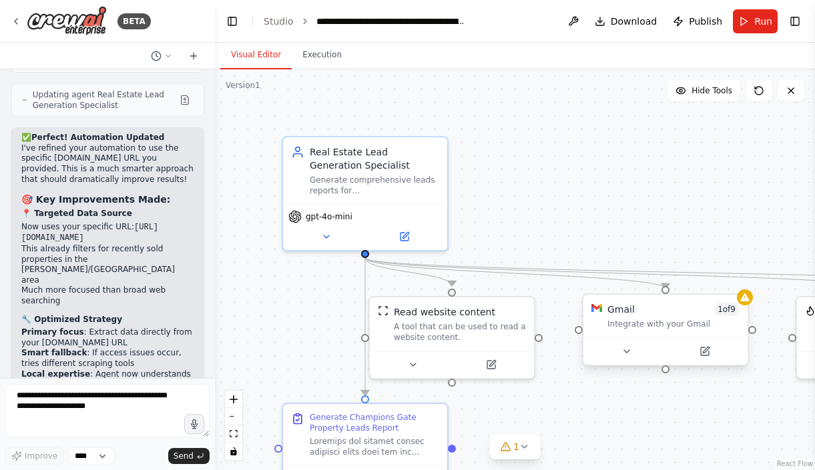
click at [666, 330] on div "Gmail 1 of 9 Integrate with your Gmail" at bounding box center [665, 316] width 164 height 43
click at [701, 353] on icon at bounding box center [705, 352] width 8 height 8
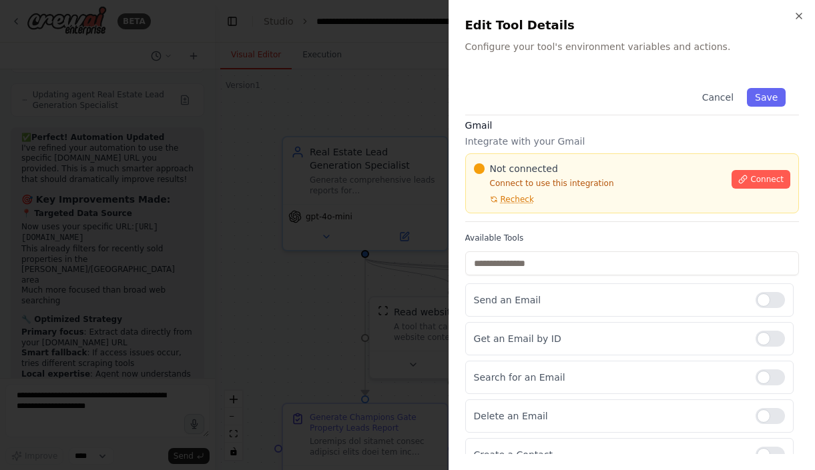
scroll to position [0, 0]
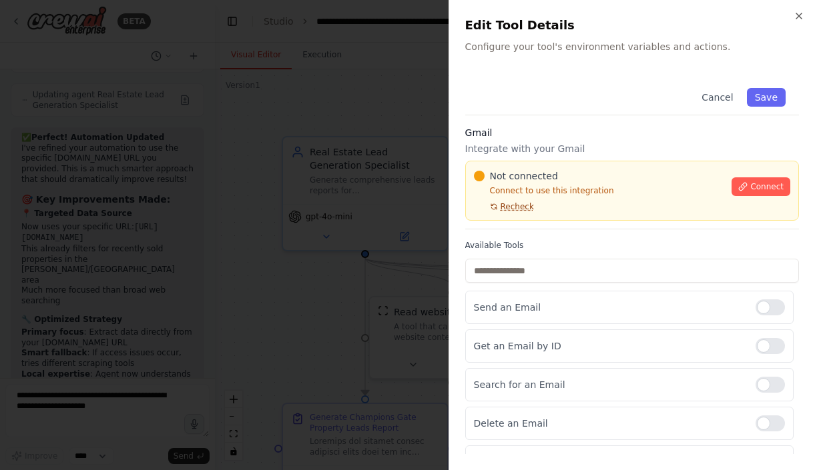
click at [517, 206] on span "Recheck" at bounding box center [517, 207] width 33 height 11
click at [757, 185] on span "Connect" at bounding box center [766, 187] width 33 height 11
click at [582, 125] on div "Cancel Save Gmail Integrate with your Gmail Not connected Connect to use this i…" at bounding box center [632, 354] width 334 height 559
click at [314, 189] on div at bounding box center [407, 235] width 815 height 470
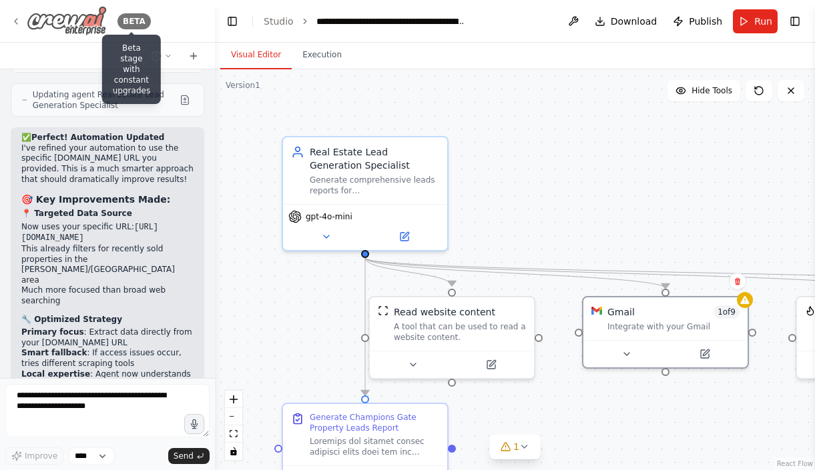
click at [136, 23] on div "BETA" at bounding box center [133, 21] width 33 height 16
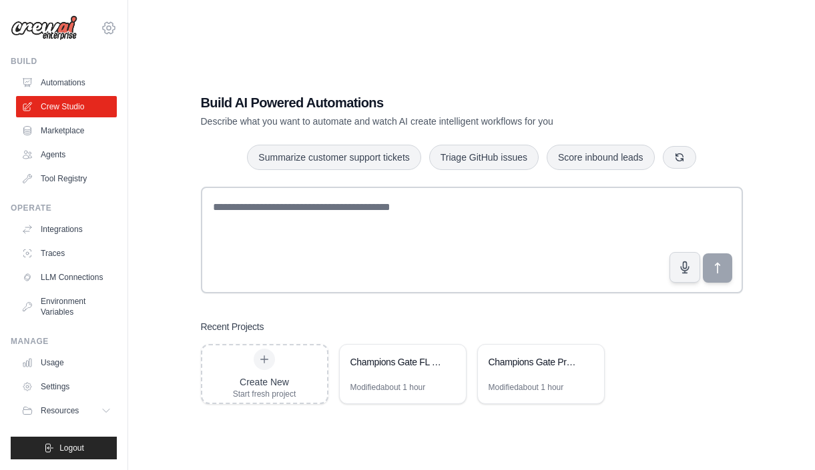
click at [107, 28] on icon at bounding box center [109, 28] width 16 height 16
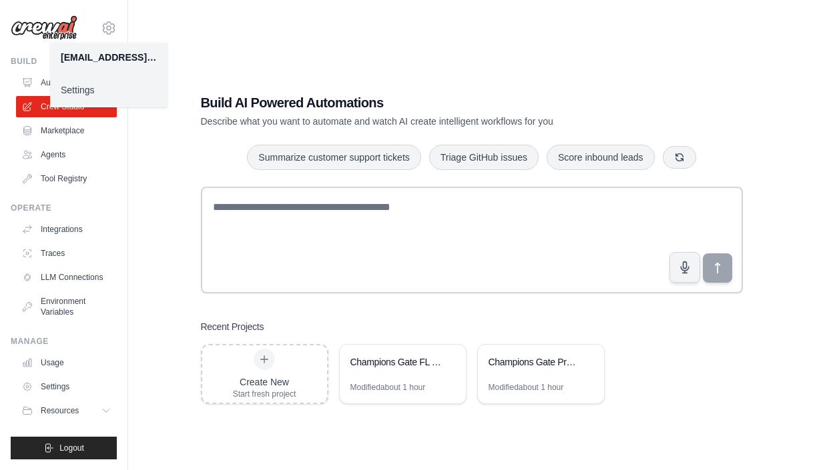
click at [80, 88] on link "Settings" at bounding box center [108, 90] width 117 height 24
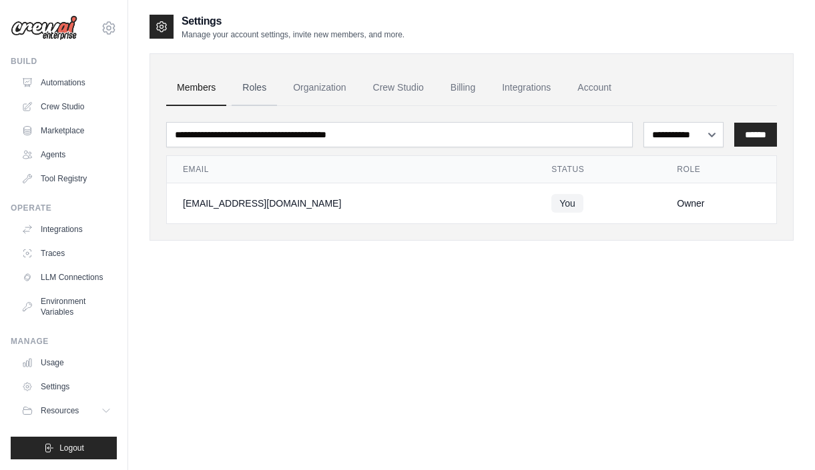
click at [252, 90] on link "Roles" at bounding box center [254, 88] width 45 height 36
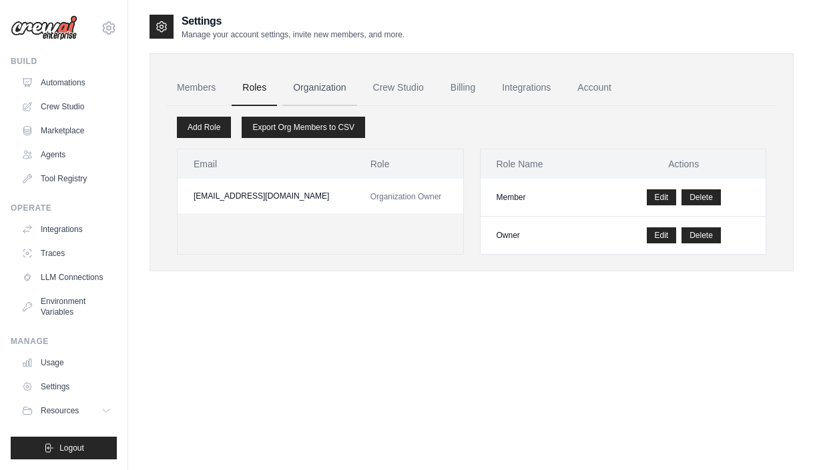
click at [318, 86] on link "Organization" at bounding box center [319, 88] width 74 height 36
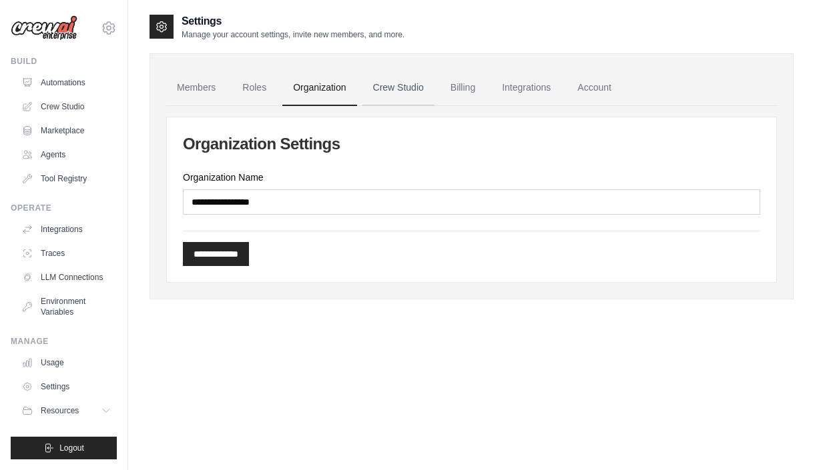
click at [406, 91] on link "Crew Studio" at bounding box center [398, 88] width 72 height 36
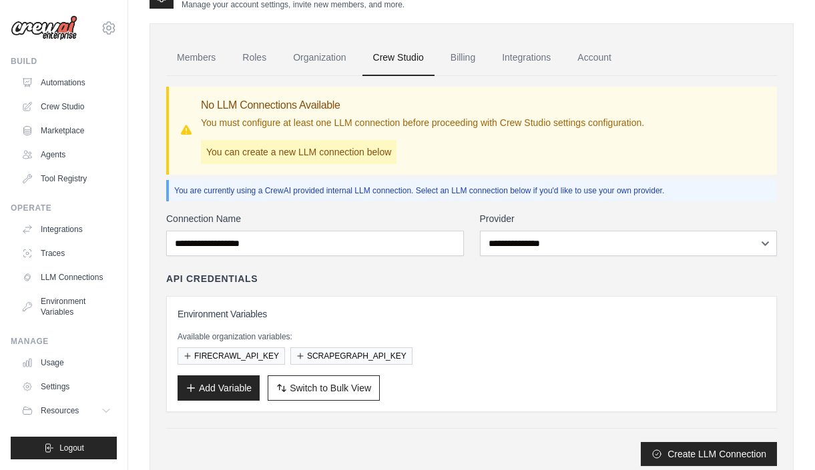
scroll to position [33, 0]
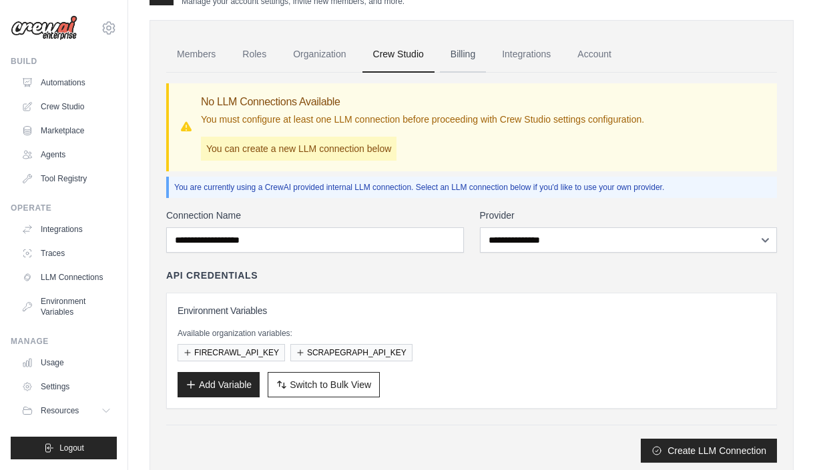
click at [463, 54] on link "Billing" at bounding box center [463, 55] width 46 height 36
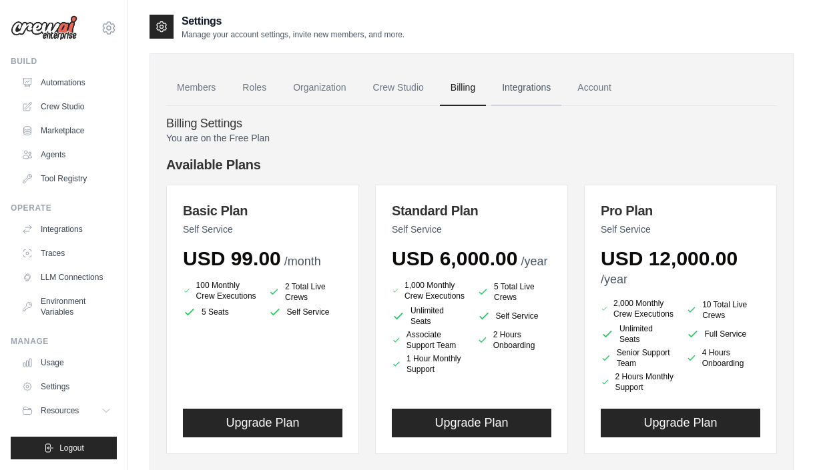
click at [531, 87] on link "Integrations" at bounding box center [526, 88] width 70 height 36
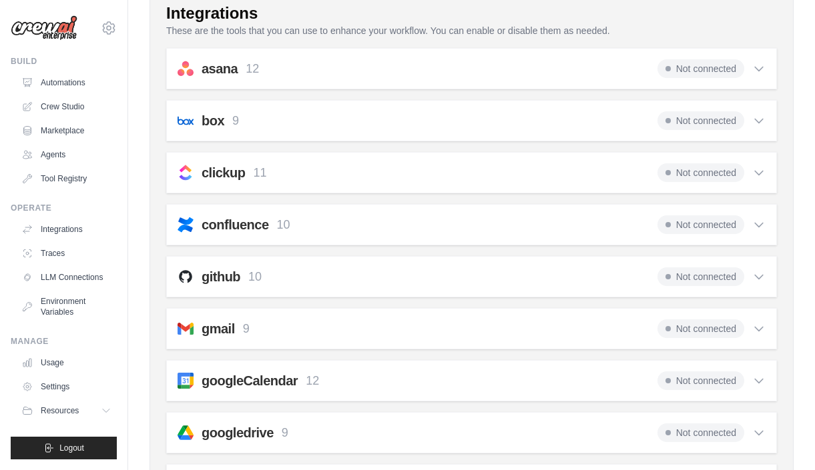
scroll to position [133, 0]
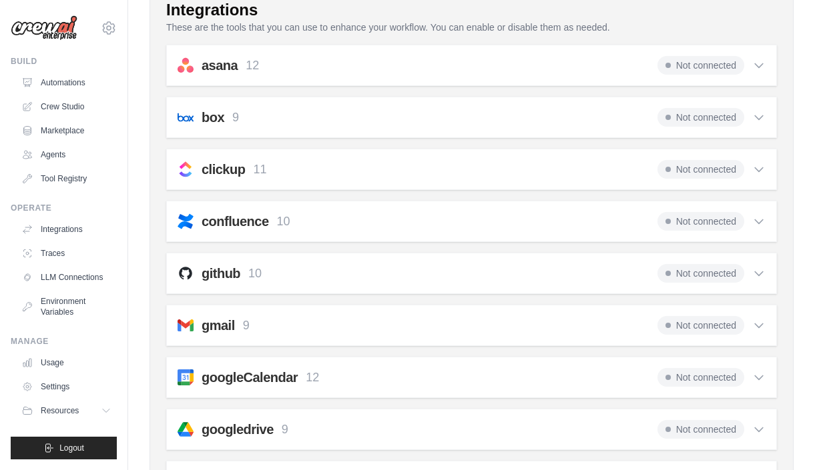
click at [759, 323] on icon at bounding box center [758, 325] width 13 height 13
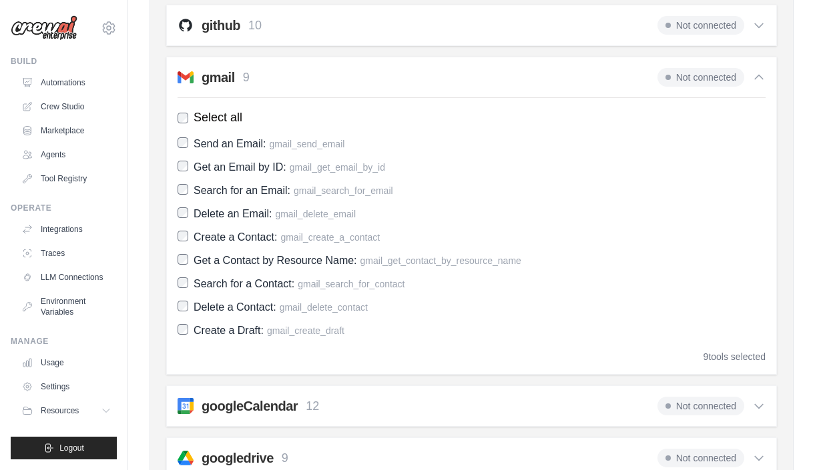
scroll to position [383, 0]
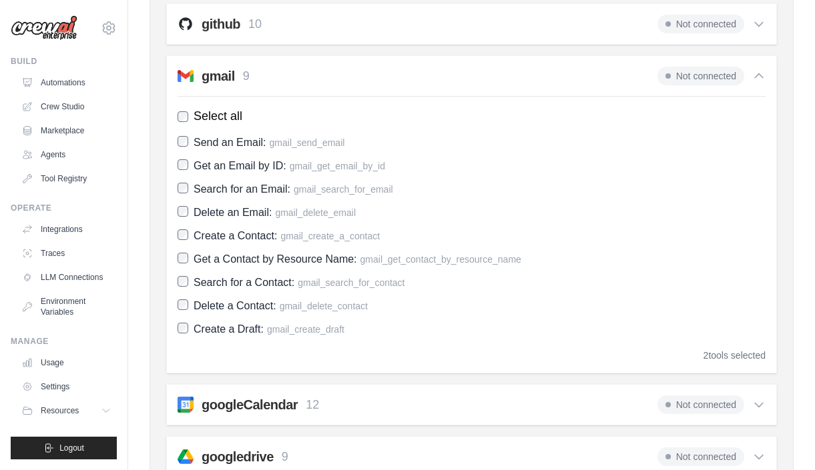
click at [692, 76] on span "Not connected" at bounding box center [700, 76] width 87 height 19
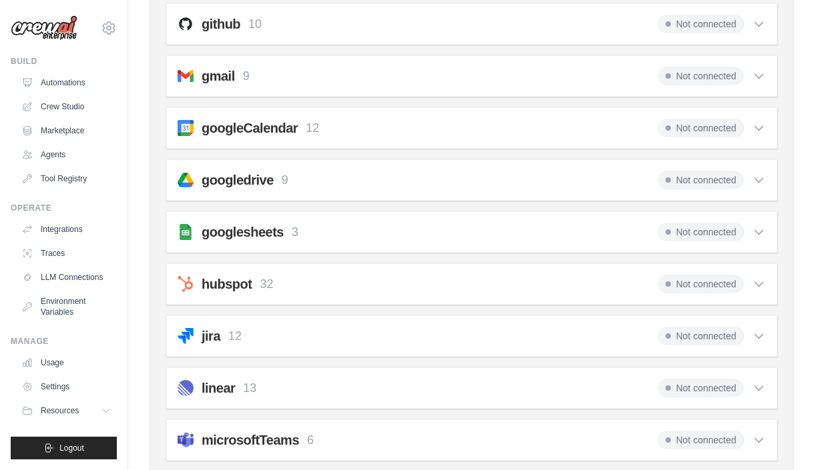
click at [692, 76] on span "Not connected" at bounding box center [700, 76] width 87 height 19
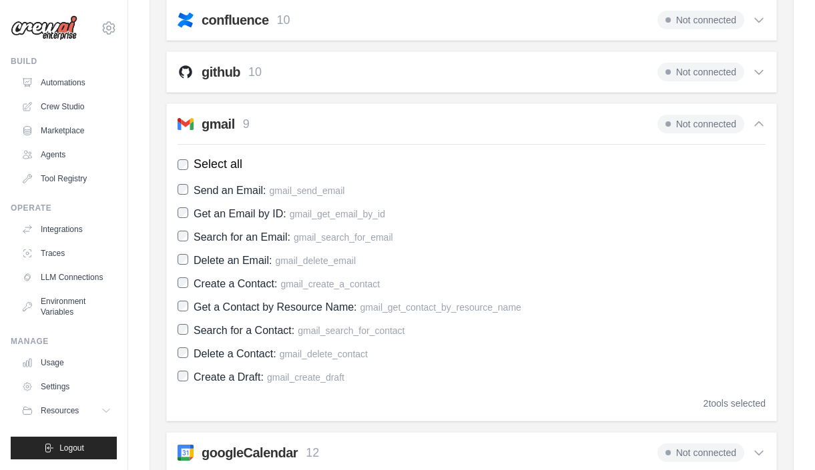
scroll to position [333, 0]
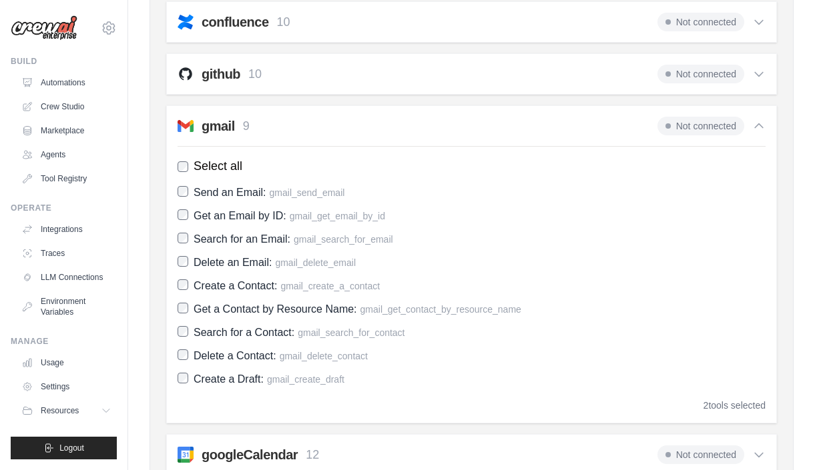
click at [701, 129] on span "Not connected" at bounding box center [700, 126] width 87 height 19
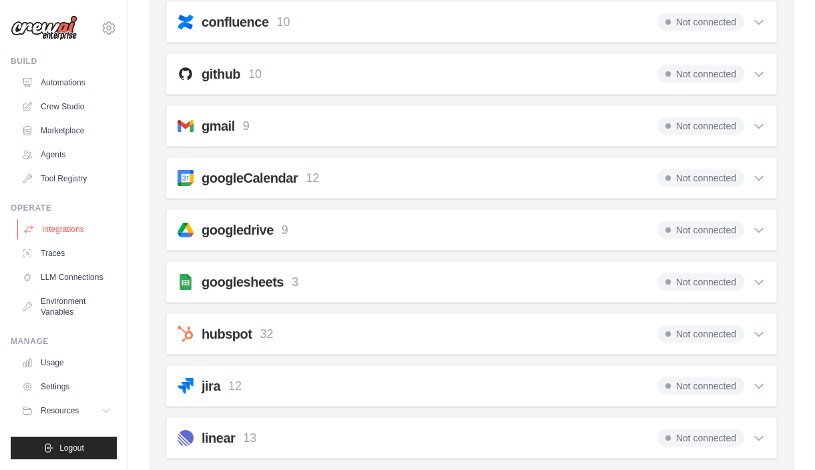
click at [61, 228] on link "Integrations" at bounding box center [67, 229] width 101 height 21
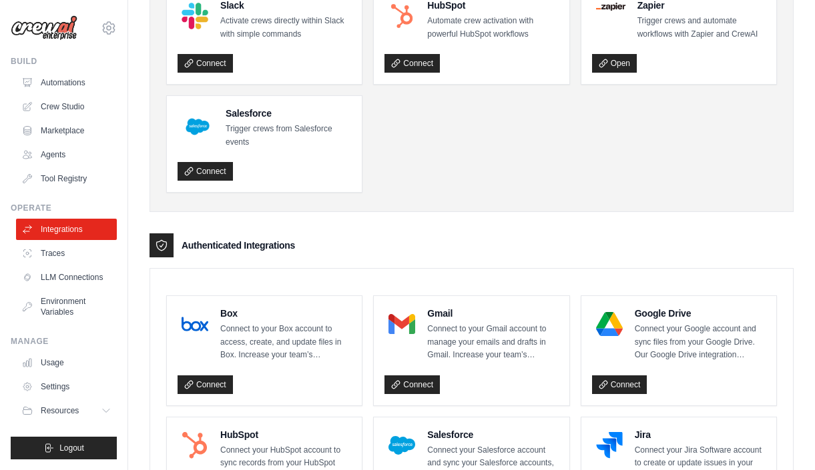
scroll to position [133, 0]
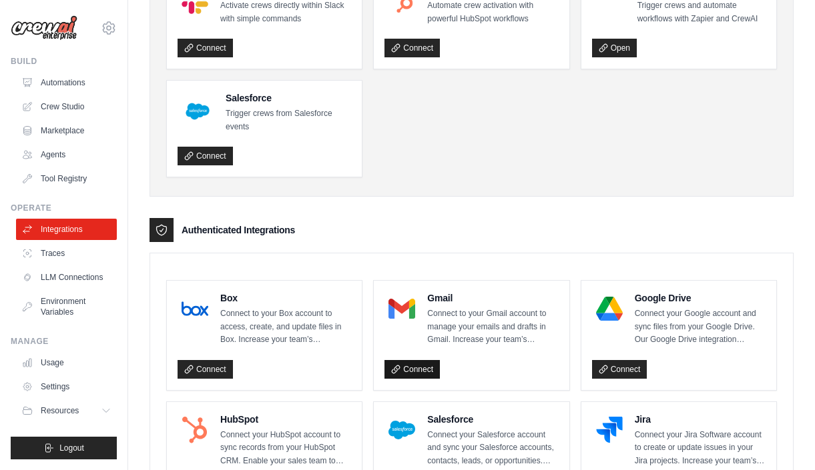
click at [429, 366] on link "Connect" at bounding box center [411, 369] width 55 height 19
click at [81, 230] on link "Integrations" at bounding box center [67, 229] width 101 height 21
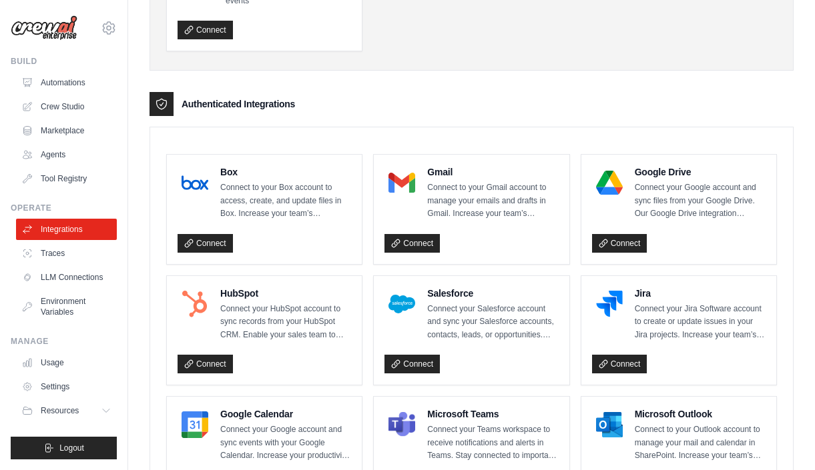
scroll to position [306, 0]
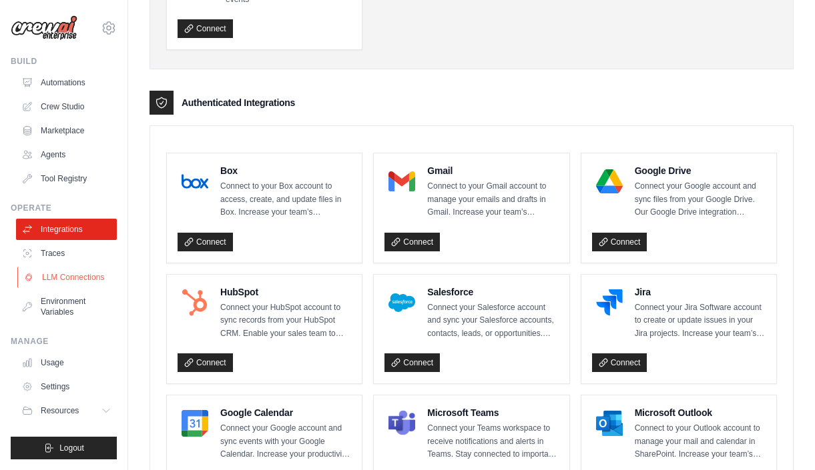
click at [91, 279] on link "LLM Connections" at bounding box center [67, 277] width 101 height 21
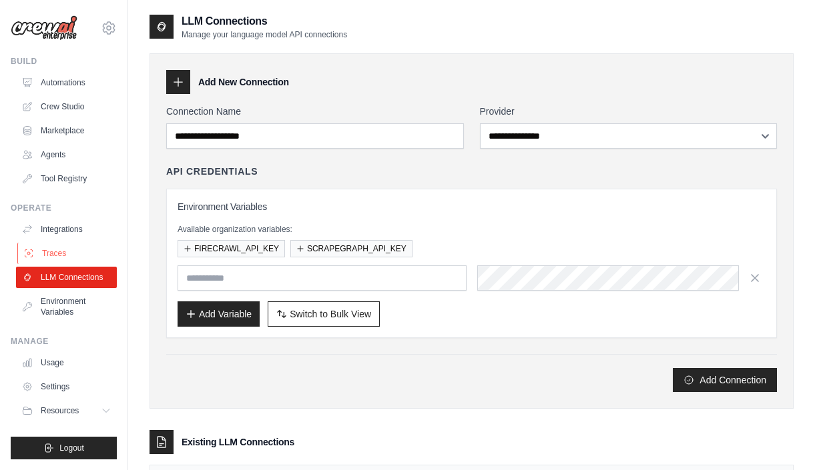
click at [78, 251] on link "Traces" at bounding box center [67, 253] width 101 height 21
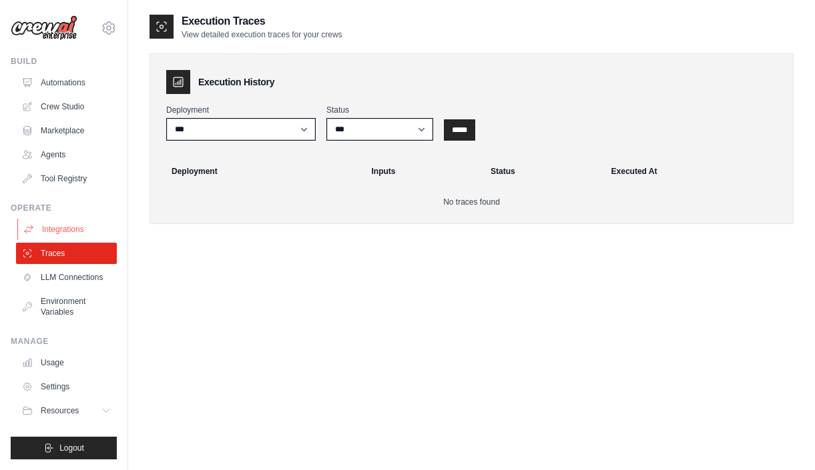
click at [76, 224] on link "Integrations" at bounding box center [67, 229] width 101 height 21
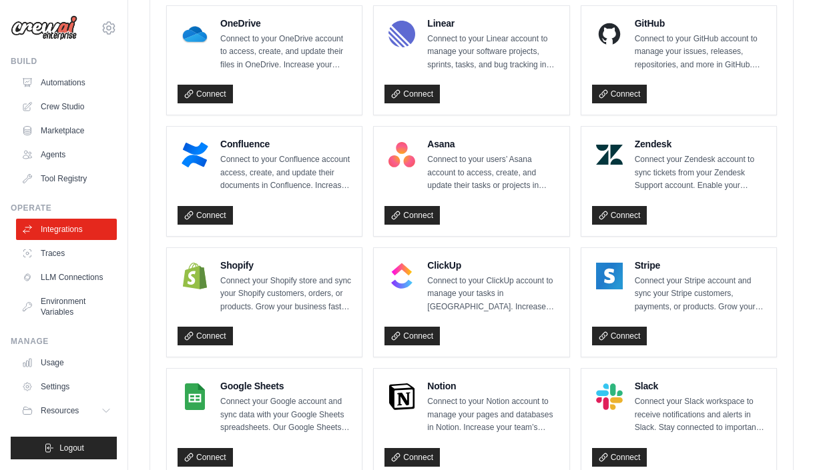
scroll to position [823, 0]
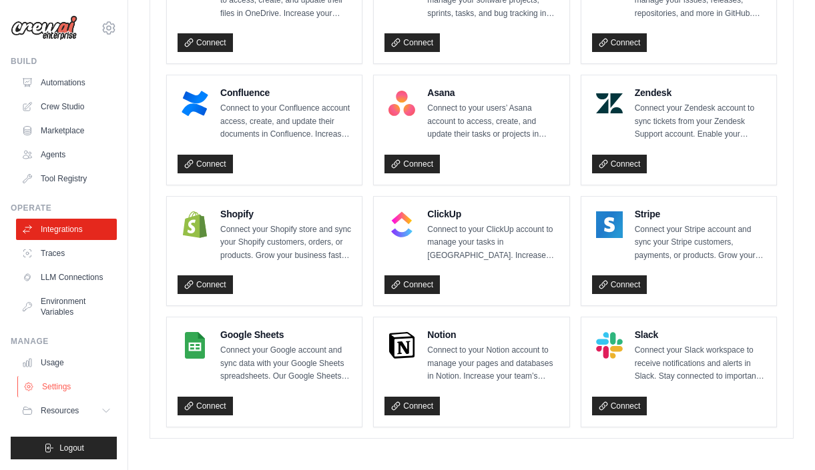
click at [53, 387] on link "Settings" at bounding box center [67, 386] width 101 height 21
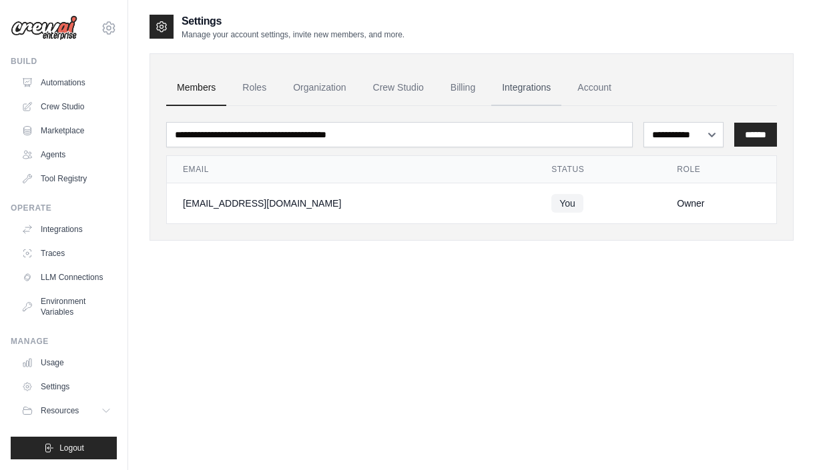
click at [527, 81] on link "Integrations" at bounding box center [526, 88] width 70 height 36
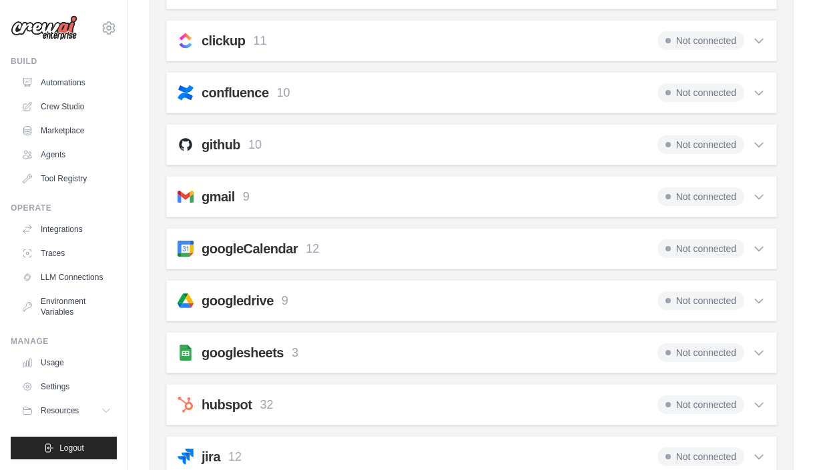
scroll to position [263, 0]
click at [744, 195] on div "Not connected" at bounding box center [711, 196] width 108 height 19
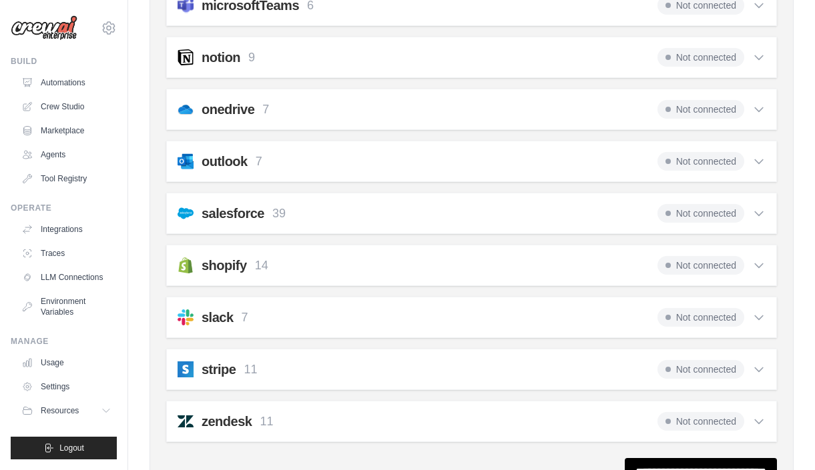
scroll to position [1163, 0]
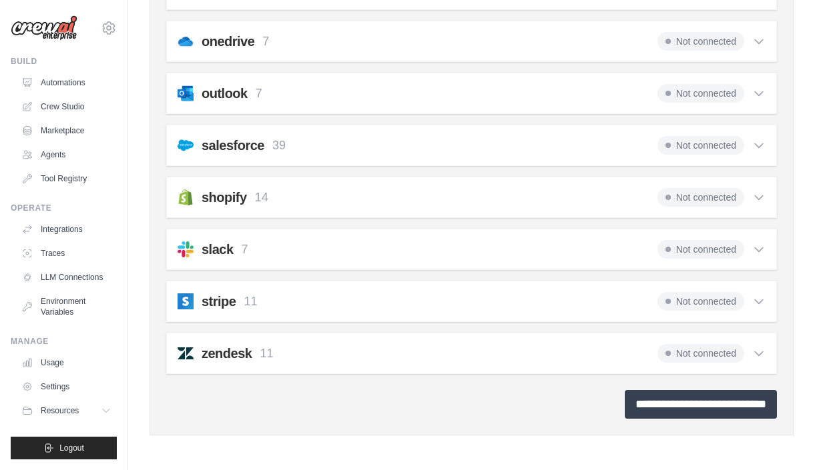
click at [625, 407] on input "**********" at bounding box center [701, 404] width 152 height 29
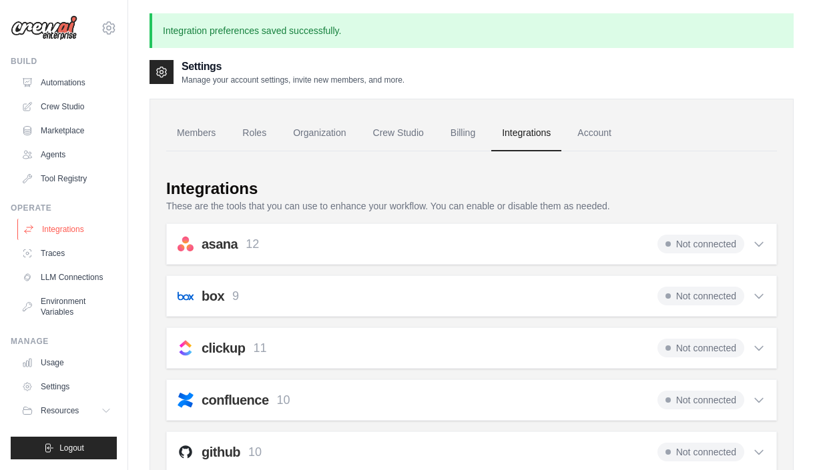
click at [66, 226] on link "Integrations" at bounding box center [67, 229] width 101 height 21
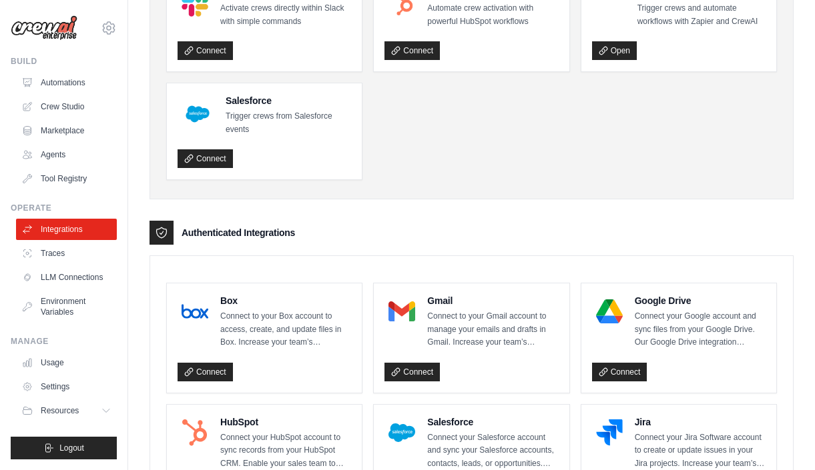
scroll to position [143, 0]
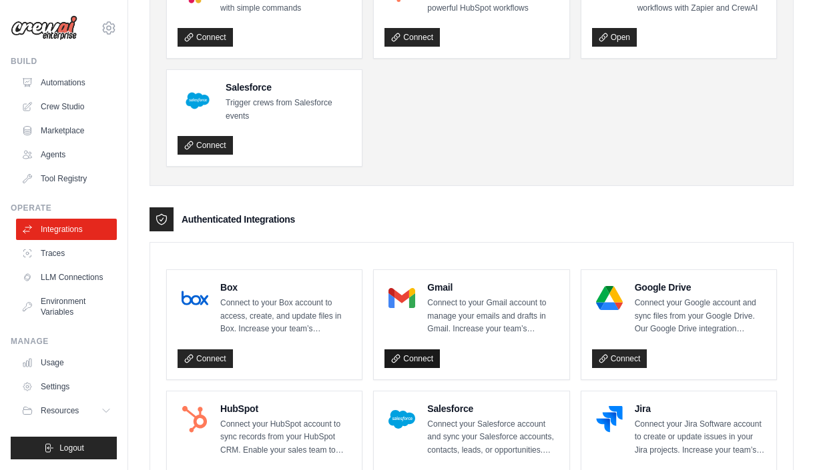
click at [418, 356] on link "Connect" at bounding box center [411, 359] width 55 height 19
click at [61, 83] on link "Automations" at bounding box center [67, 82] width 101 height 21
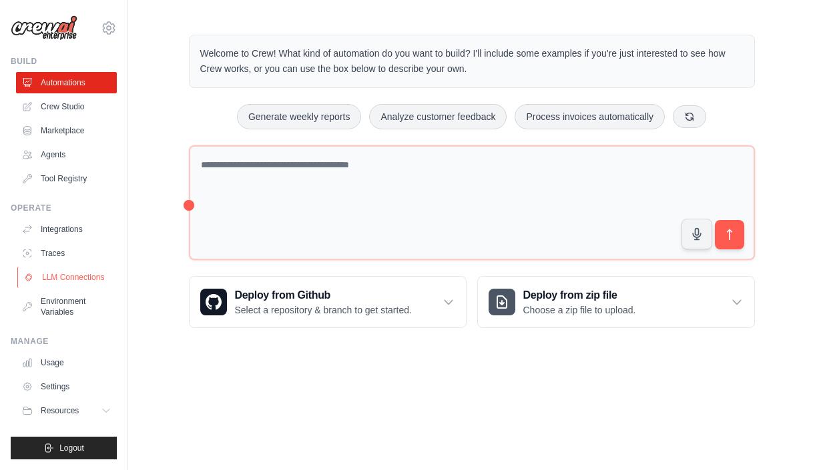
click at [56, 275] on link "LLM Connections" at bounding box center [67, 277] width 101 height 21
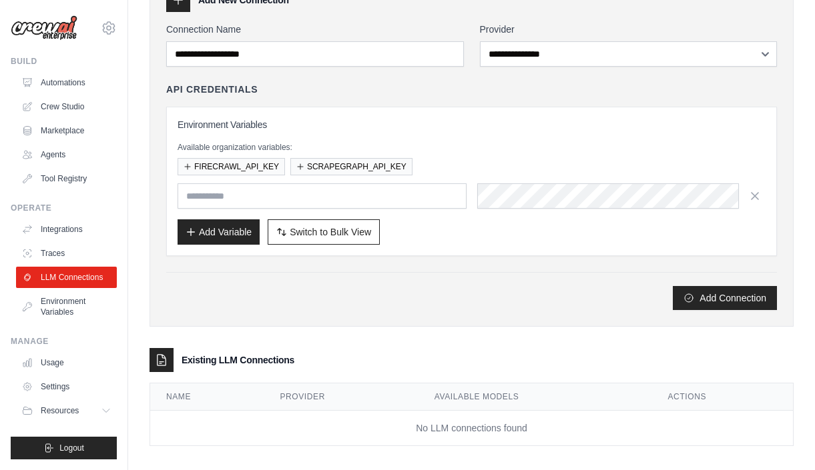
scroll to position [93, 0]
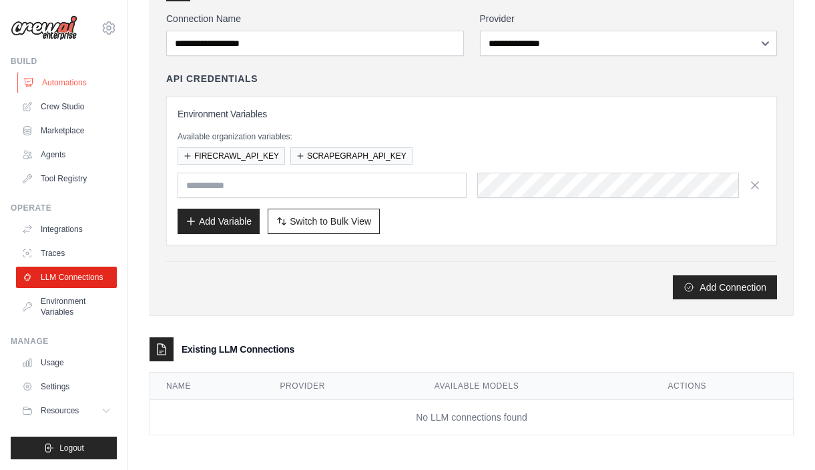
click at [79, 86] on link "Automations" at bounding box center [67, 82] width 101 height 21
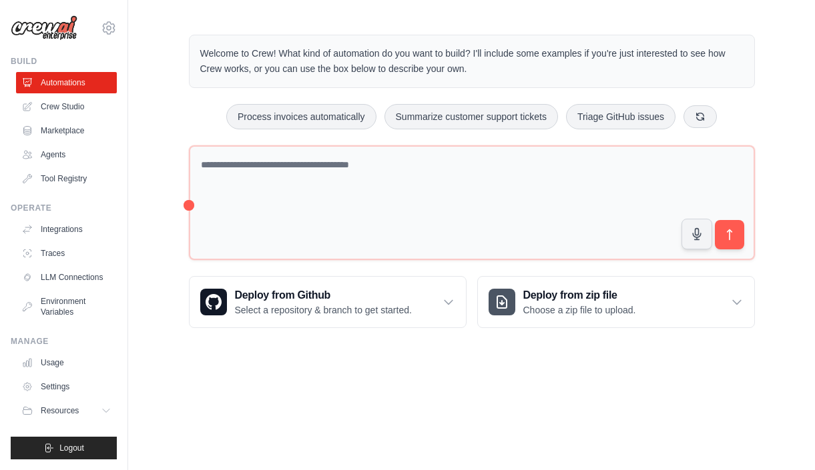
click at [61, 166] on ul "Automations Crew Studio Marketplace Agents Tool Registry" at bounding box center [66, 130] width 101 height 117
click at [61, 174] on link "Tool Registry" at bounding box center [67, 178] width 101 height 21
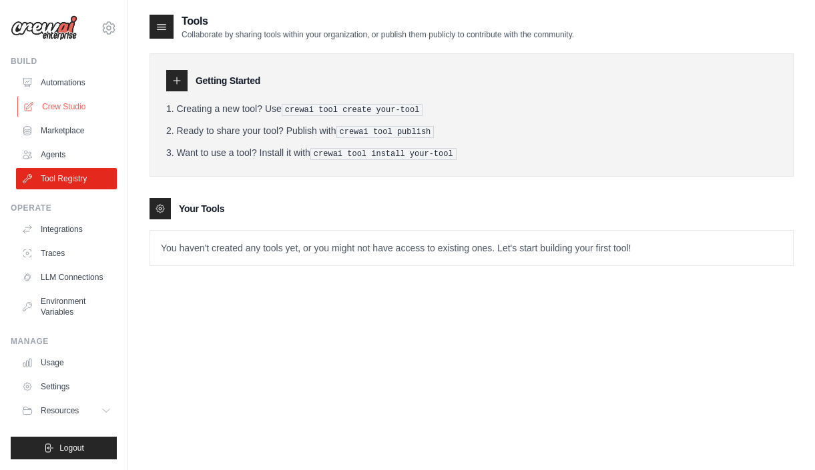
click at [59, 99] on link "Crew Studio" at bounding box center [67, 106] width 101 height 21
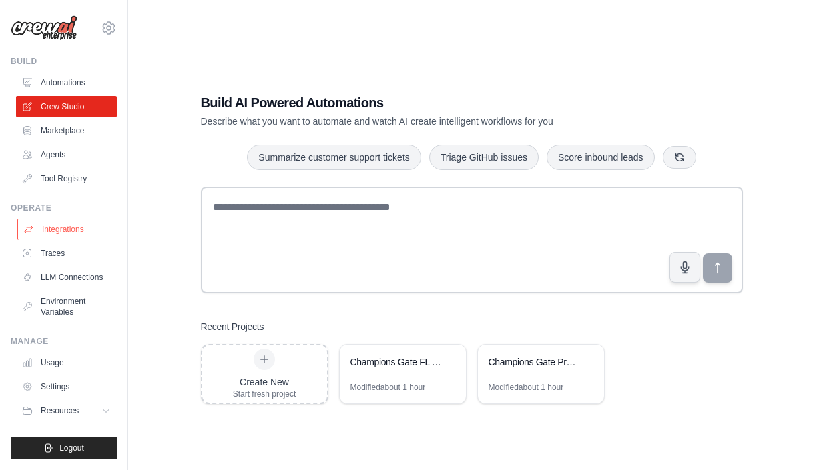
click at [50, 238] on link "Integrations" at bounding box center [67, 229] width 101 height 21
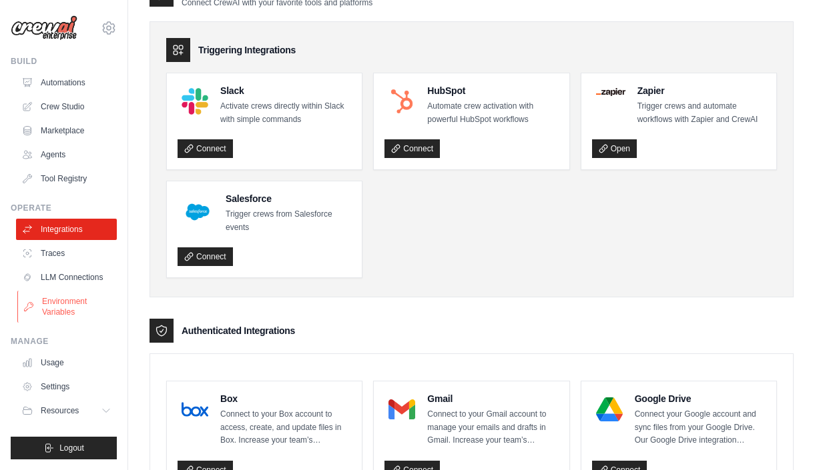
scroll to position [49, 0]
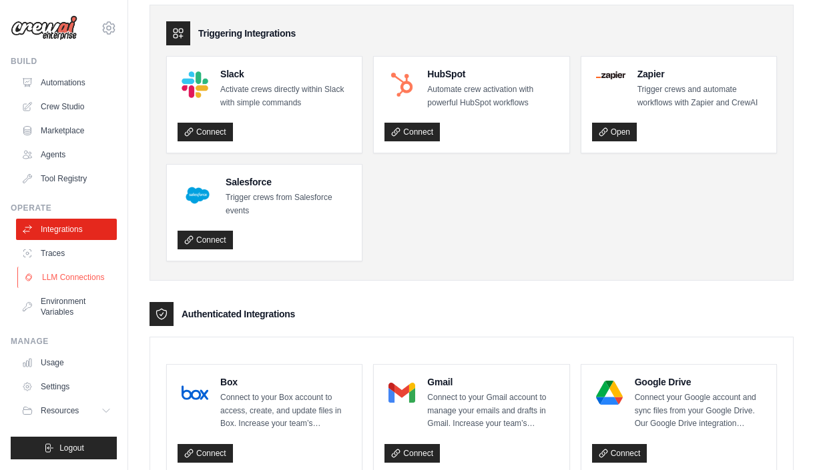
click at [73, 277] on link "LLM Connections" at bounding box center [67, 277] width 101 height 21
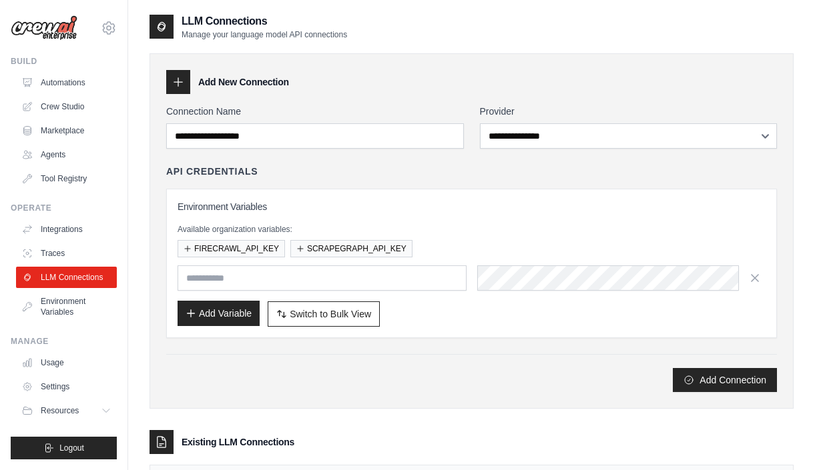
scroll to position [93, 0]
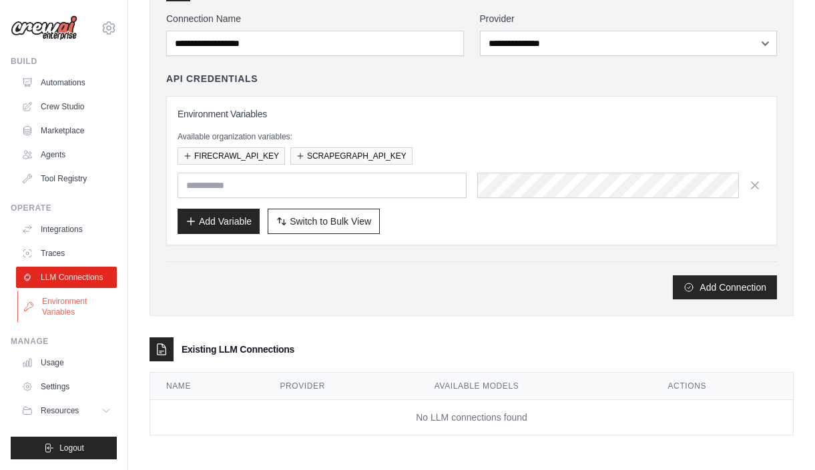
click at [75, 308] on link "Environment Variables" at bounding box center [67, 307] width 101 height 32
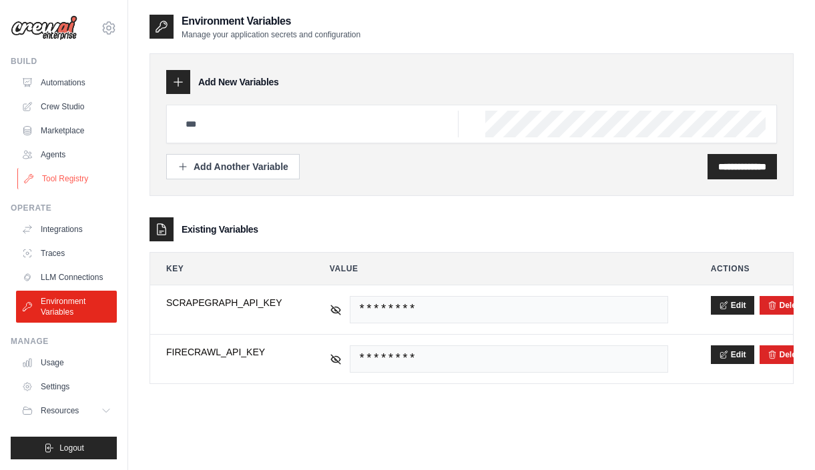
click at [75, 180] on link "Tool Registry" at bounding box center [67, 178] width 101 height 21
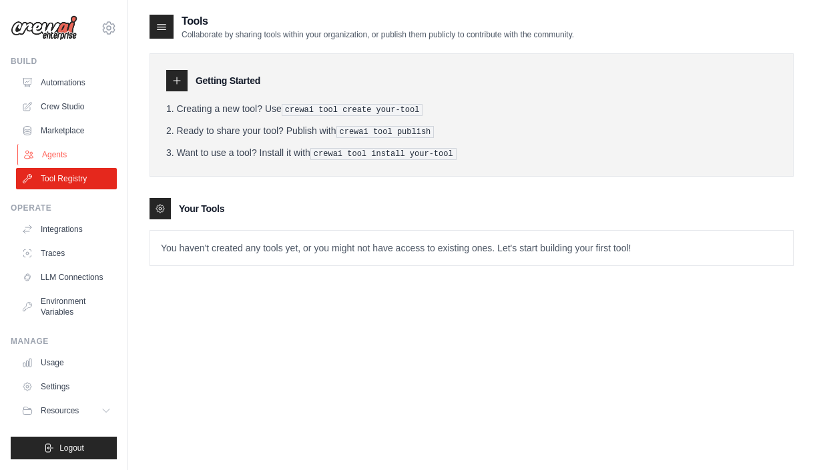
click at [60, 154] on link "Agents" at bounding box center [67, 154] width 101 height 21
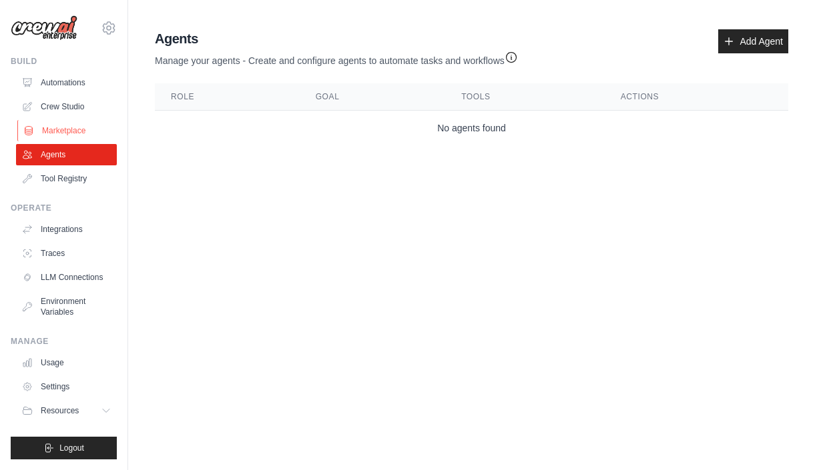
click at [60, 133] on link "Marketplace" at bounding box center [67, 130] width 101 height 21
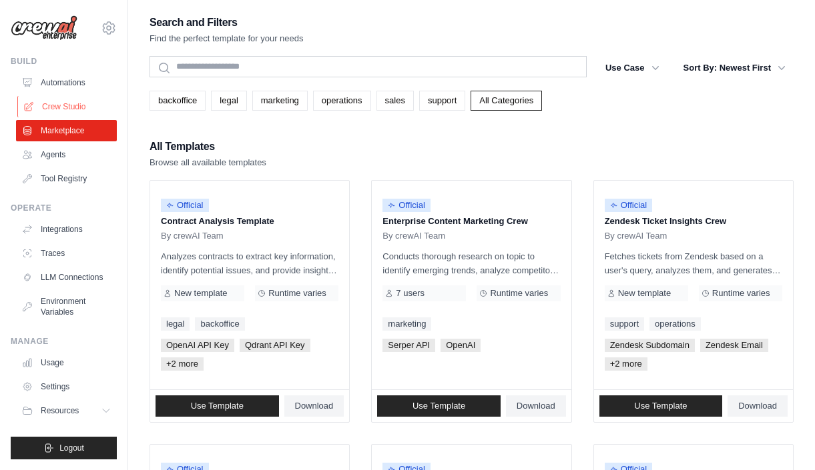
click at [62, 106] on link "Crew Studio" at bounding box center [67, 106] width 101 height 21
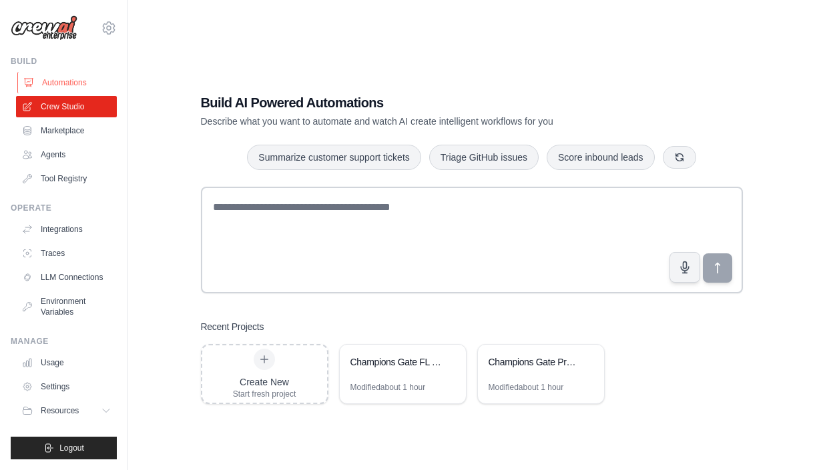
click at [62, 85] on link "Automations" at bounding box center [67, 82] width 101 height 21
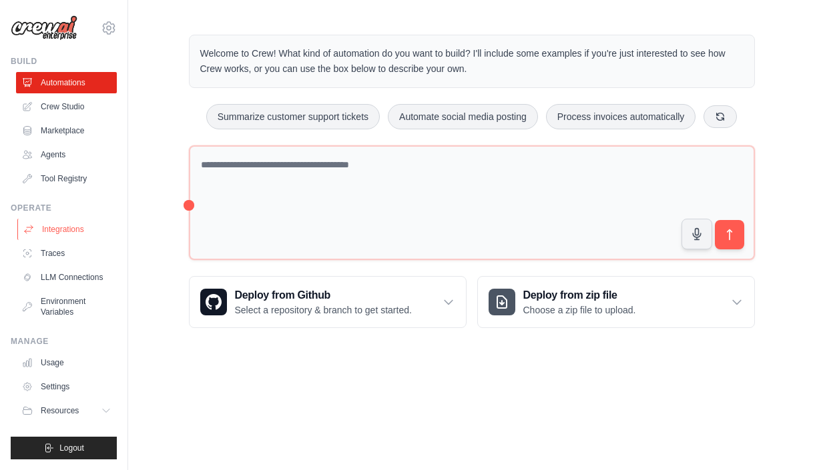
click at [59, 233] on link "Integrations" at bounding box center [67, 229] width 101 height 21
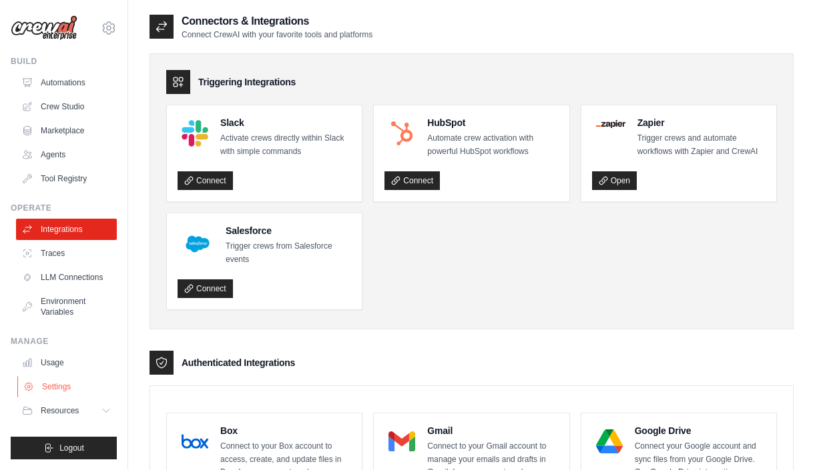
click at [69, 385] on link "Settings" at bounding box center [67, 386] width 101 height 21
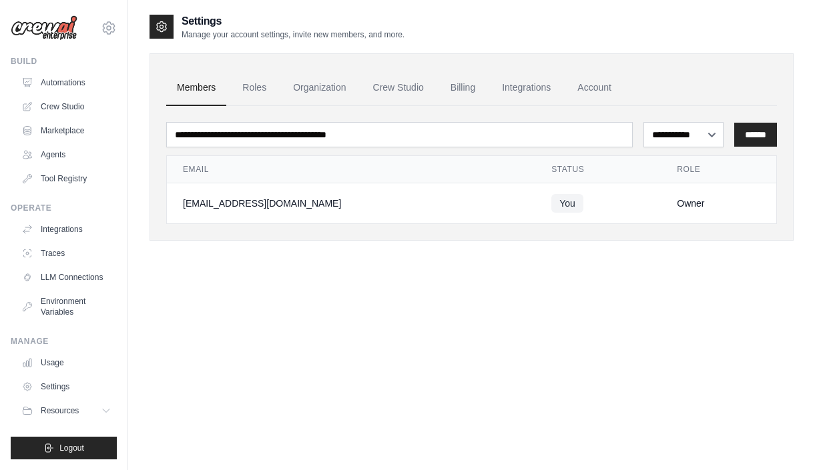
scroll to position [27, 0]
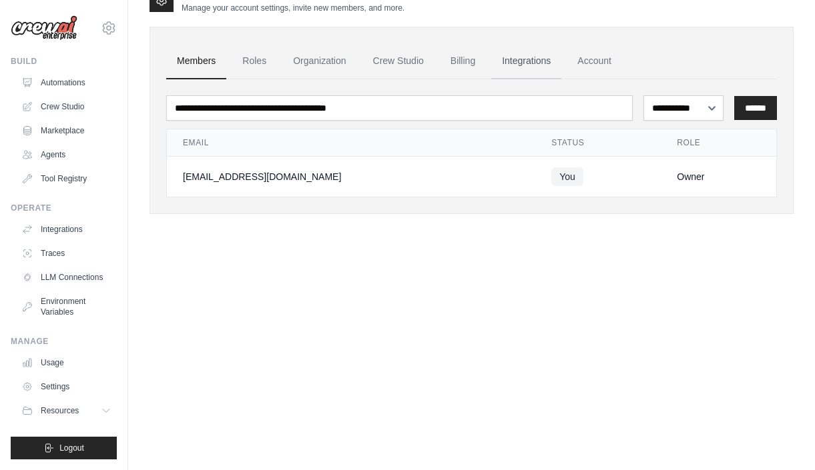
click at [539, 56] on link "Integrations" at bounding box center [526, 61] width 70 height 36
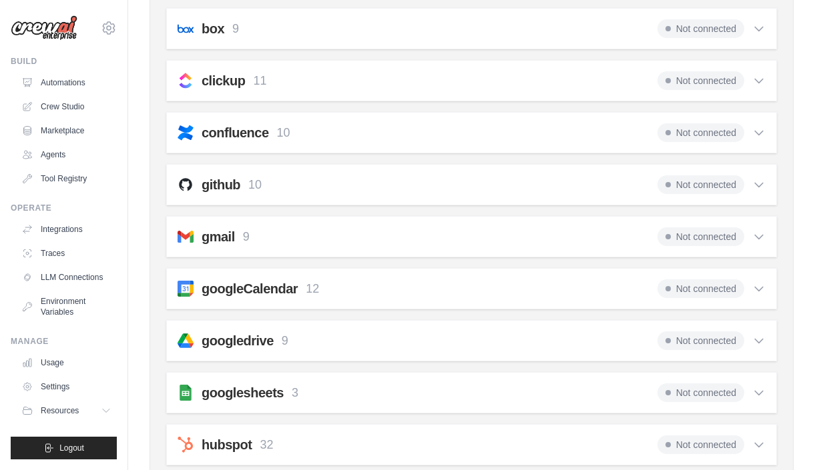
scroll to position [310, 0]
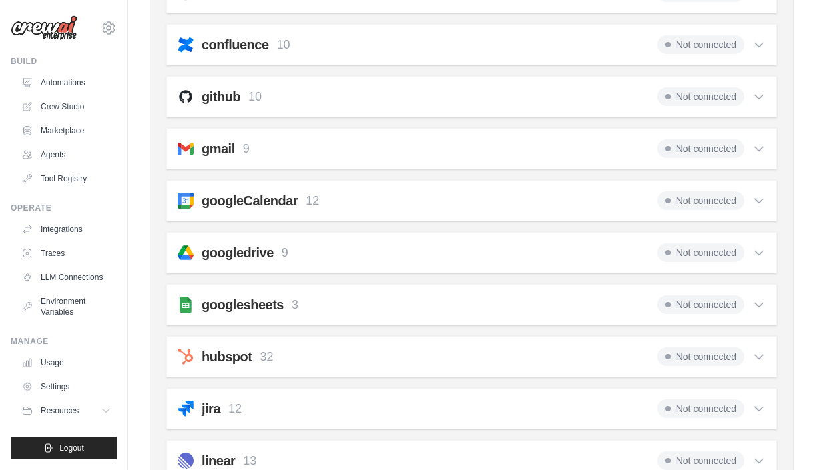
click at [755, 149] on icon at bounding box center [758, 148] width 13 height 13
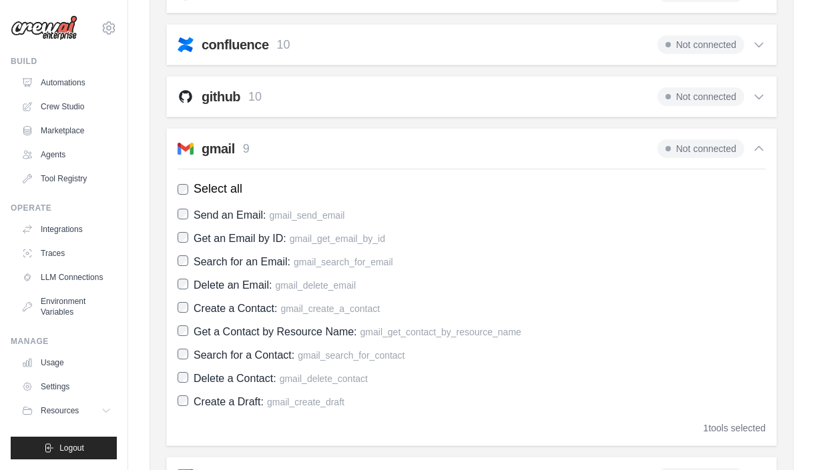
click at [217, 152] on h2 "gmail" at bounding box center [218, 148] width 33 height 19
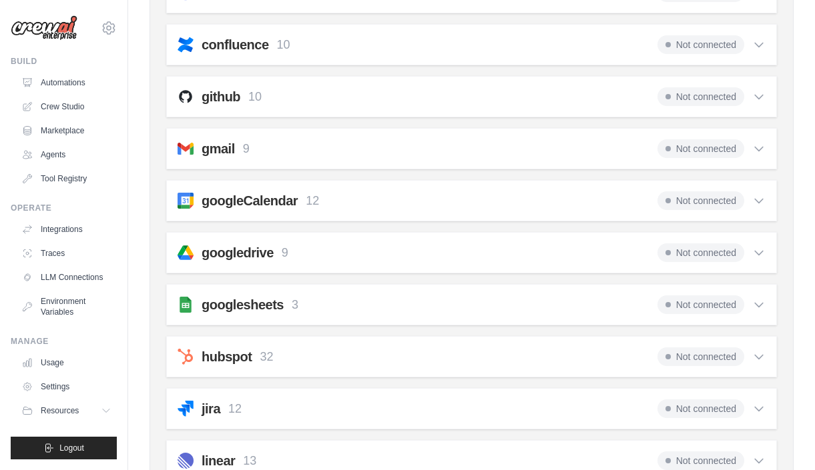
click at [217, 152] on h2 "gmail" at bounding box center [218, 148] width 33 height 19
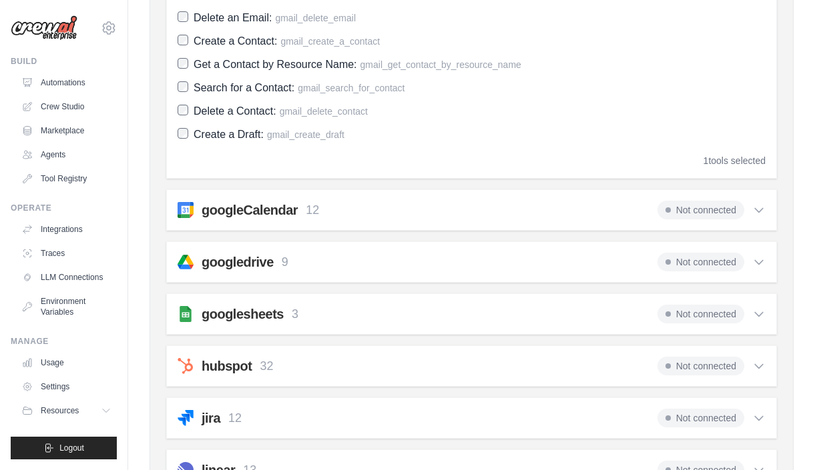
scroll to position [580, 0]
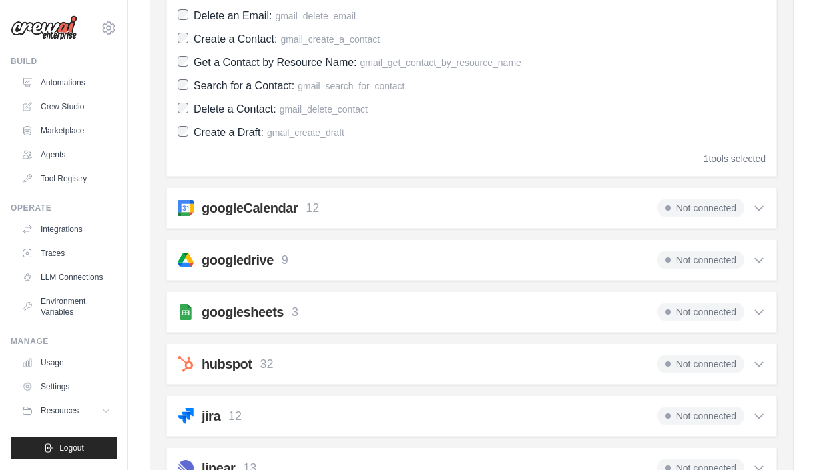
click at [418, 202] on div "googleCalendar 12 Not connected" at bounding box center [472, 208] width 588 height 19
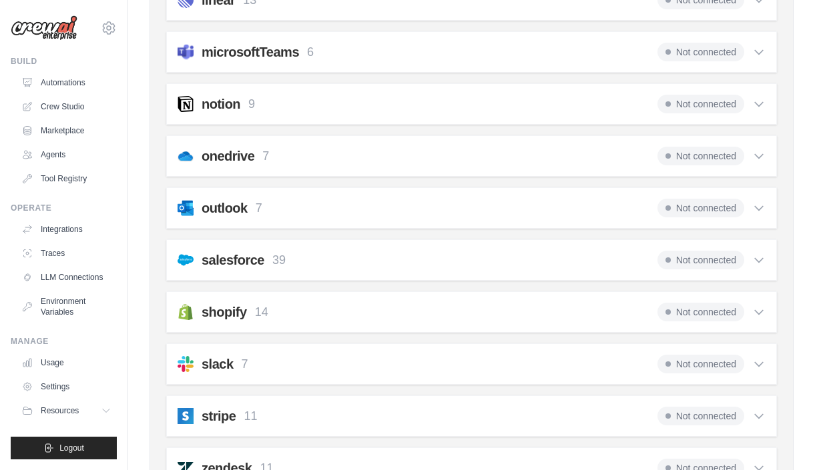
scroll to position [1510, 0]
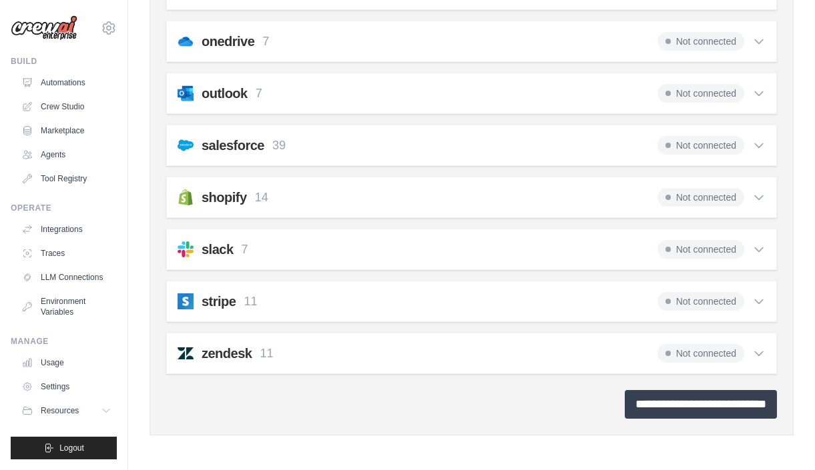
click at [625, 414] on input "**********" at bounding box center [701, 404] width 152 height 29
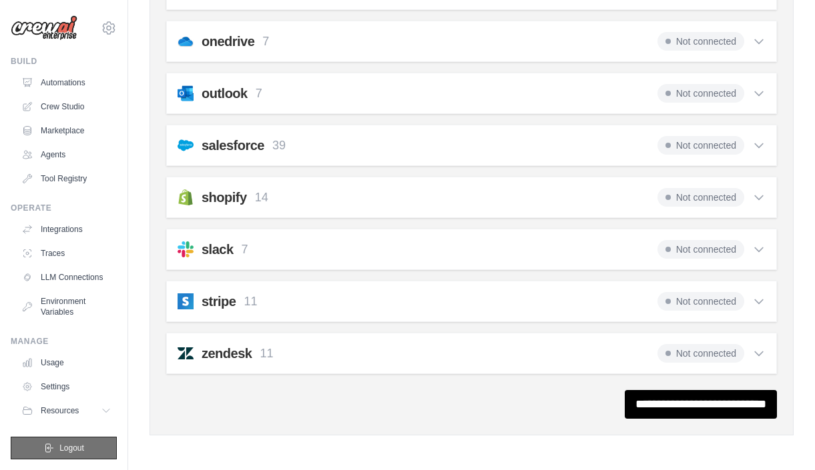
scroll to position [0, 0]
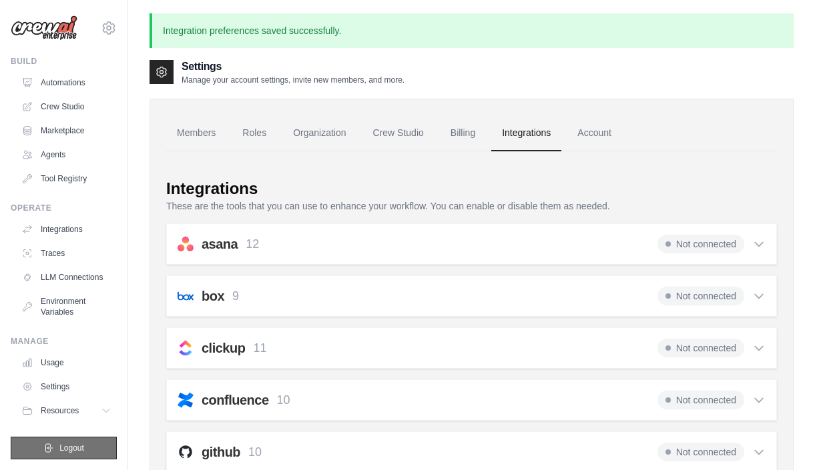
click at [99, 448] on button "Logout" at bounding box center [64, 448] width 106 height 23
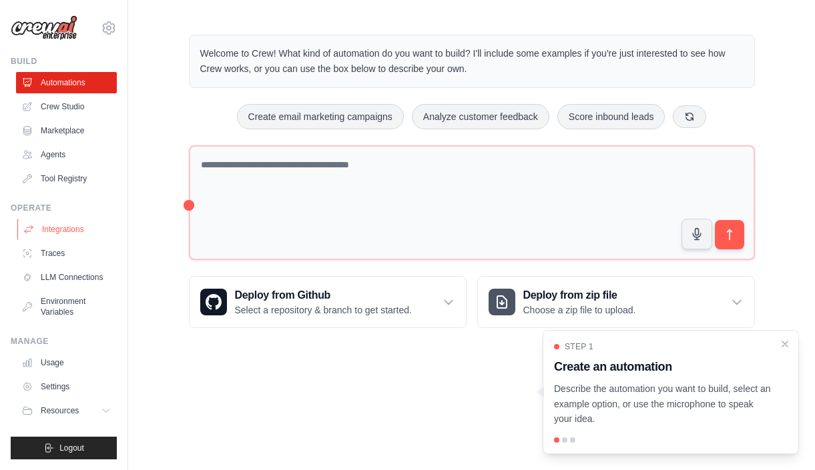
click at [70, 229] on link "Integrations" at bounding box center [67, 229] width 101 height 21
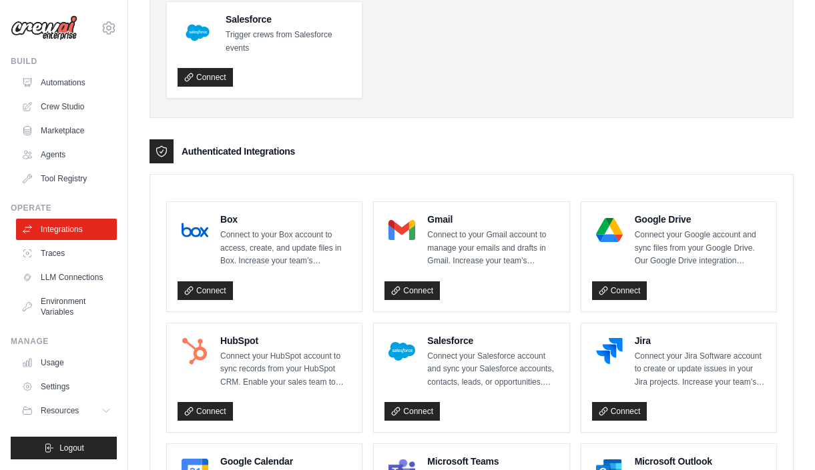
scroll to position [240, 0]
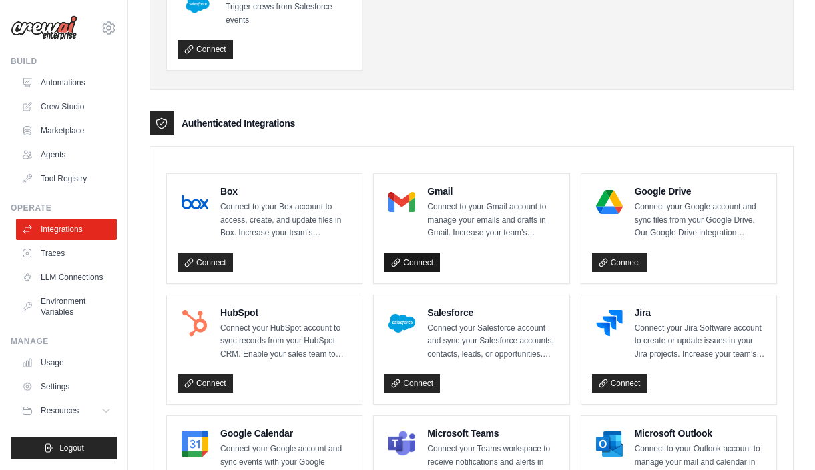
click at [421, 263] on link "Connect" at bounding box center [411, 263] width 55 height 19
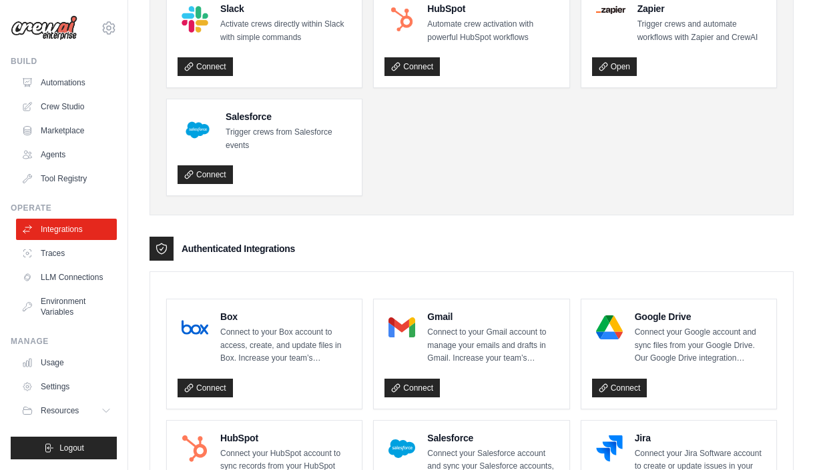
scroll to position [0, 0]
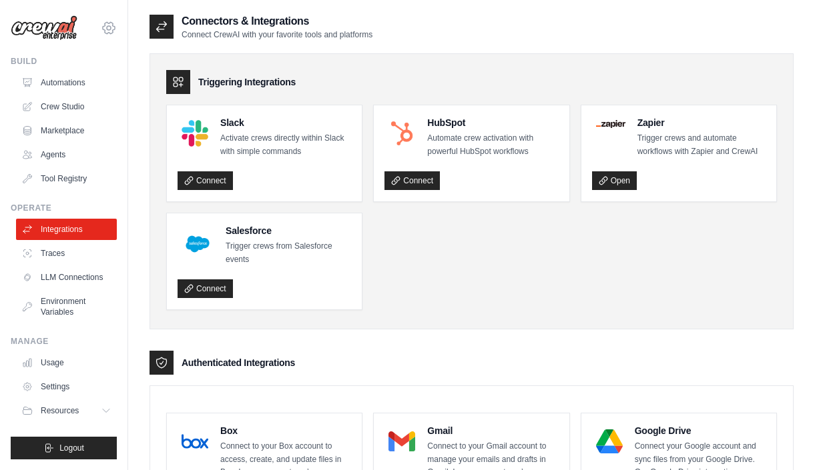
click at [110, 32] on icon at bounding box center [109, 28] width 16 height 16
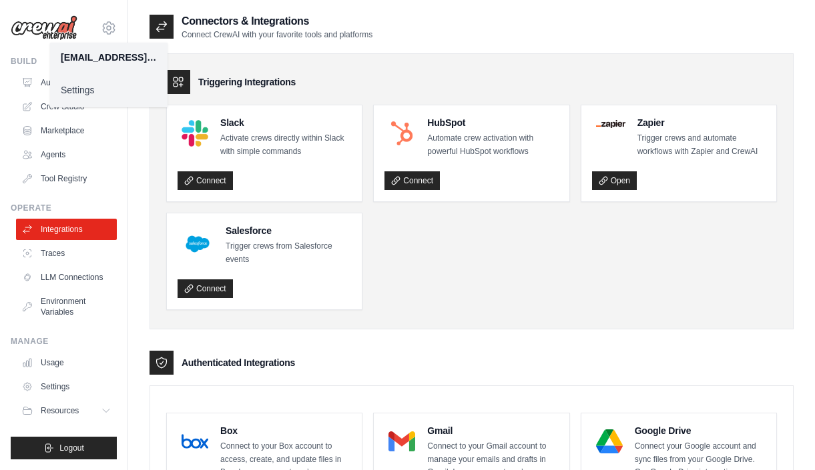
click at [108, 94] on link "Settings" at bounding box center [108, 90] width 117 height 24
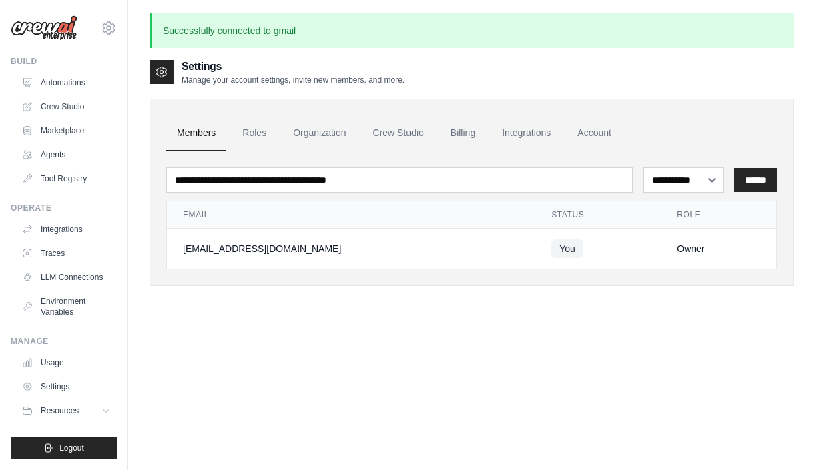
click at [43, 25] on img at bounding box center [44, 27] width 67 height 25
click at [51, 31] on img at bounding box center [44, 27] width 67 height 25
click at [27, 25] on img at bounding box center [44, 27] width 67 height 25
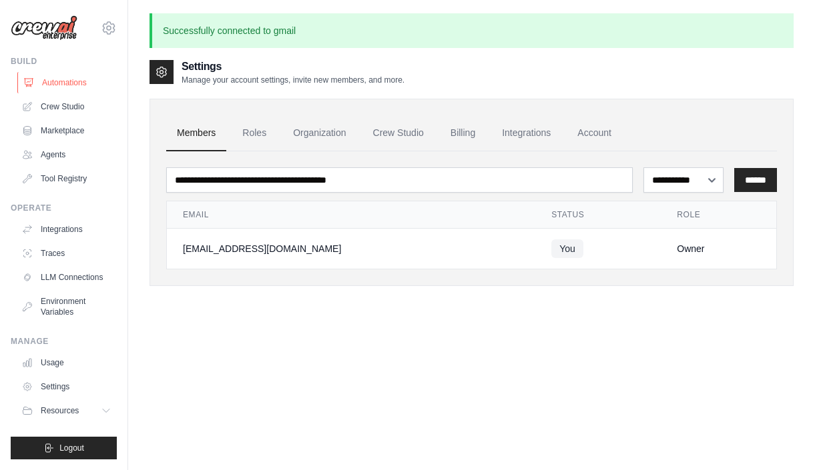
click at [66, 86] on link "Automations" at bounding box center [67, 82] width 101 height 21
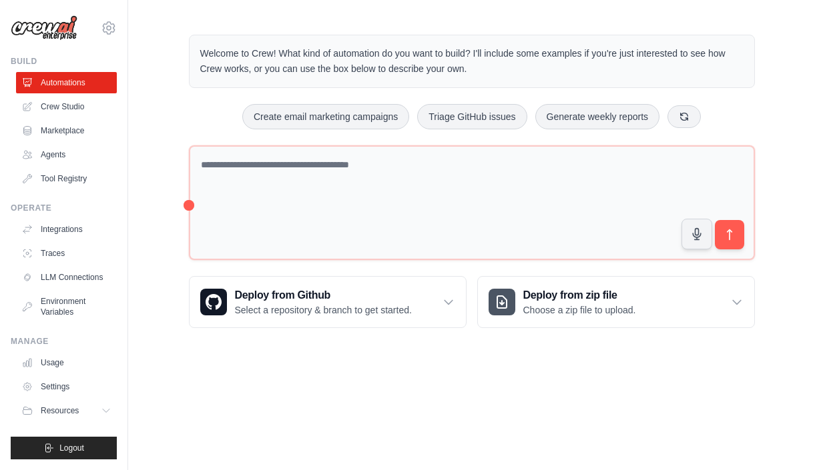
click at [40, 36] on img at bounding box center [44, 27] width 67 height 25
click at [27, 35] on img at bounding box center [44, 27] width 67 height 25
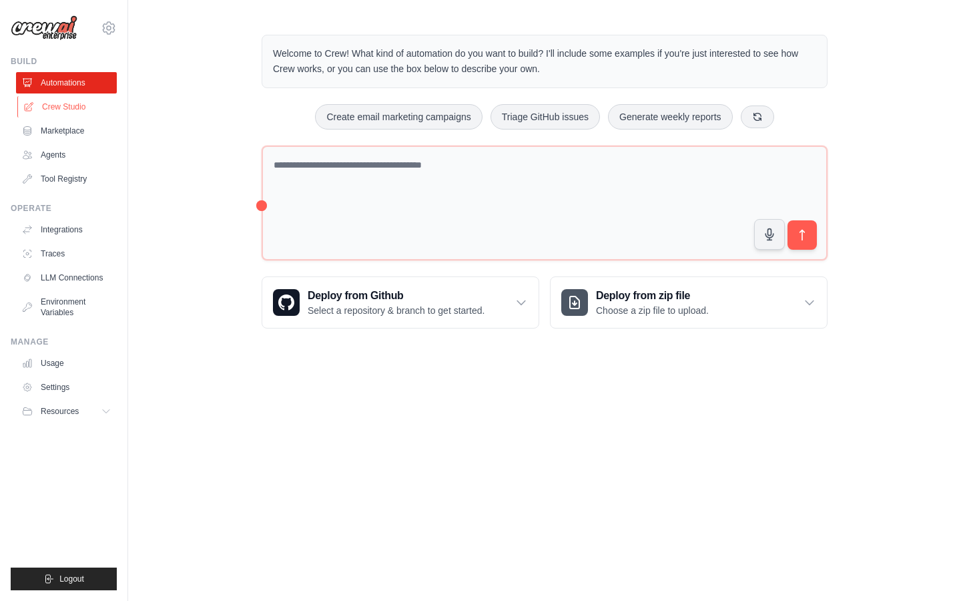
click at [80, 109] on link "Crew Studio" at bounding box center [67, 106] width 101 height 21
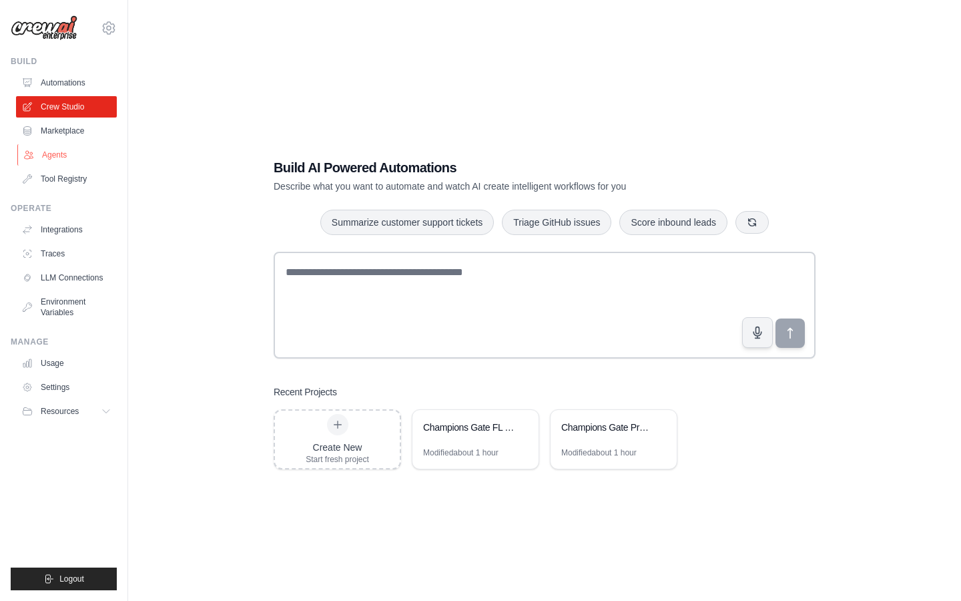
click at [68, 155] on link "Agents" at bounding box center [67, 154] width 101 height 21
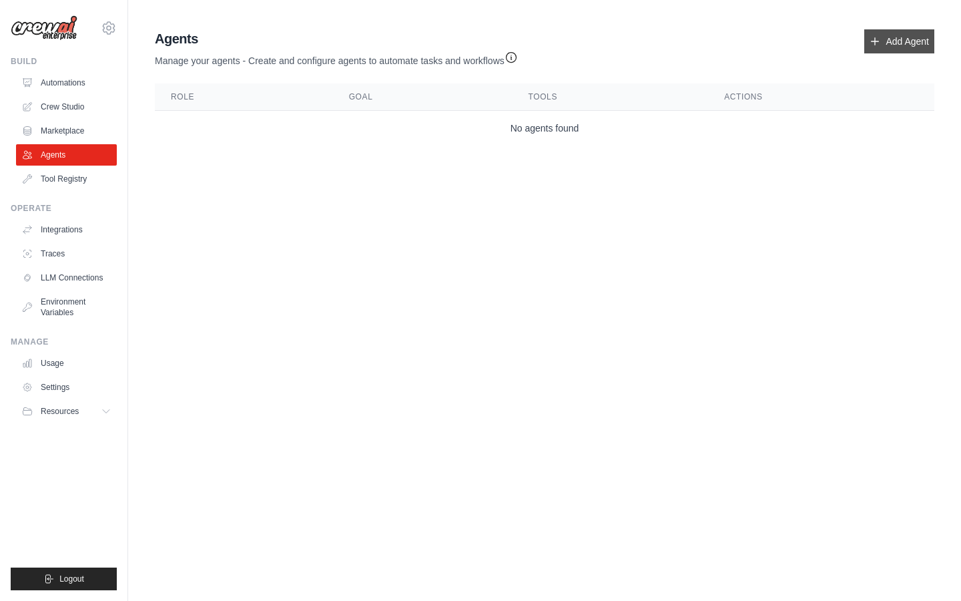
click at [892, 46] on link "Add Agent" at bounding box center [899, 41] width 70 height 24
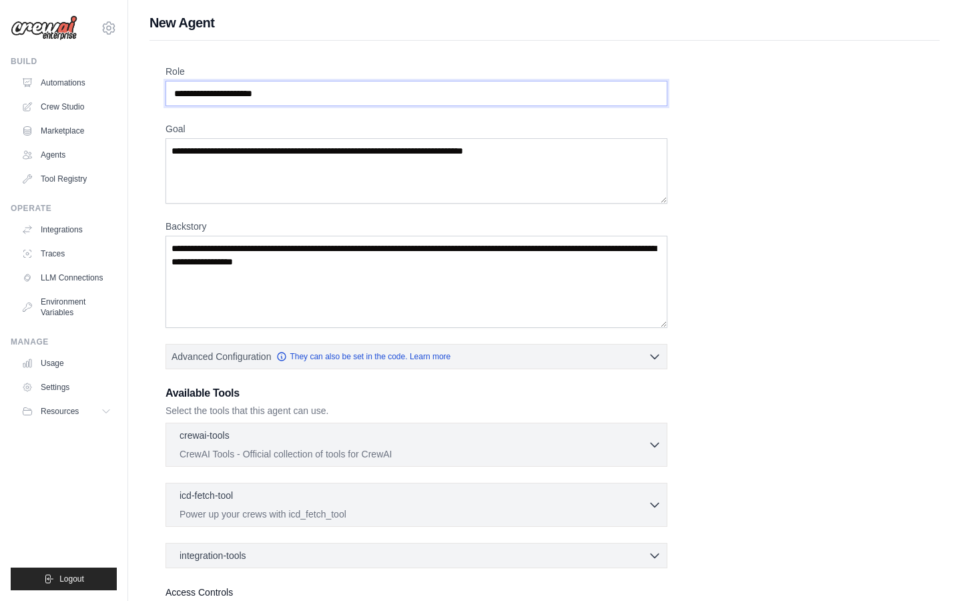
drag, startPoint x: 286, startPoint y: 93, endPoint x: 265, endPoint y: 93, distance: 21.4
click at [265, 93] on input "Role" at bounding box center [417, 93] width 502 height 25
click at [287, 92] on input "Role" at bounding box center [417, 93] width 502 height 25
drag, startPoint x: 287, startPoint y: 92, endPoint x: 212, endPoint y: 92, distance: 74.7
click at [212, 92] on input "Role" at bounding box center [417, 93] width 502 height 25
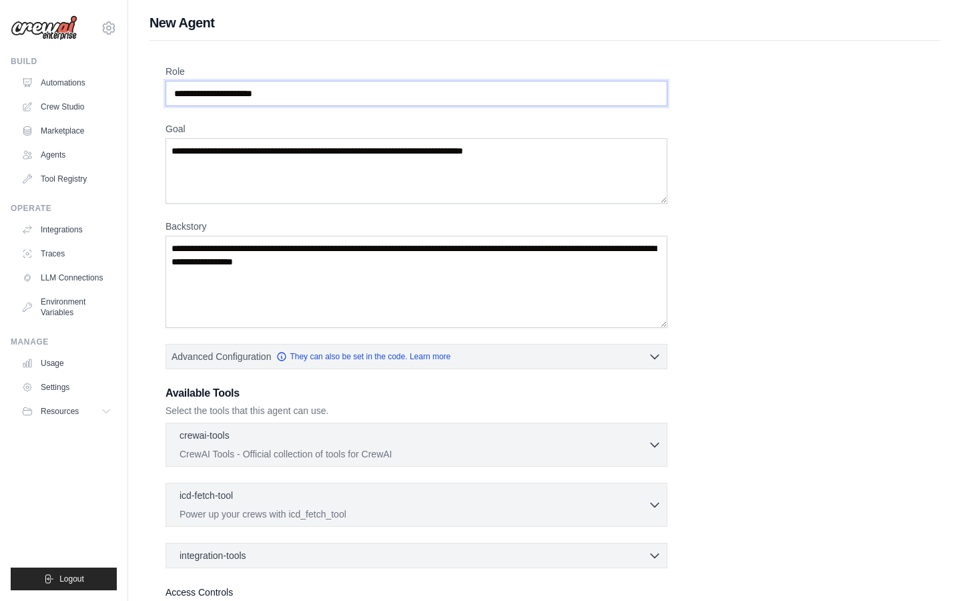
click at [212, 92] on input "Role" at bounding box center [417, 93] width 502 height 25
click at [222, 94] on input "Role" at bounding box center [417, 93] width 502 height 25
type input "**********"
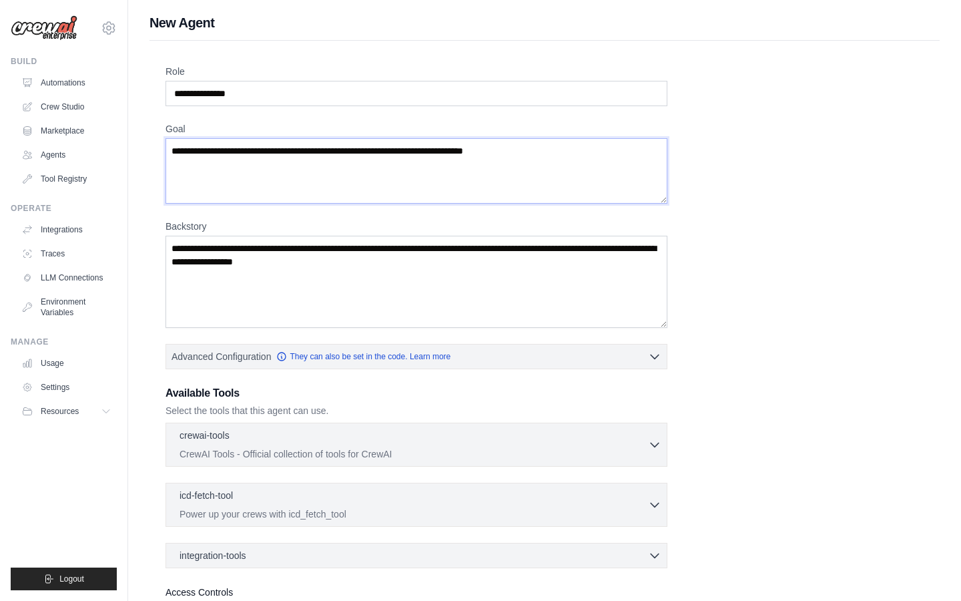
drag, startPoint x: 172, startPoint y: 151, endPoint x: 431, endPoint y: 147, distance: 259.0
click at [431, 147] on textarea "Goal" at bounding box center [417, 170] width 502 height 65
drag, startPoint x: 528, startPoint y: 150, endPoint x: 452, endPoint y: 143, distance: 76.4
click at [452, 143] on textarea "Goal" at bounding box center [417, 170] width 502 height 65
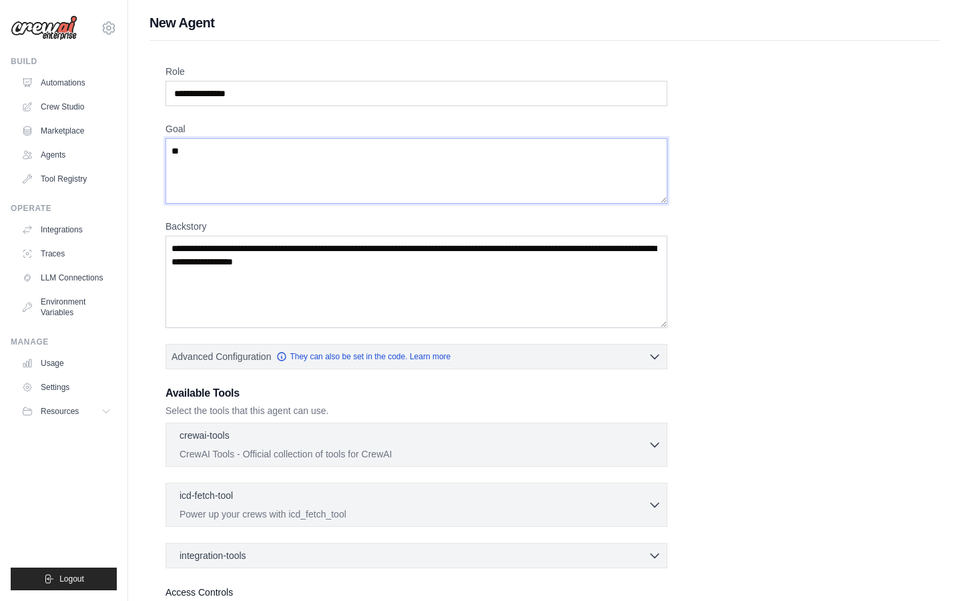
type textarea "*"
type textarea "**********"
click at [46, 23] on img at bounding box center [44, 27] width 67 height 25
click at [58, 80] on link "Automations" at bounding box center [67, 82] width 101 height 21
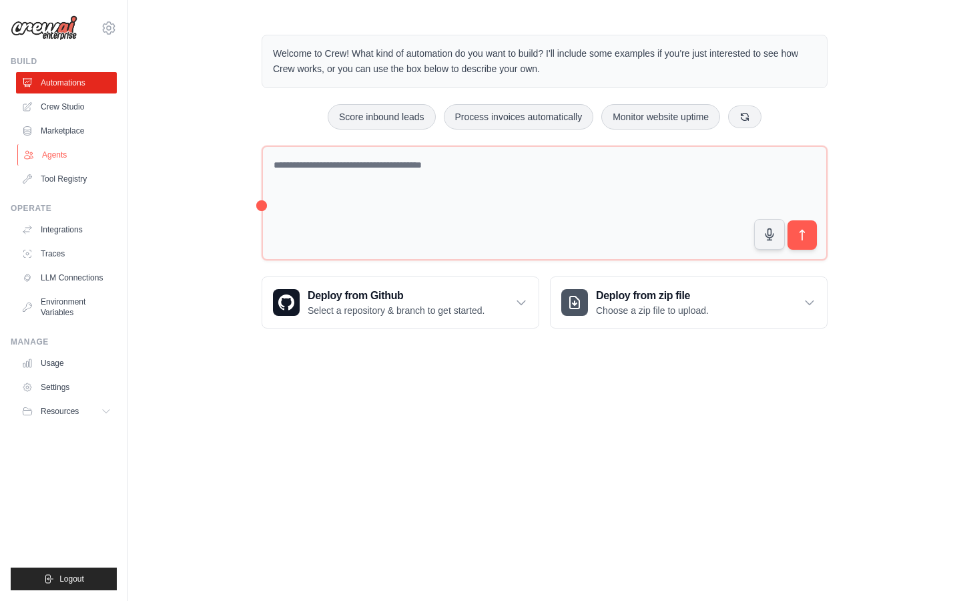
click at [57, 155] on link "Agents" at bounding box center [67, 154] width 101 height 21
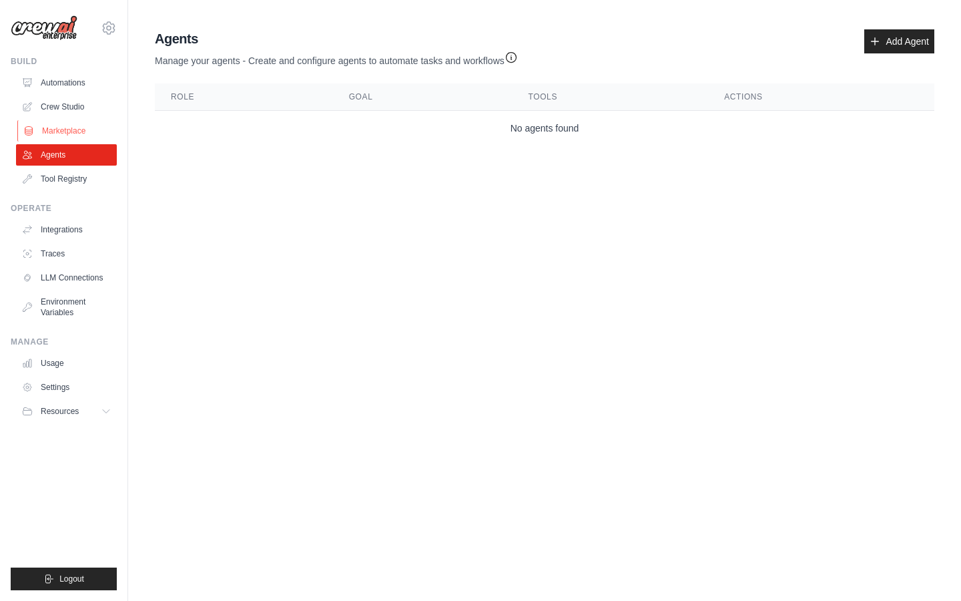
click at [57, 126] on link "Marketplace" at bounding box center [67, 130] width 101 height 21
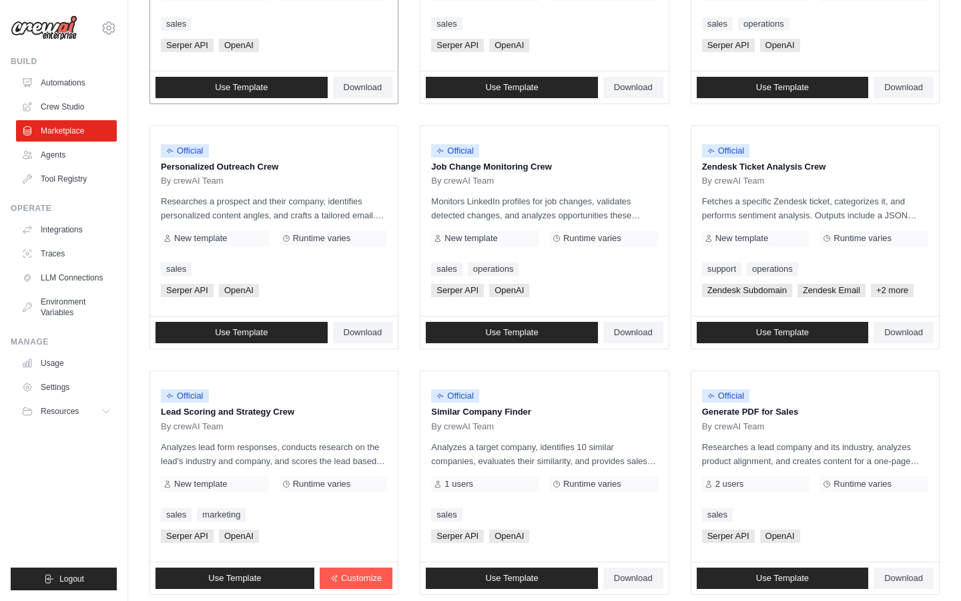
scroll to position [550, 0]
